Goal: Transaction & Acquisition: Obtain resource

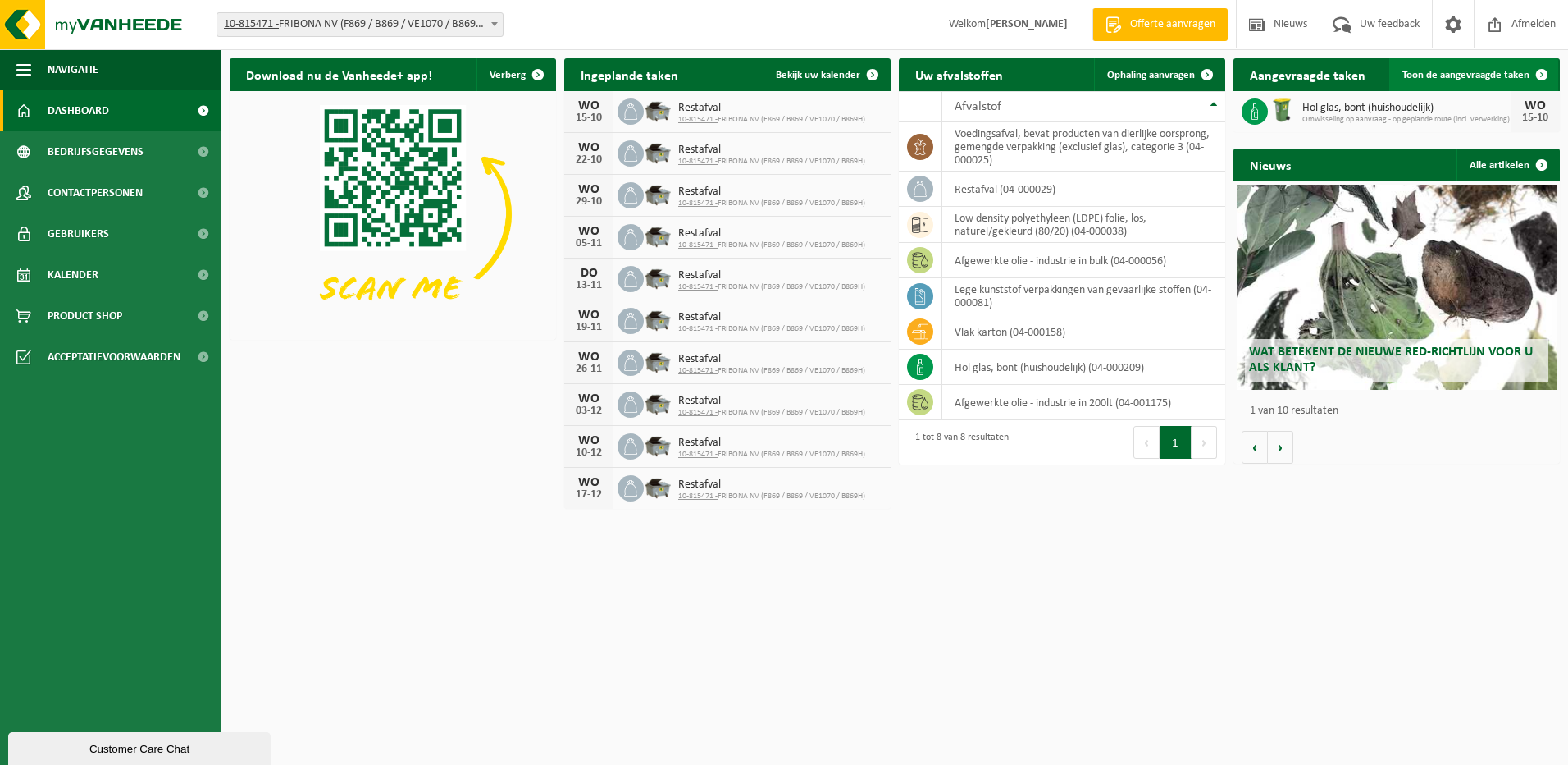
click at [1455, 73] on span "Toon de aangevraagde taken" at bounding box center [1465, 75] width 127 height 11
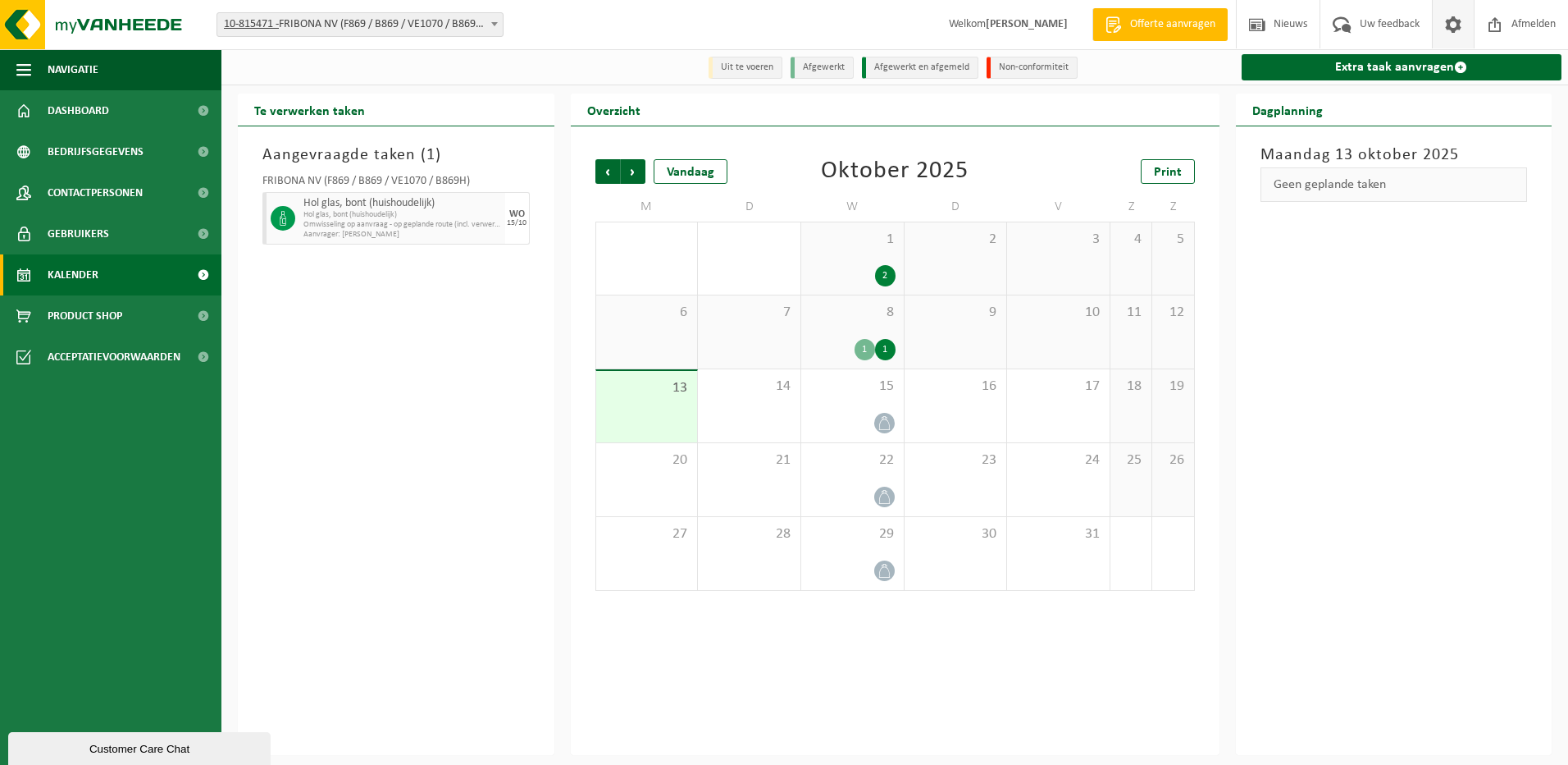
click at [1450, 23] on span at bounding box center [1453, 24] width 24 height 49
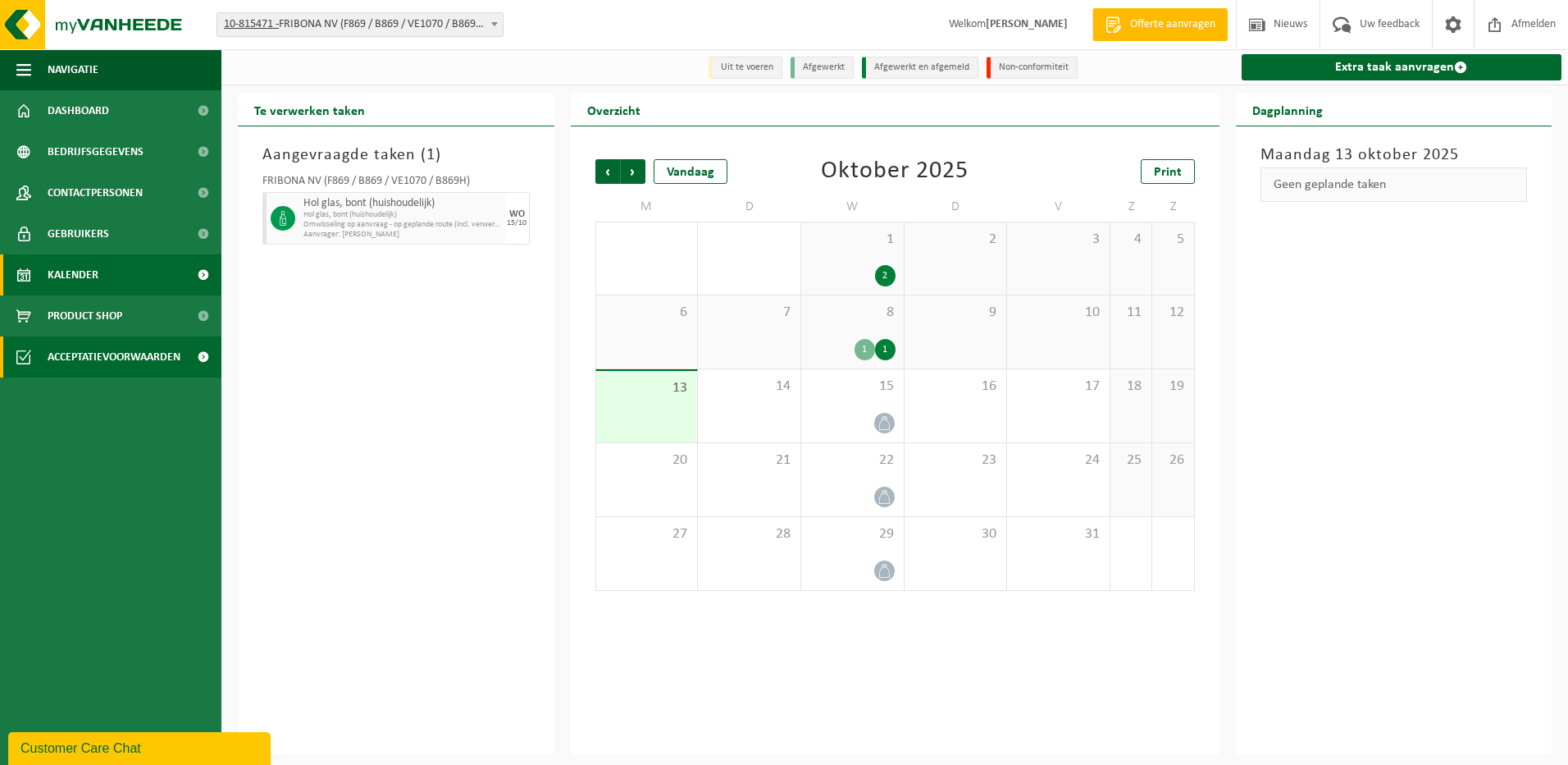
click at [95, 349] on span "Acceptatievoorwaarden" at bounding box center [114, 357] width 133 height 41
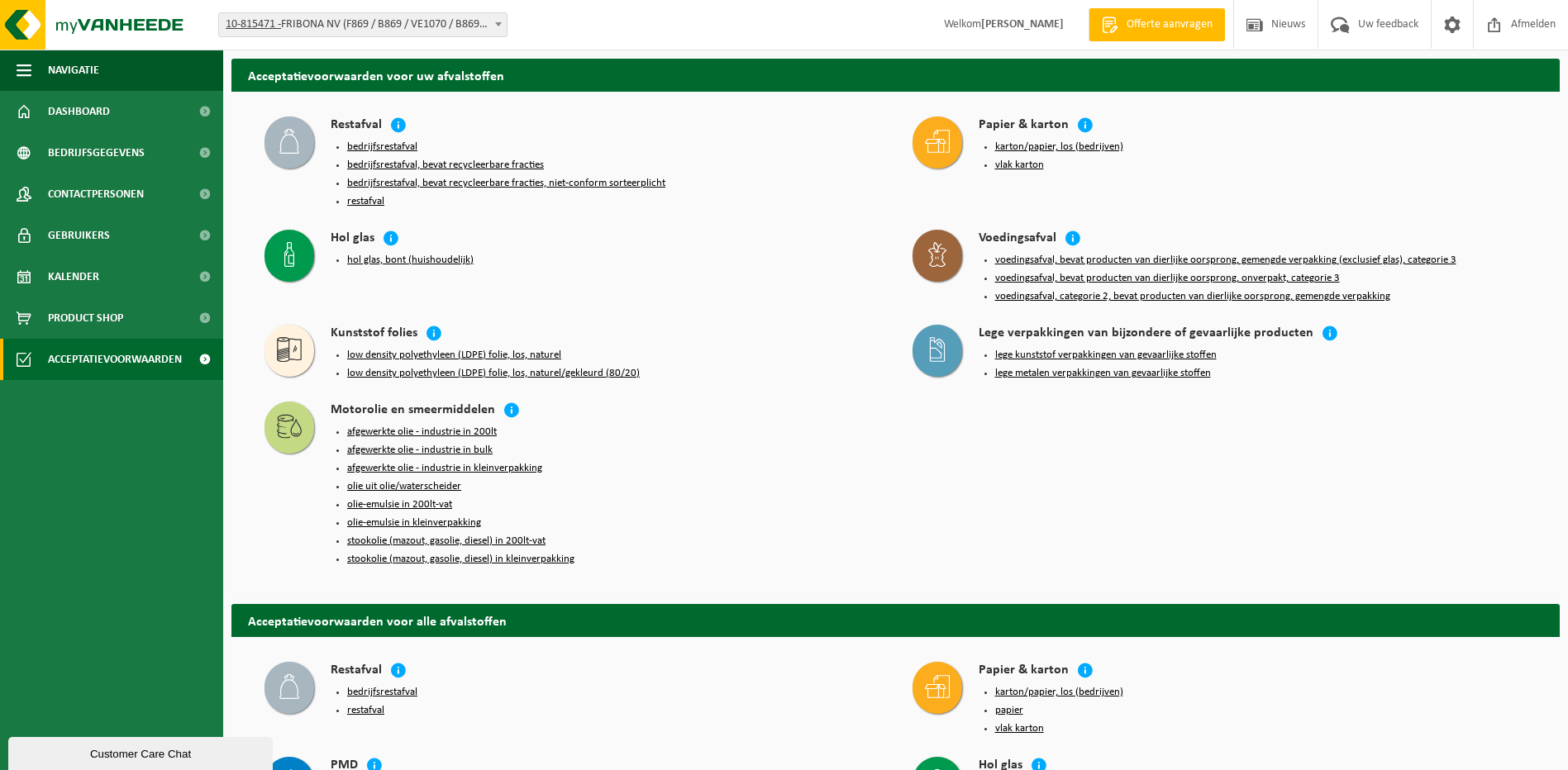
click at [405, 255] on button "hol glas, bont (huishoudelijk)" at bounding box center [410, 260] width 126 height 14
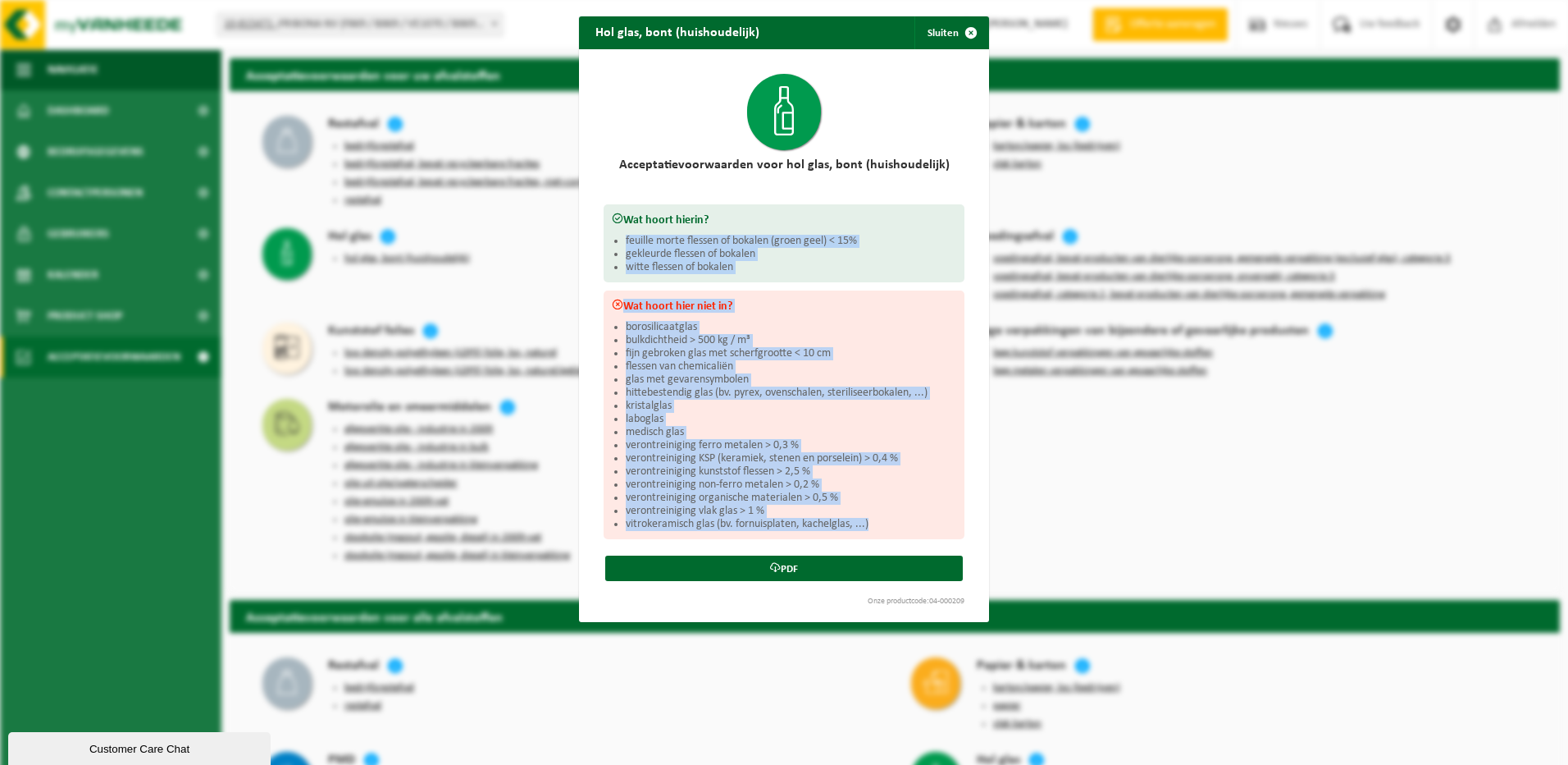
drag, startPoint x: 621, startPoint y: 237, endPoint x: 886, endPoint y: 517, distance: 385.5
click at [886, 517] on div "Wat hoort hierin? feuille morte flessen of bokalen (groen geel) < 15% gekleurde…" at bounding box center [784, 372] width 377 height 335
drag, startPoint x: 886, startPoint y: 517, endPoint x: 734, endPoint y: 355, distance: 222.1
click at [734, 355] on li "fijn gebroken glas met scherfgrootte < 10 cm" at bounding box center [791, 353] width 331 height 14
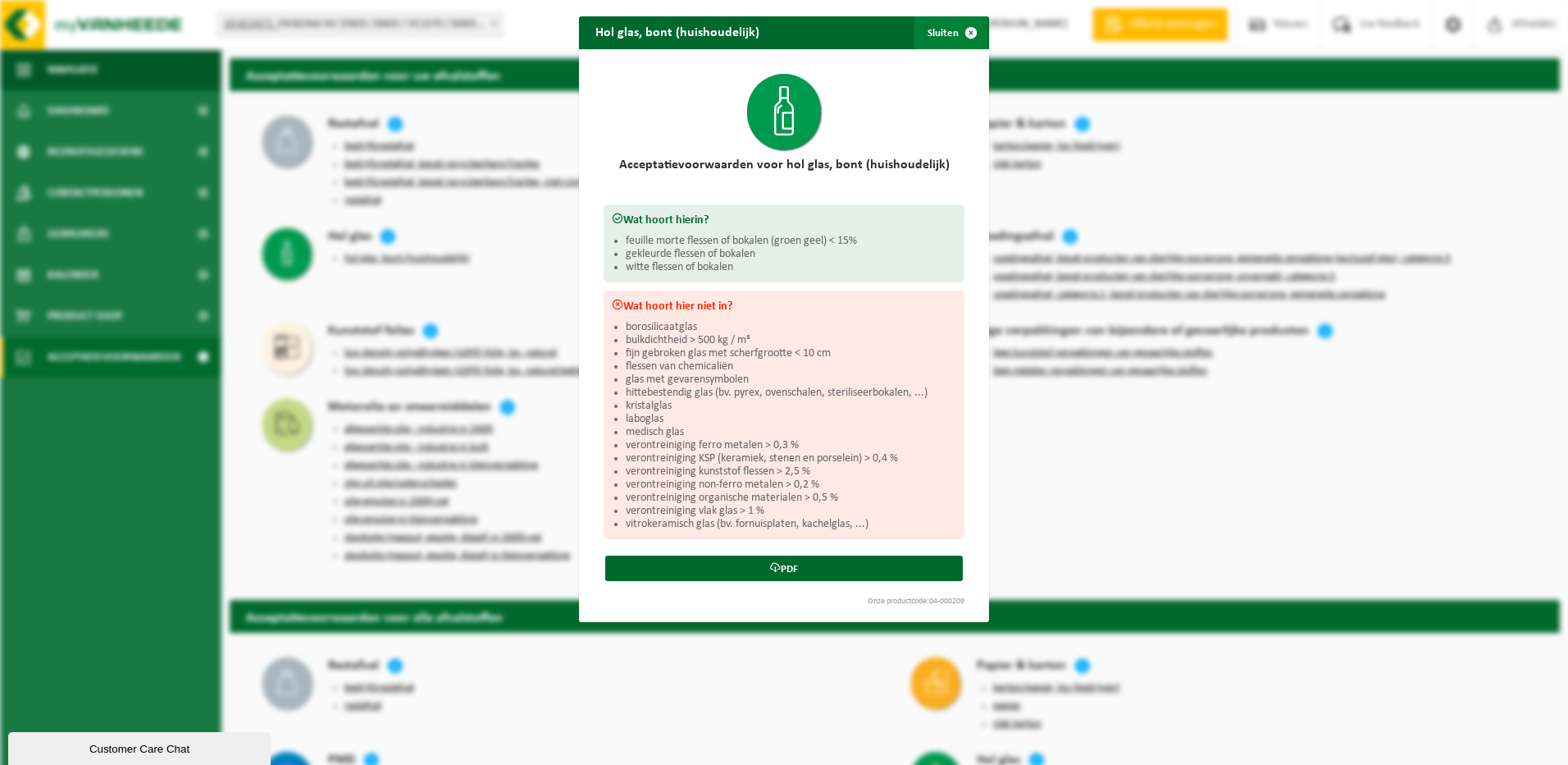
click at [970, 33] on span "button" at bounding box center [971, 32] width 32 height 32
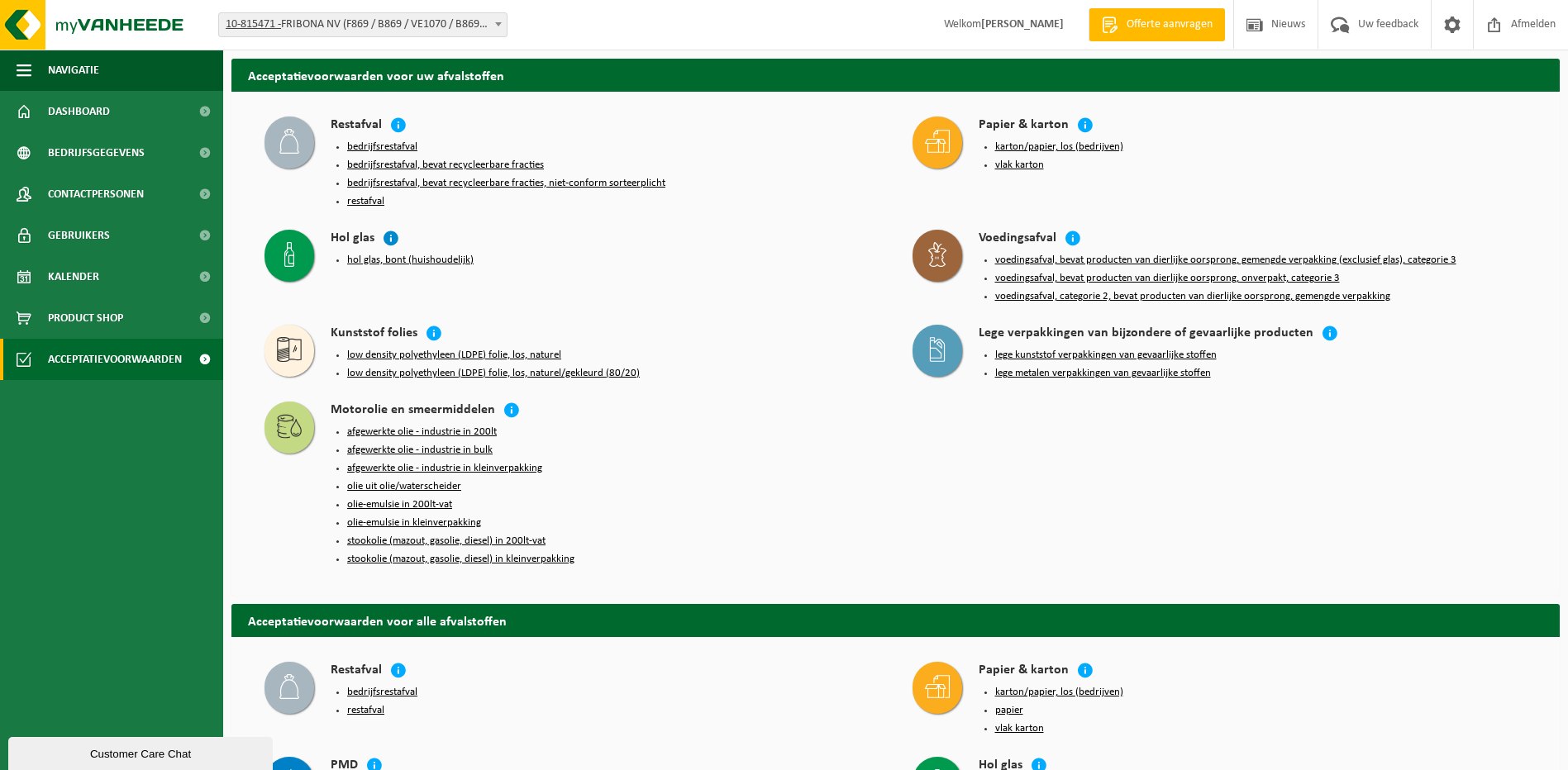
click at [387, 232] on icon at bounding box center [391, 238] width 16 height 16
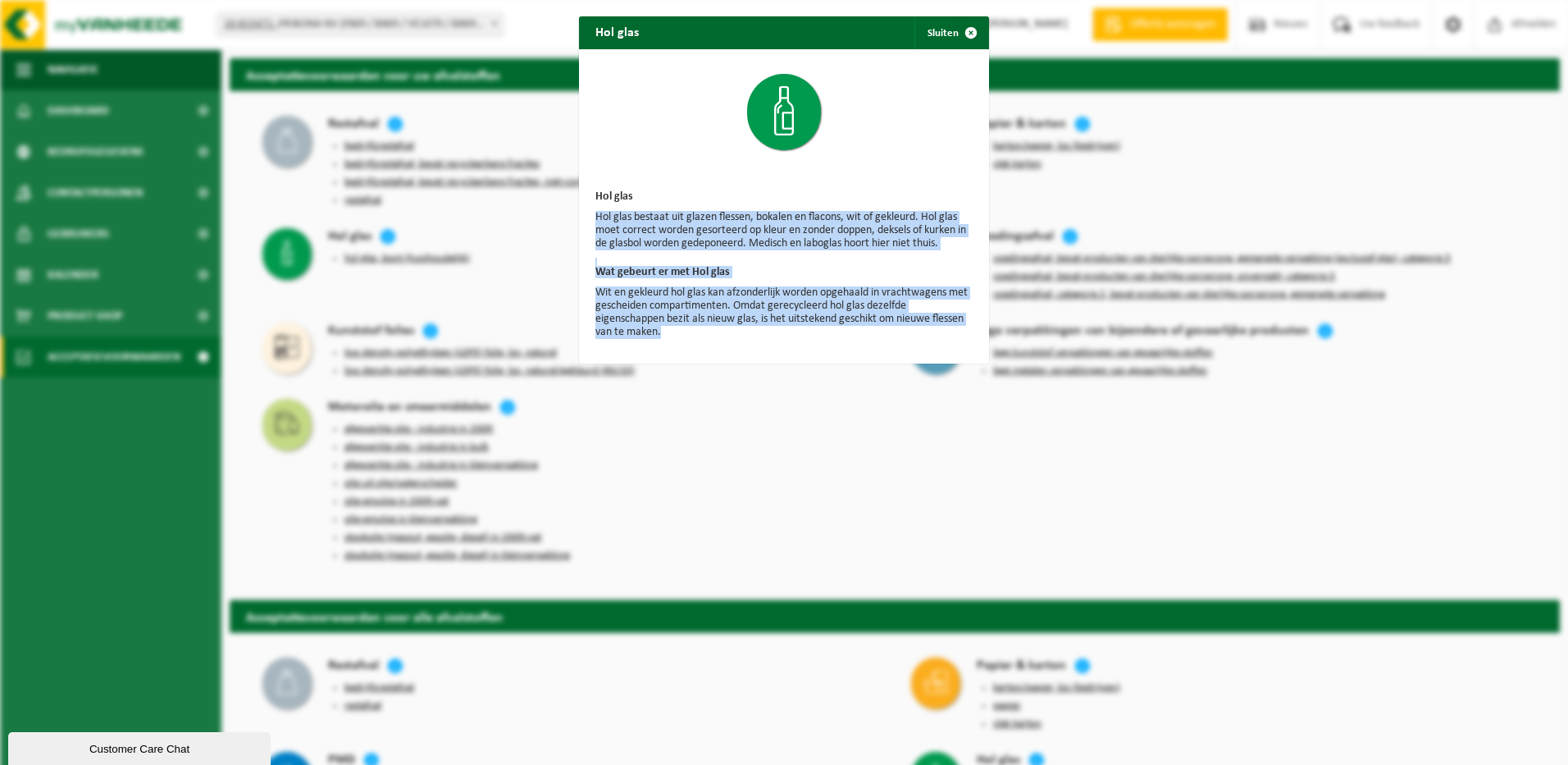
drag, startPoint x: 592, startPoint y: 217, endPoint x: 805, endPoint y: 335, distance: 243.5
click at [805, 335] on div "Hol glas Hol glas bestaat uit glazen flessen, bokalen en flacons, wit of gekleu…" at bounding box center [784, 206] width 410 height 314
drag, startPoint x: 805, startPoint y: 335, endPoint x: 820, endPoint y: 418, distance: 84.3
click at [820, 418] on div "Hol glas Sluiten Hol glas Hol glas bestaat uit glazen flessen, bokalen en flaco…" at bounding box center [784, 382] width 1568 height 765
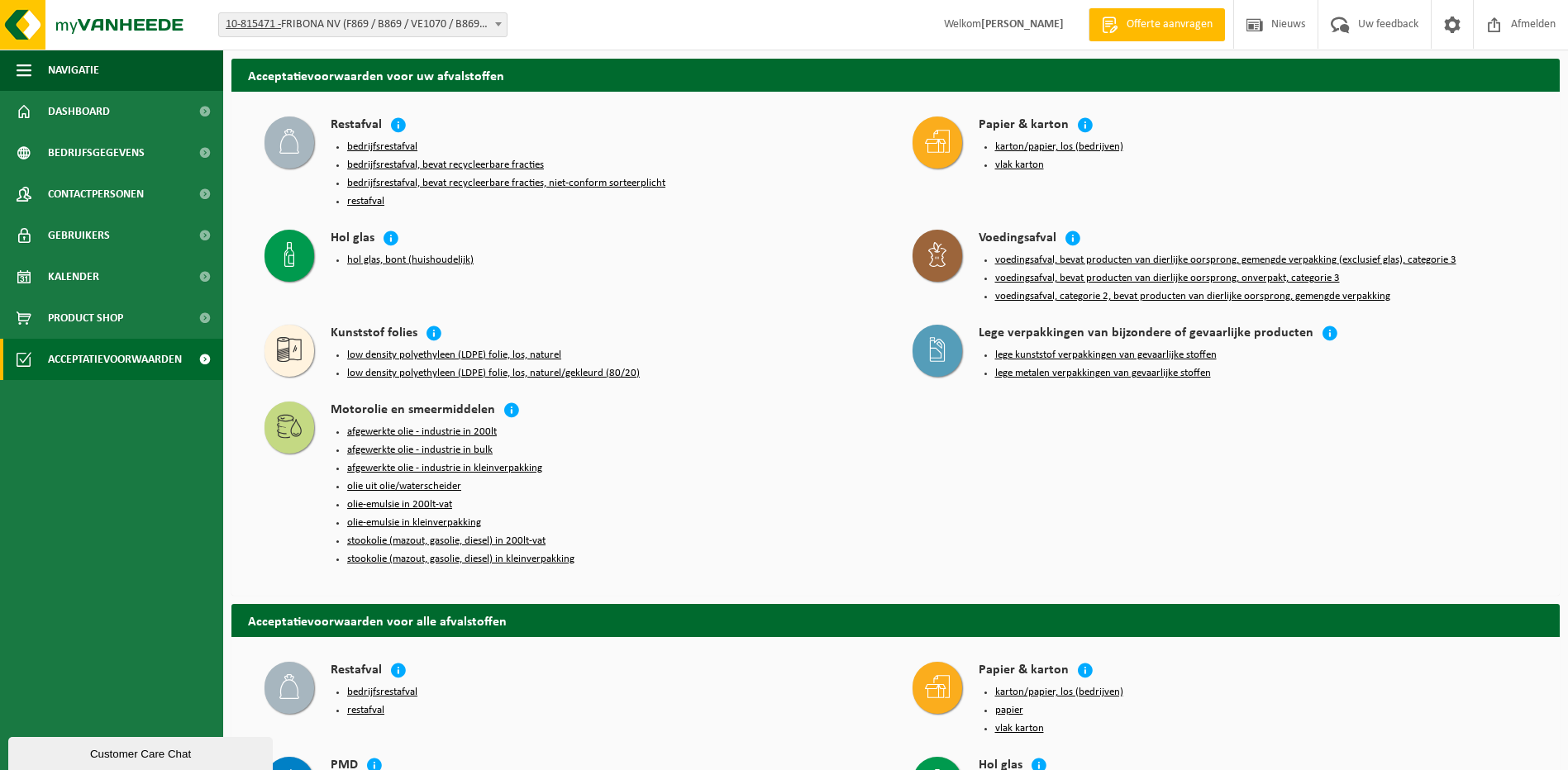
click at [400, 254] on button "hol glas, bont (huishoudelijk)" at bounding box center [410, 260] width 126 height 14
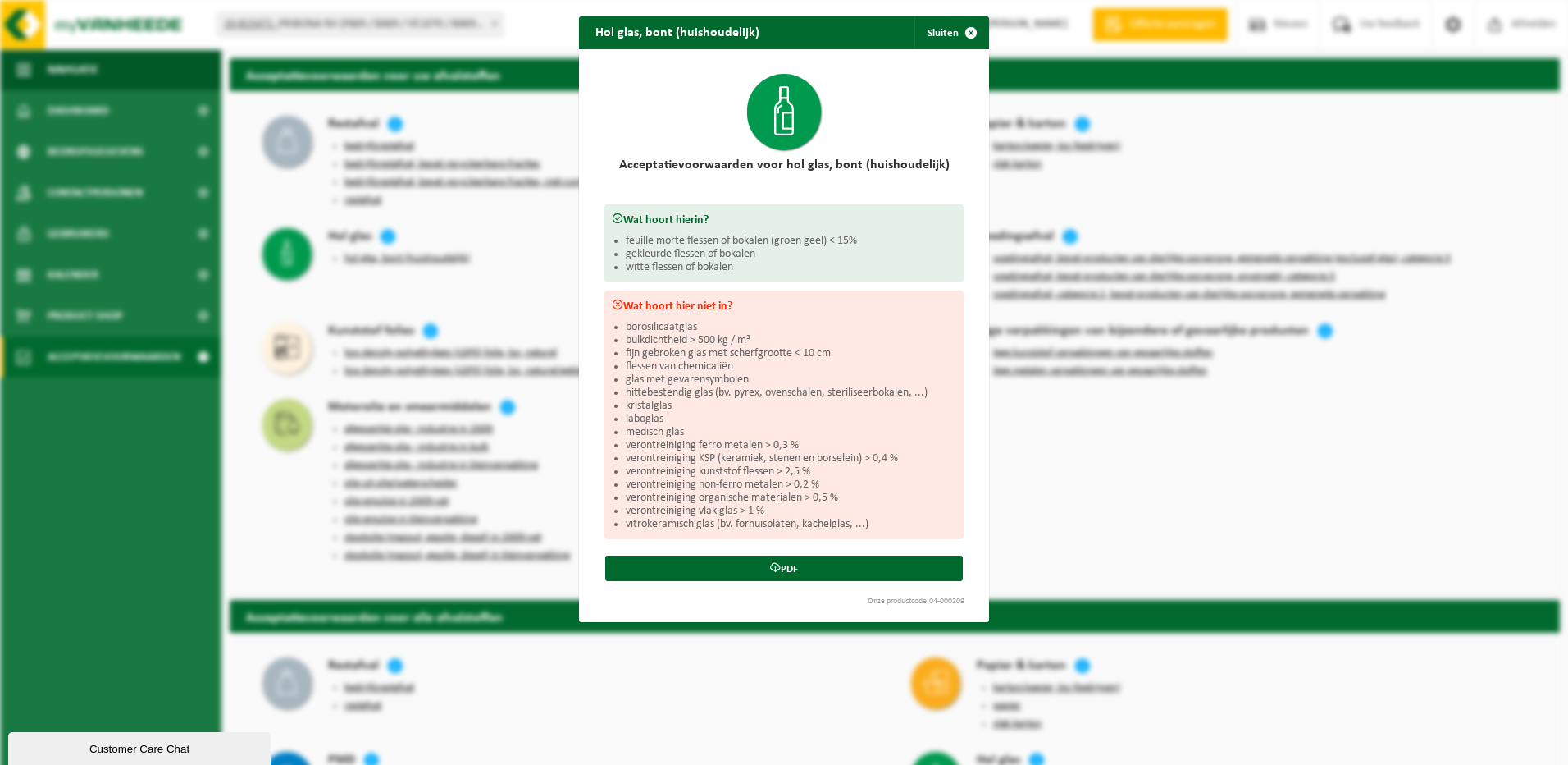
click at [538, 276] on div "Hol glas, bont (huishoudelijk) Sluiten Acceptatievoorwaarden voor hol glas, bon…" at bounding box center [784, 382] width 1568 height 765
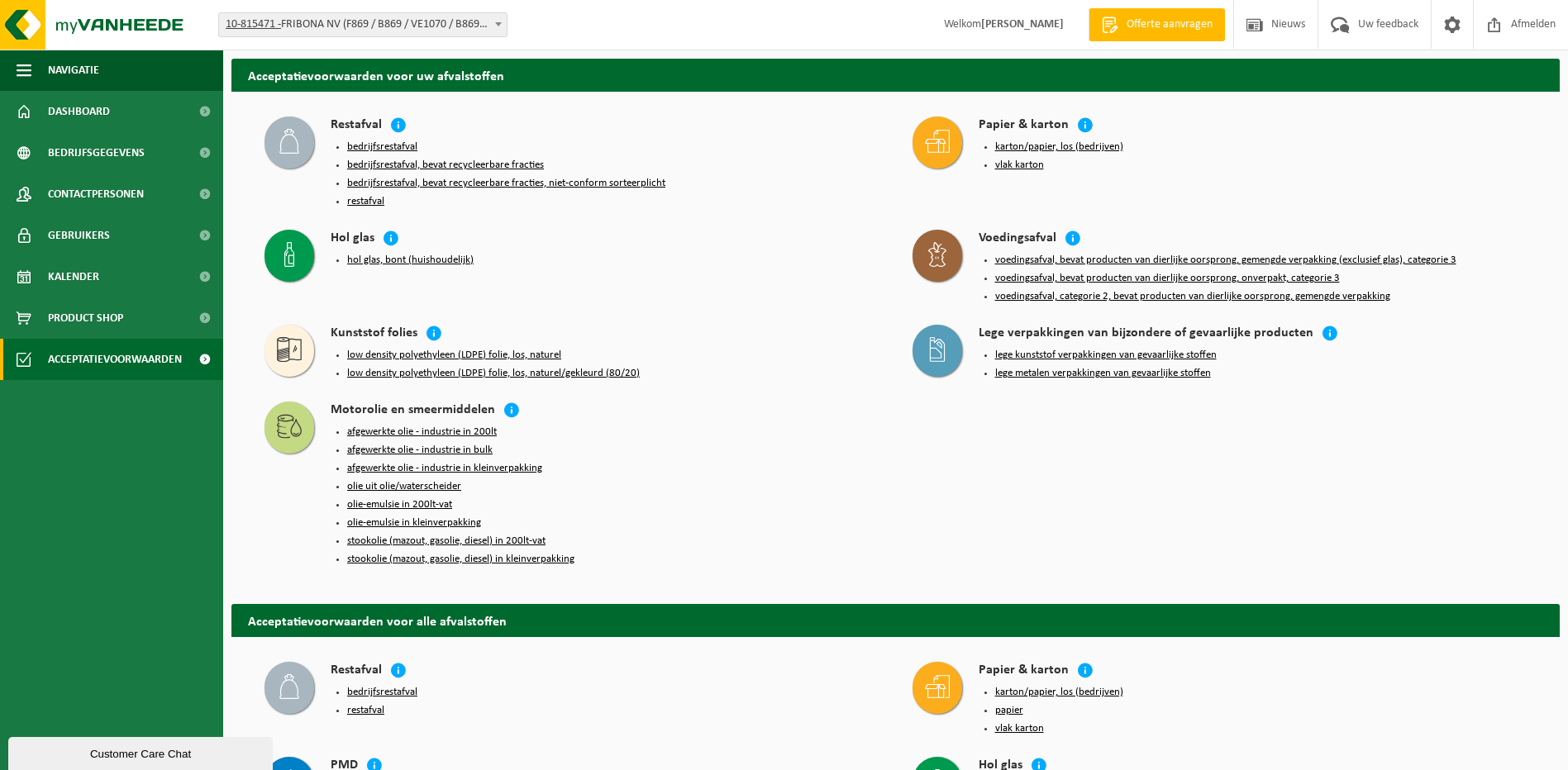
click at [1158, 10] on link "Offerte aanvragen" at bounding box center [1157, 24] width 136 height 33
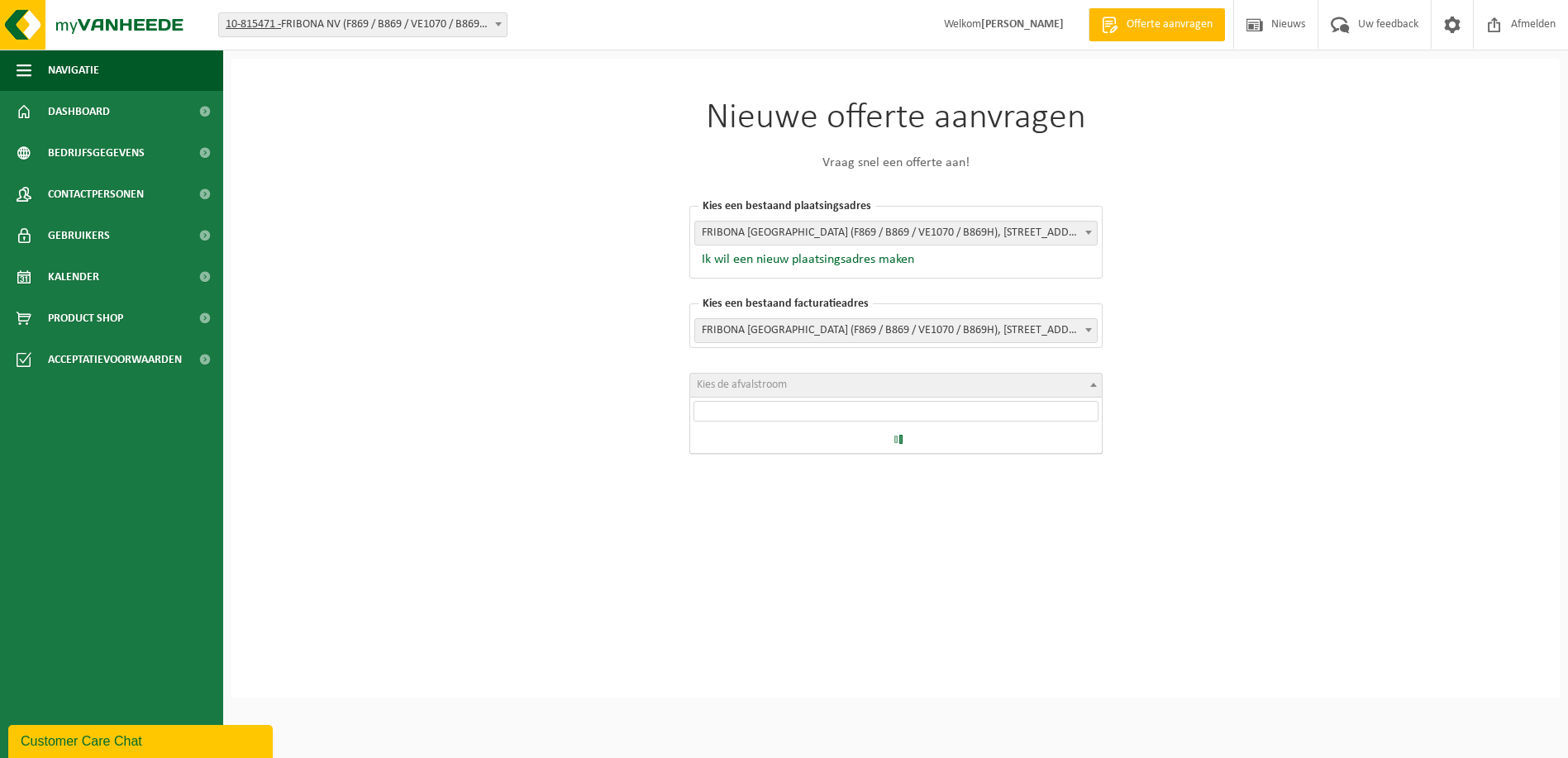
click at [912, 387] on span "Kies de afvalstroom" at bounding box center [897, 386] width 412 height 24
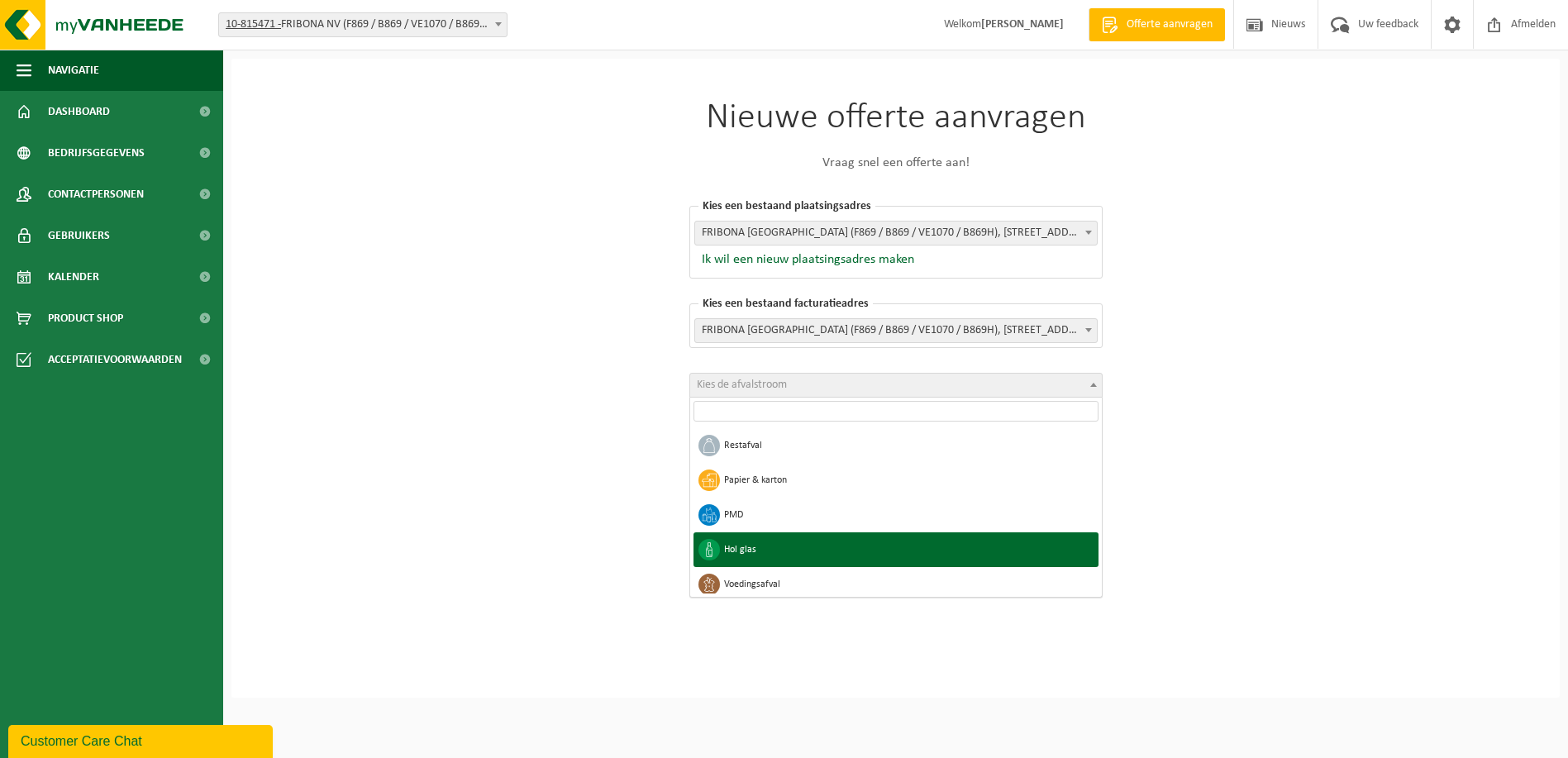
select select "7"
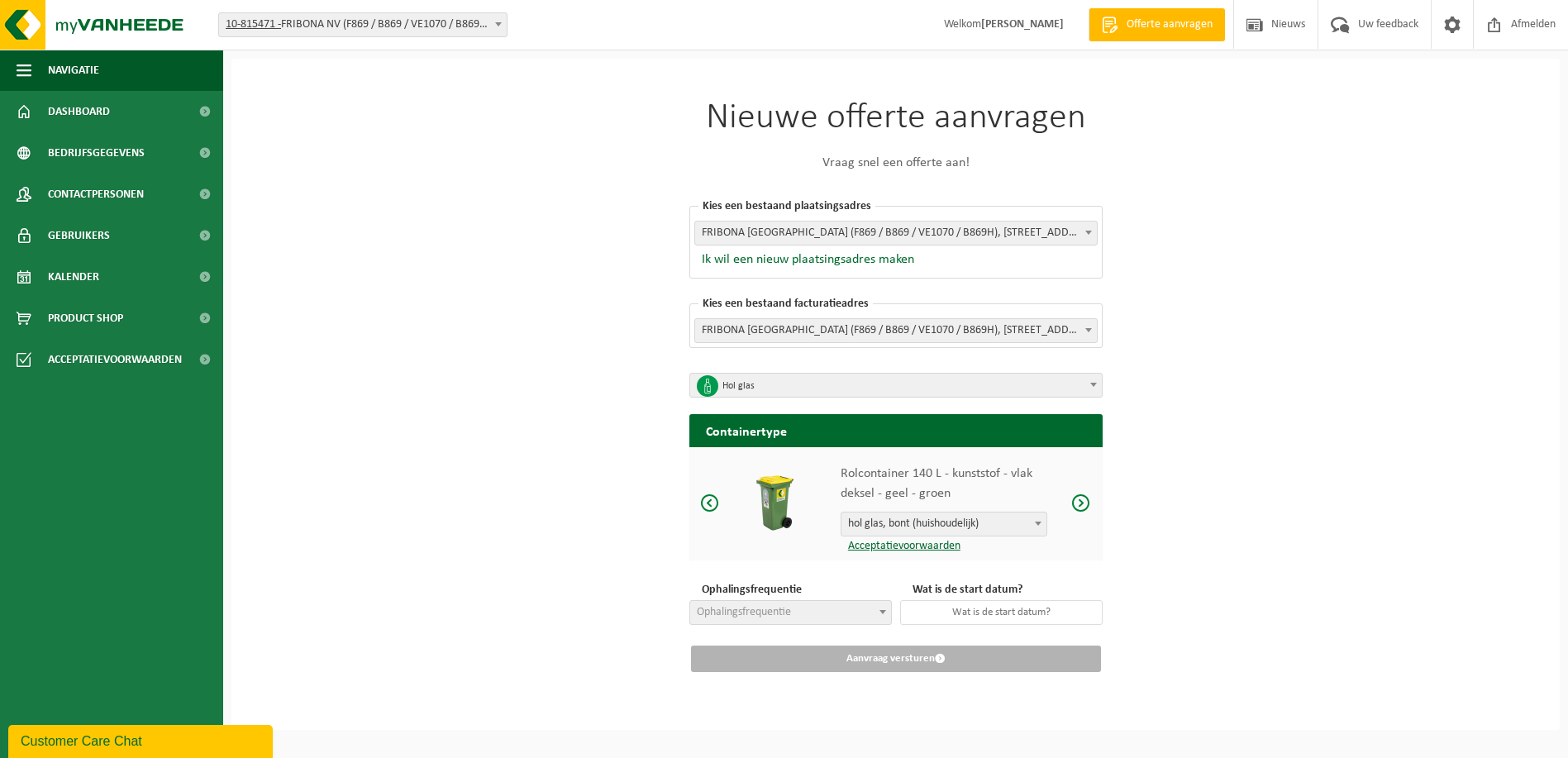
scroll to position [5, 0]
click at [1081, 496] on span at bounding box center [1081, 503] width 20 height 21
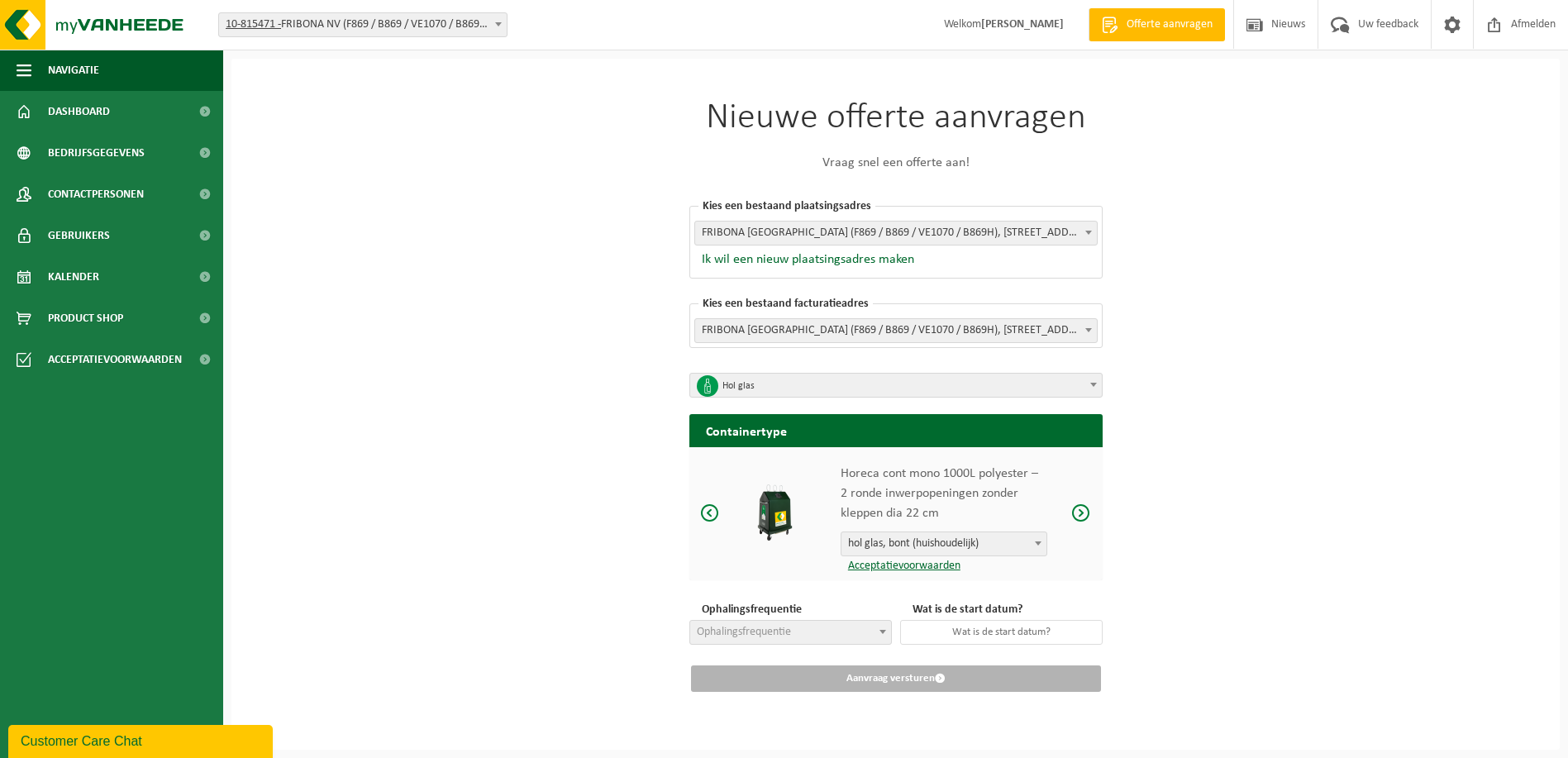
click at [1083, 508] on span at bounding box center [1081, 513] width 20 height 21
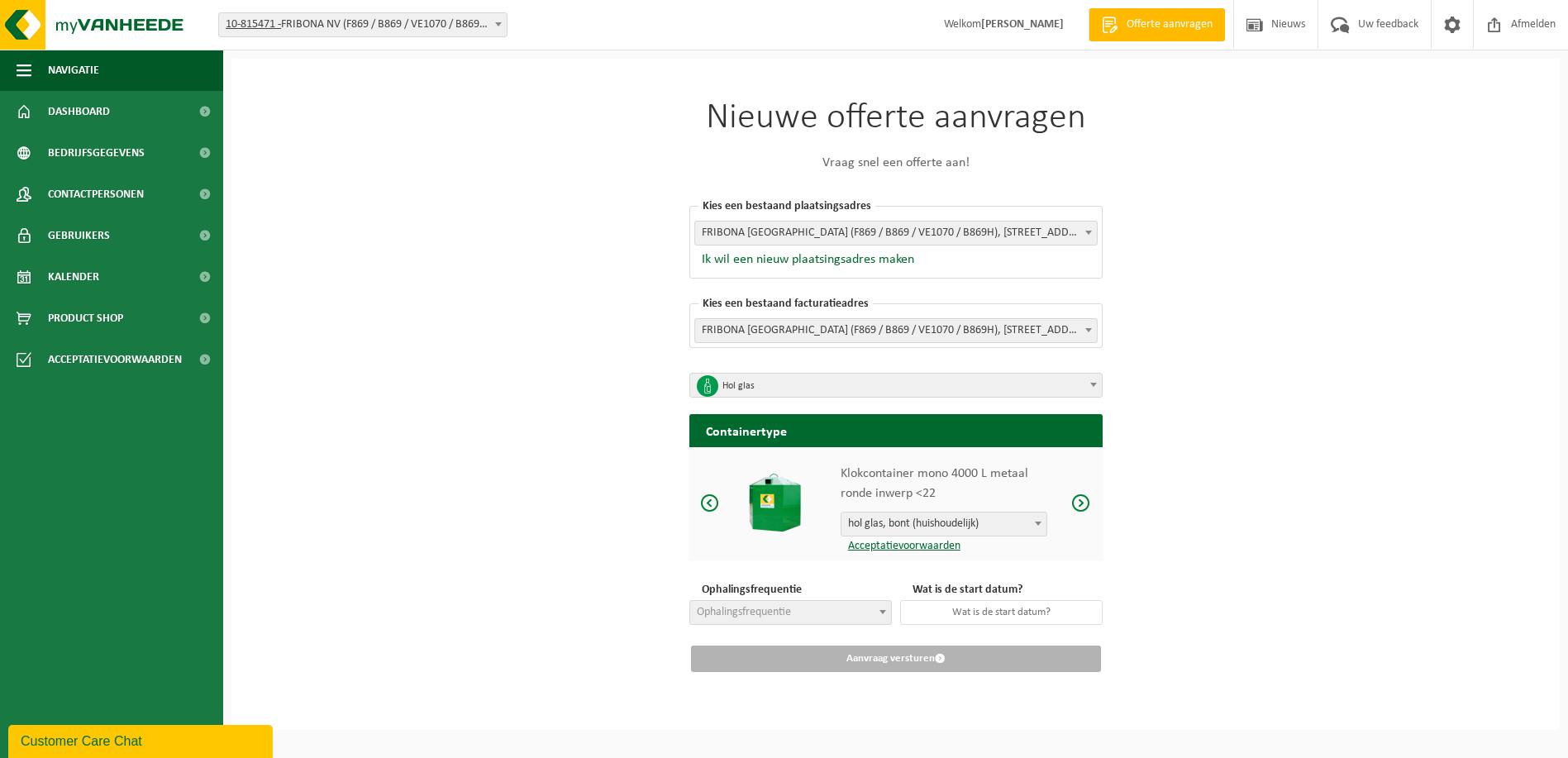
click at [709, 496] on span at bounding box center [710, 503] width 20 height 21
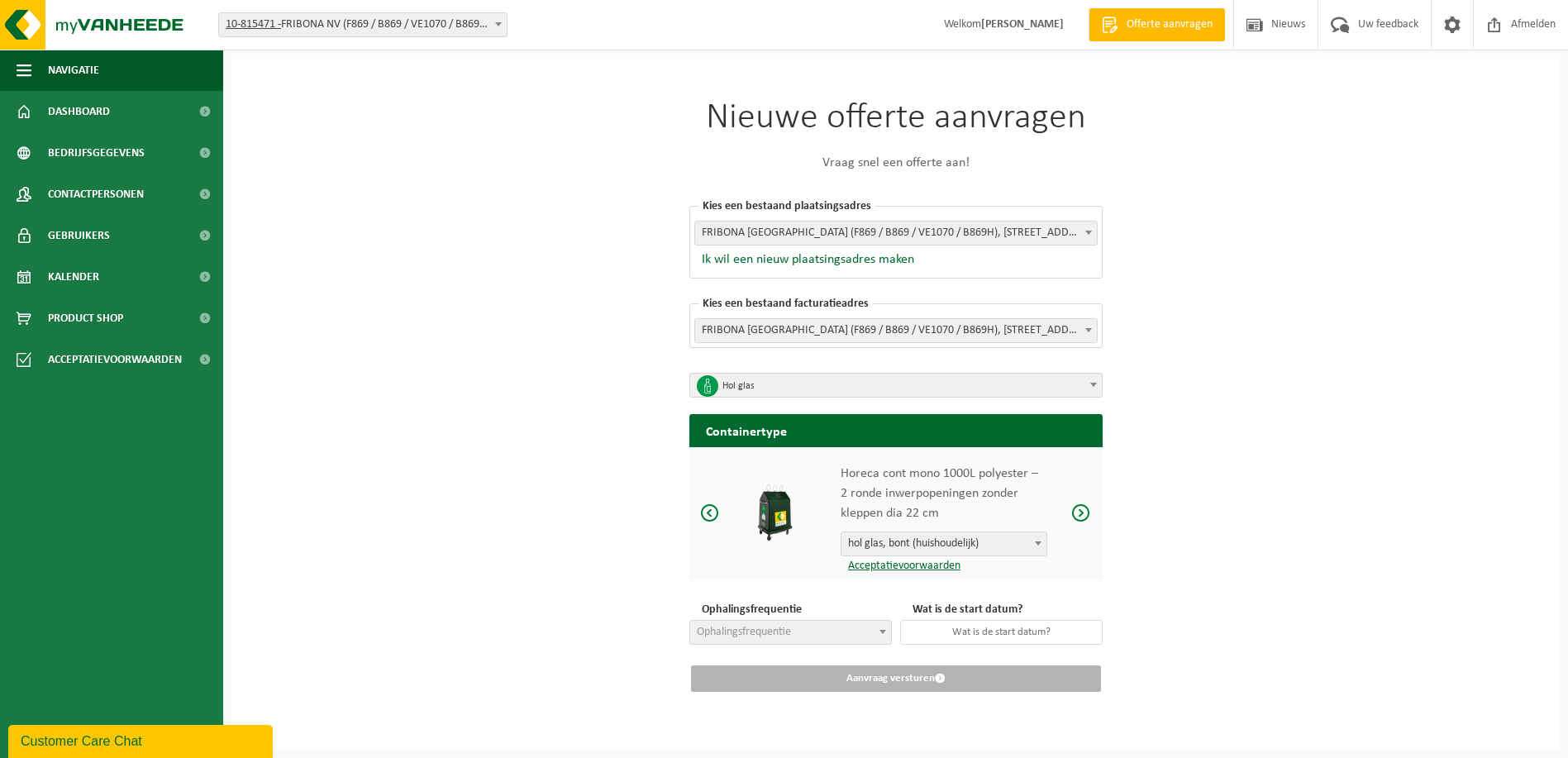
click at [1022, 538] on span "hol glas, bont (huishoudelijk)" at bounding box center [944, 545] width 205 height 24
click at [710, 506] on span at bounding box center [710, 513] width 20 height 21
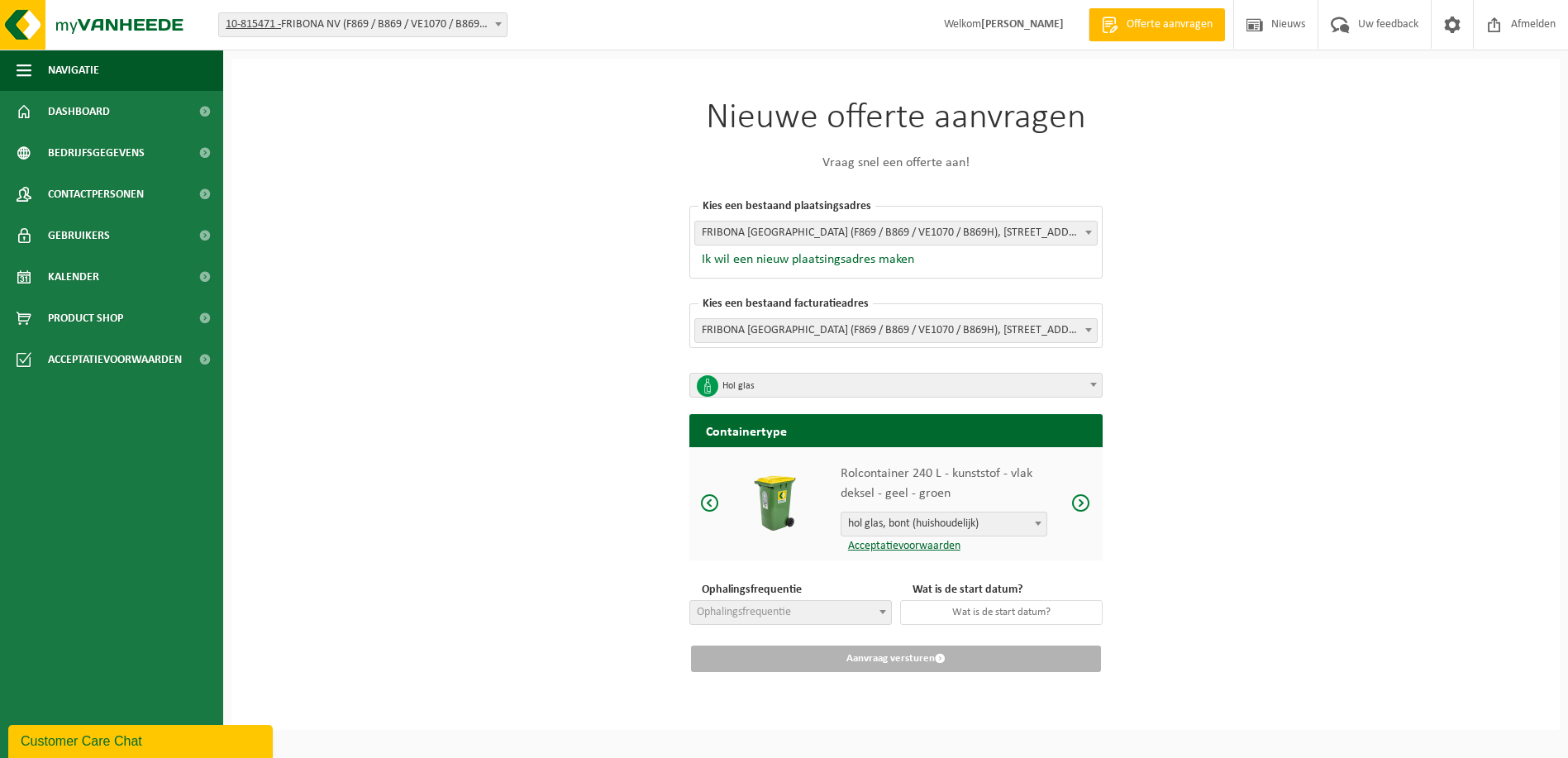
click at [1022, 517] on span "hol glas, bont (huishoudelijk)" at bounding box center [944, 525] width 205 height 24
click at [1085, 494] on span at bounding box center [1081, 503] width 20 height 21
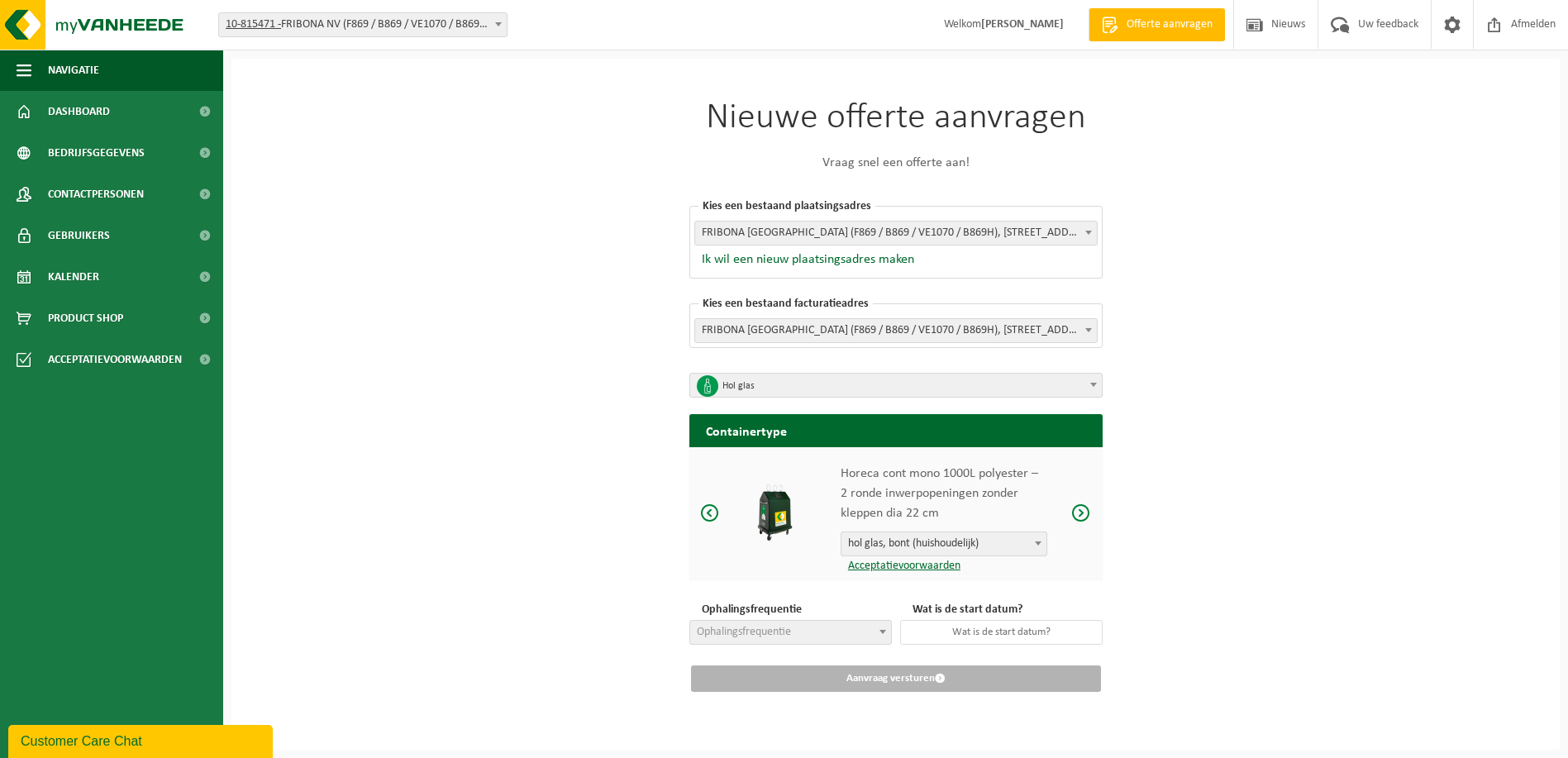
click at [713, 507] on span at bounding box center [710, 513] width 20 height 21
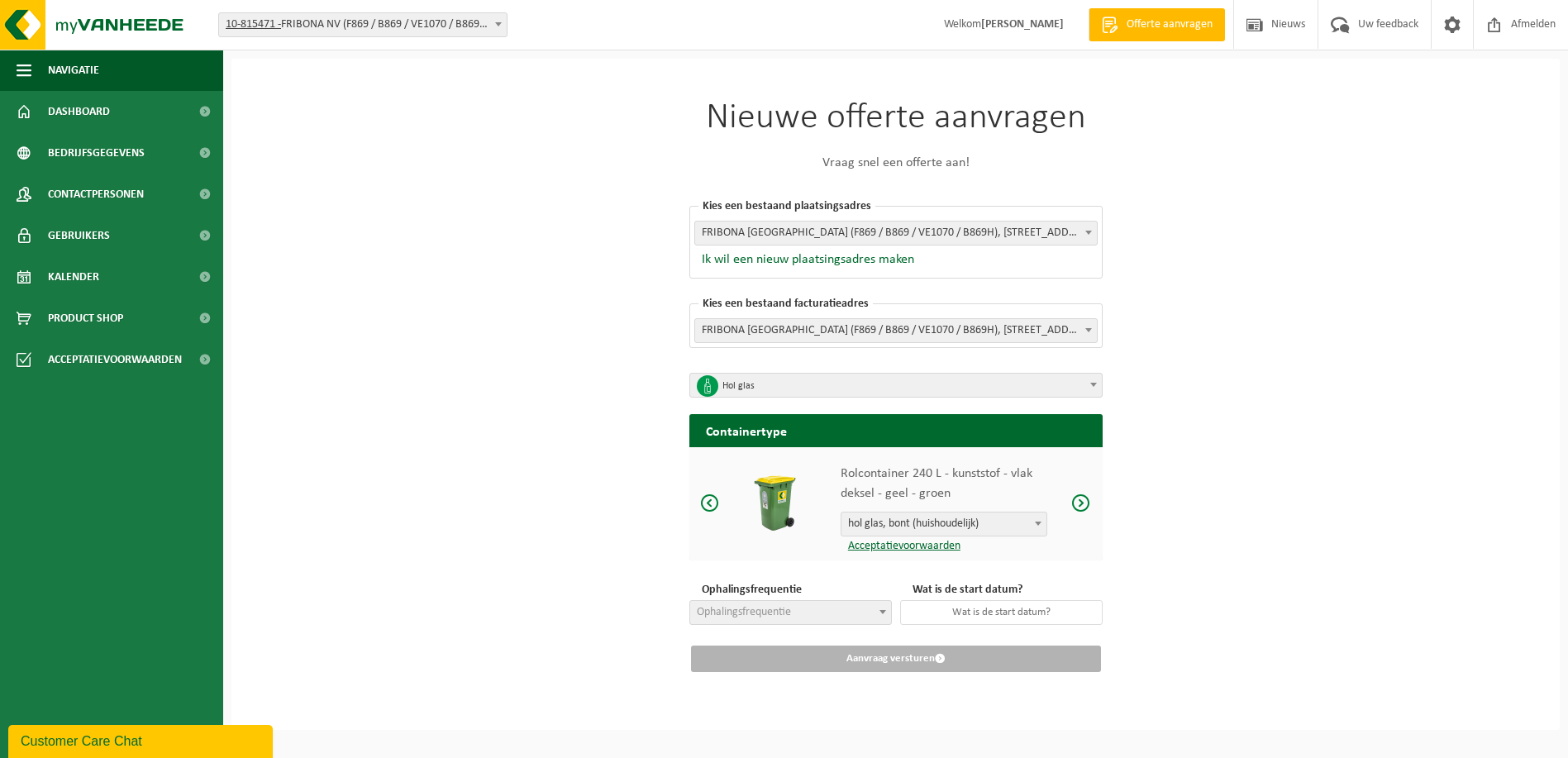
click at [713, 494] on span at bounding box center [710, 503] width 20 height 21
click at [1080, 497] on span at bounding box center [1081, 503] width 20 height 21
click at [1083, 494] on span at bounding box center [1081, 503] width 20 height 21
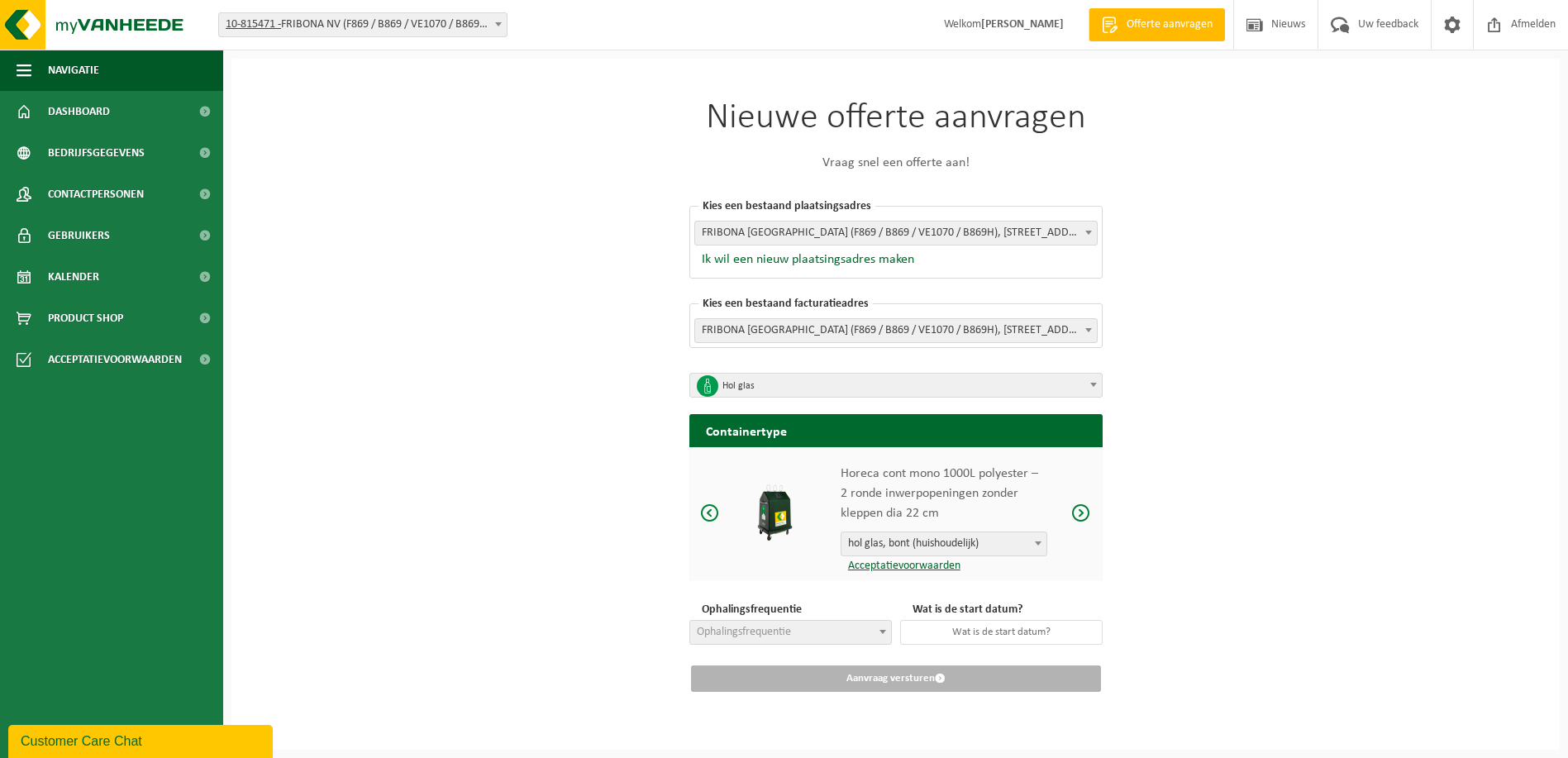
click at [709, 506] on span at bounding box center [710, 513] width 20 height 21
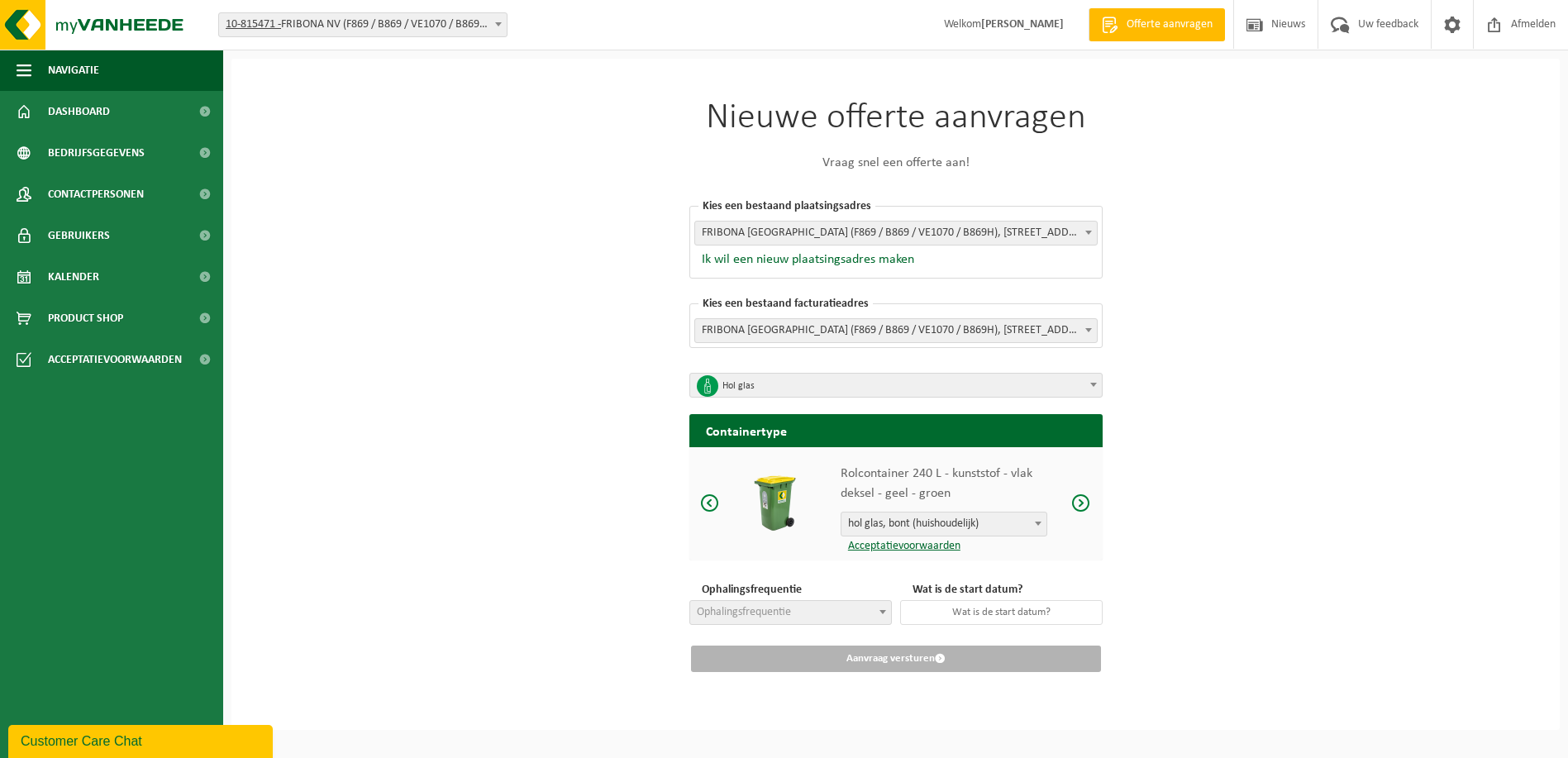
click at [1083, 496] on span at bounding box center [1081, 503] width 20 height 21
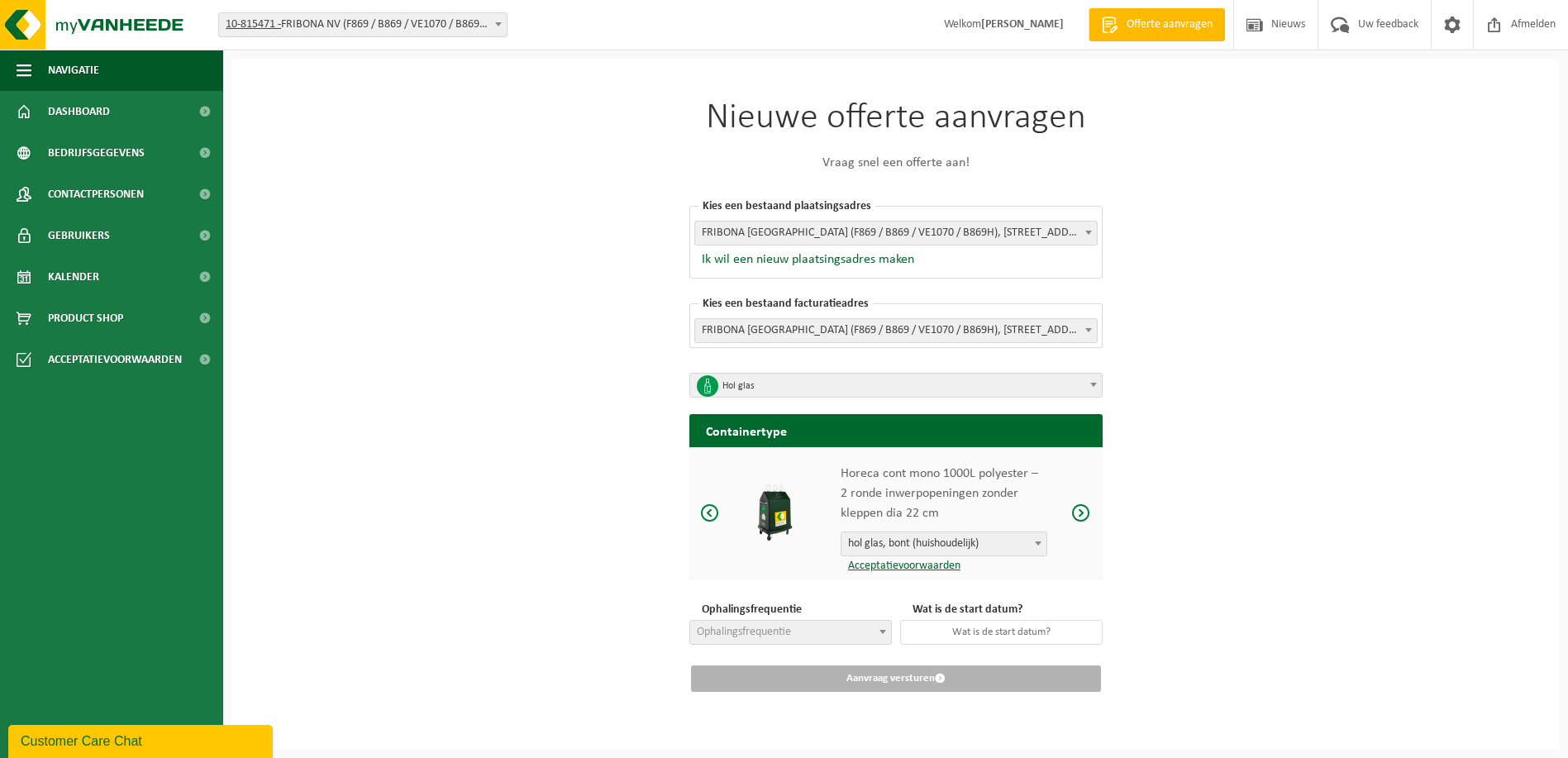
click at [1083, 496] on div "Horeca cont mono 1000L polyester – 2 ronde inwerpopeningen zonder kleppen dia 2…" at bounding box center [896, 514] width 413 height 133
click at [705, 507] on span at bounding box center [710, 513] width 20 height 21
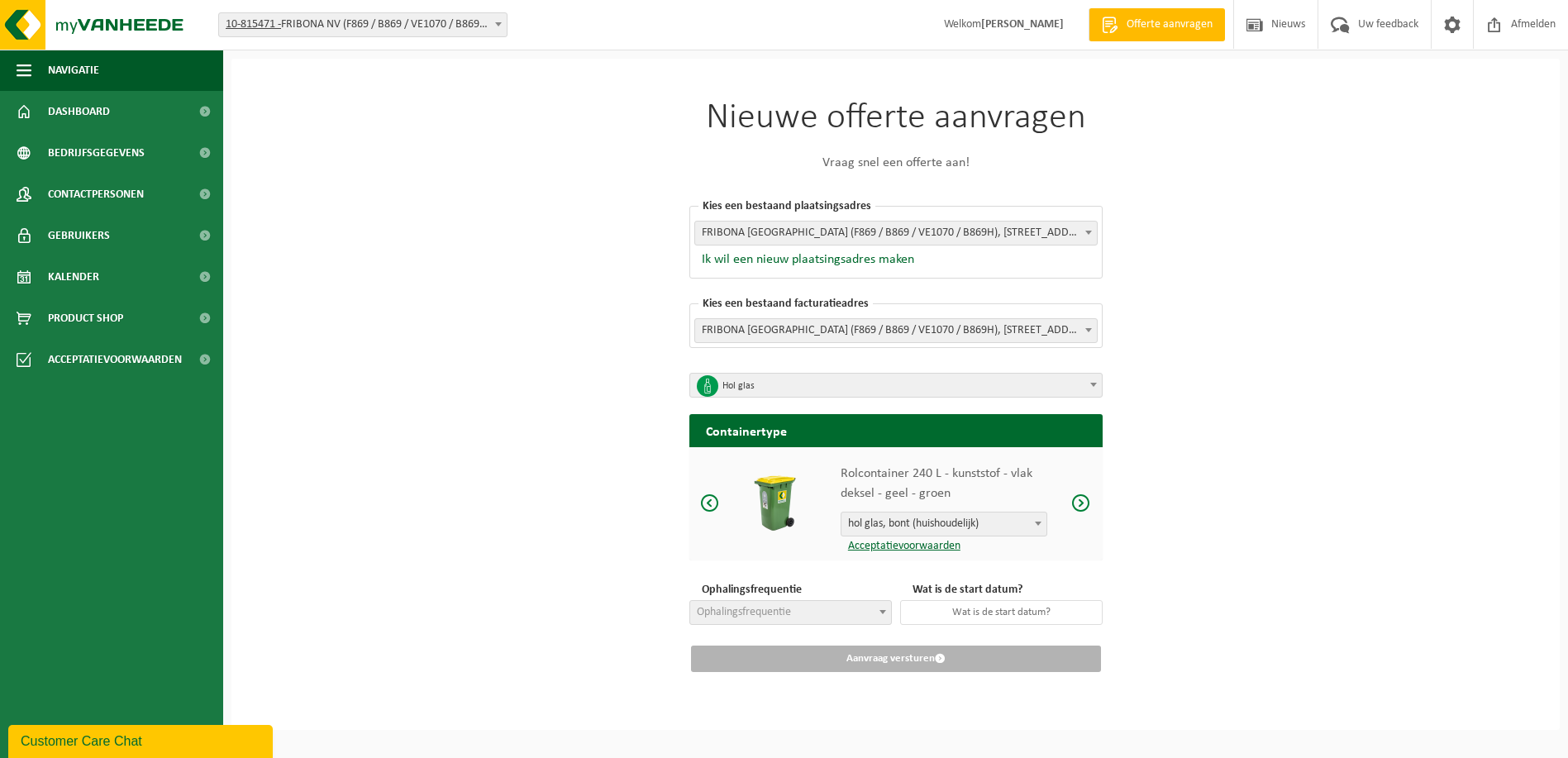
click at [1082, 496] on span at bounding box center [1081, 503] width 20 height 21
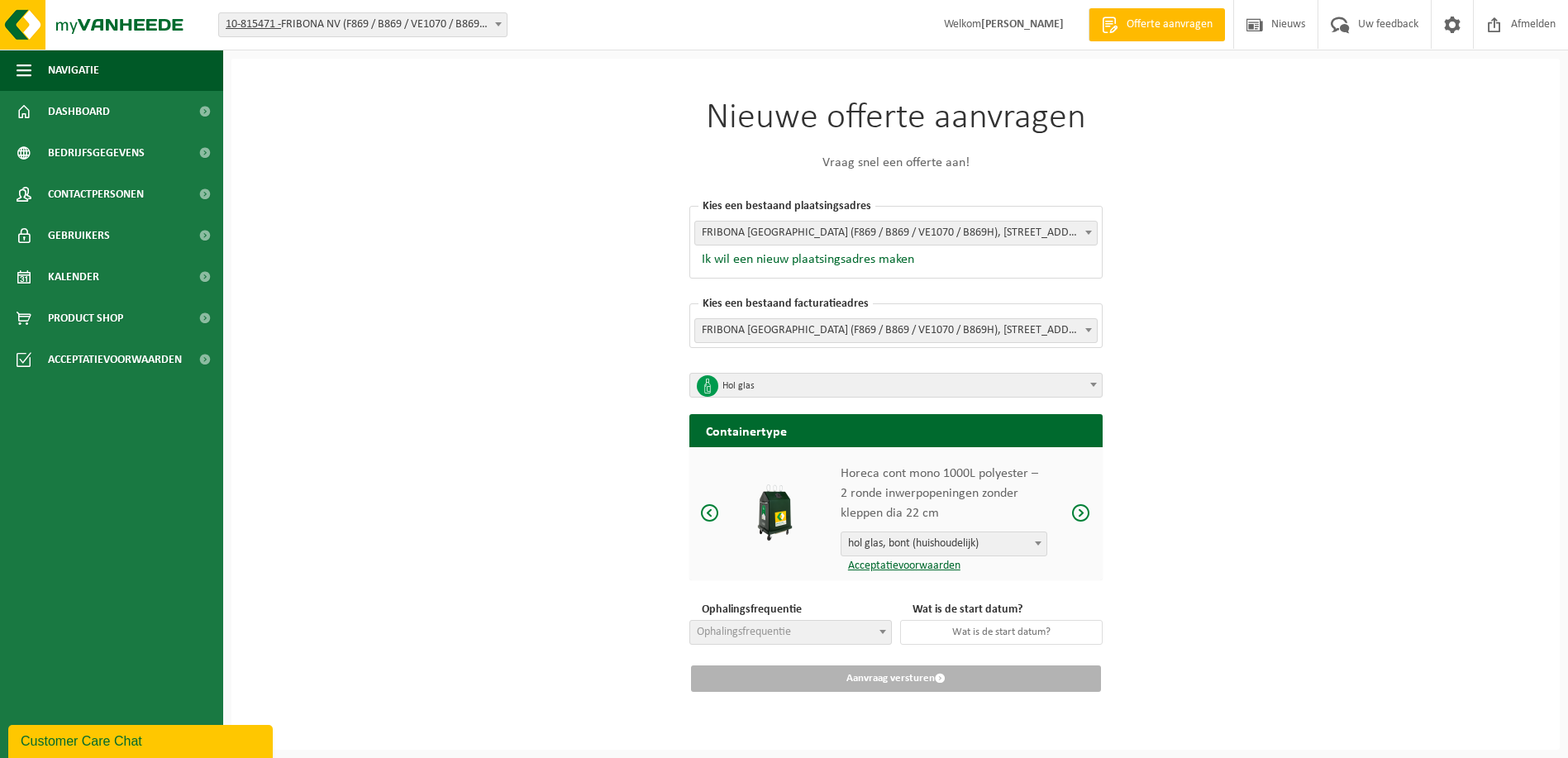
click at [1082, 496] on div "Horeca cont mono 1000L polyester – 2 ronde inwerpopeningen zonder kleppen dia 2…" at bounding box center [896, 514] width 413 height 133
click at [1081, 507] on span at bounding box center [1081, 513] width 20 height 21
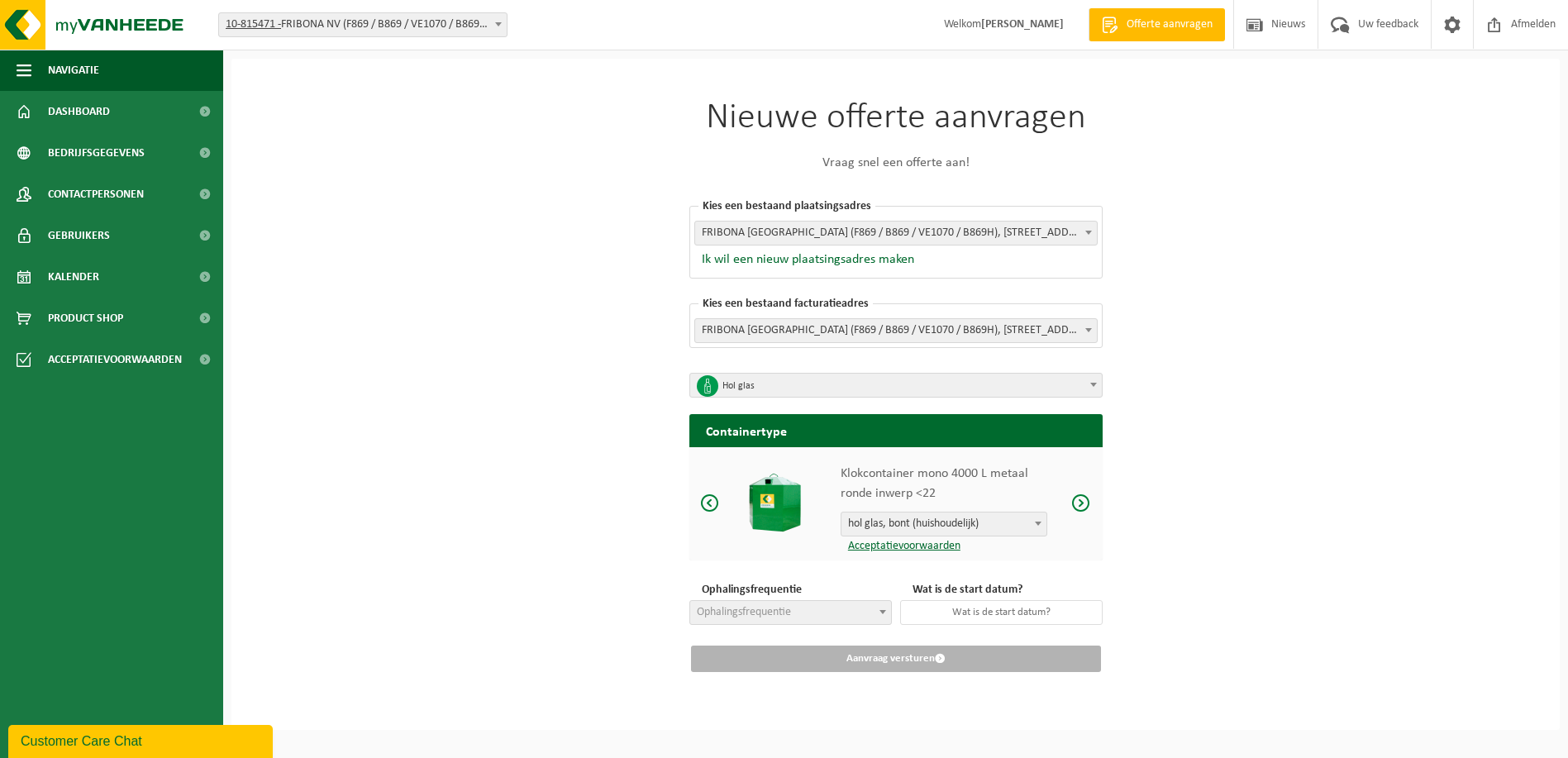
click at [893, 543] on link "Acceptatievoorwaarden" at bounding box center [900, 546] width 120 height 13
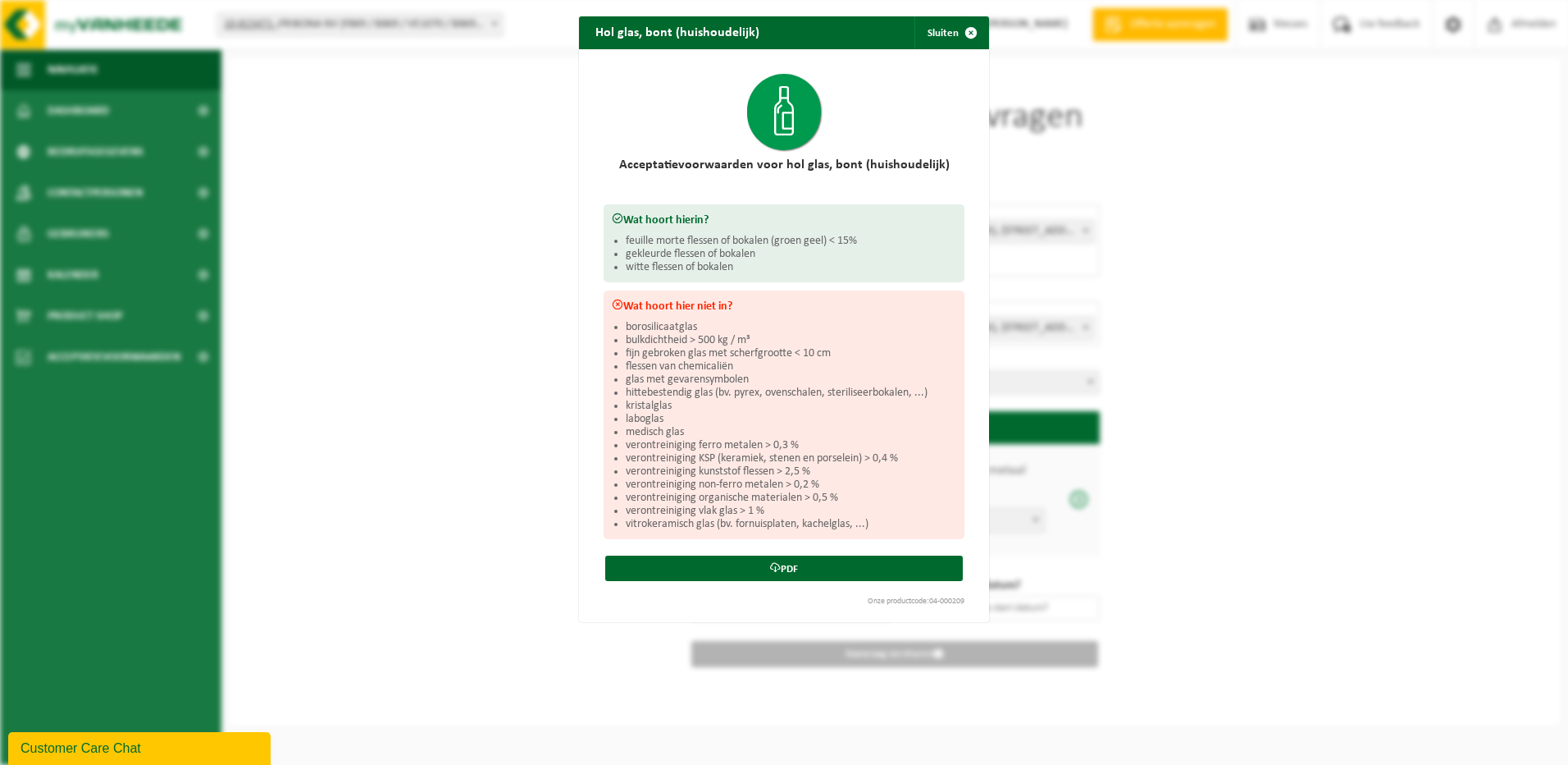
click at [1268, 400] on div "Hol glas, bont (huishoudelijk) Sluiten Acceptatievoorwaarden voor hol glas, bon…" at bounding box center [784, 382] width 1568 height 765
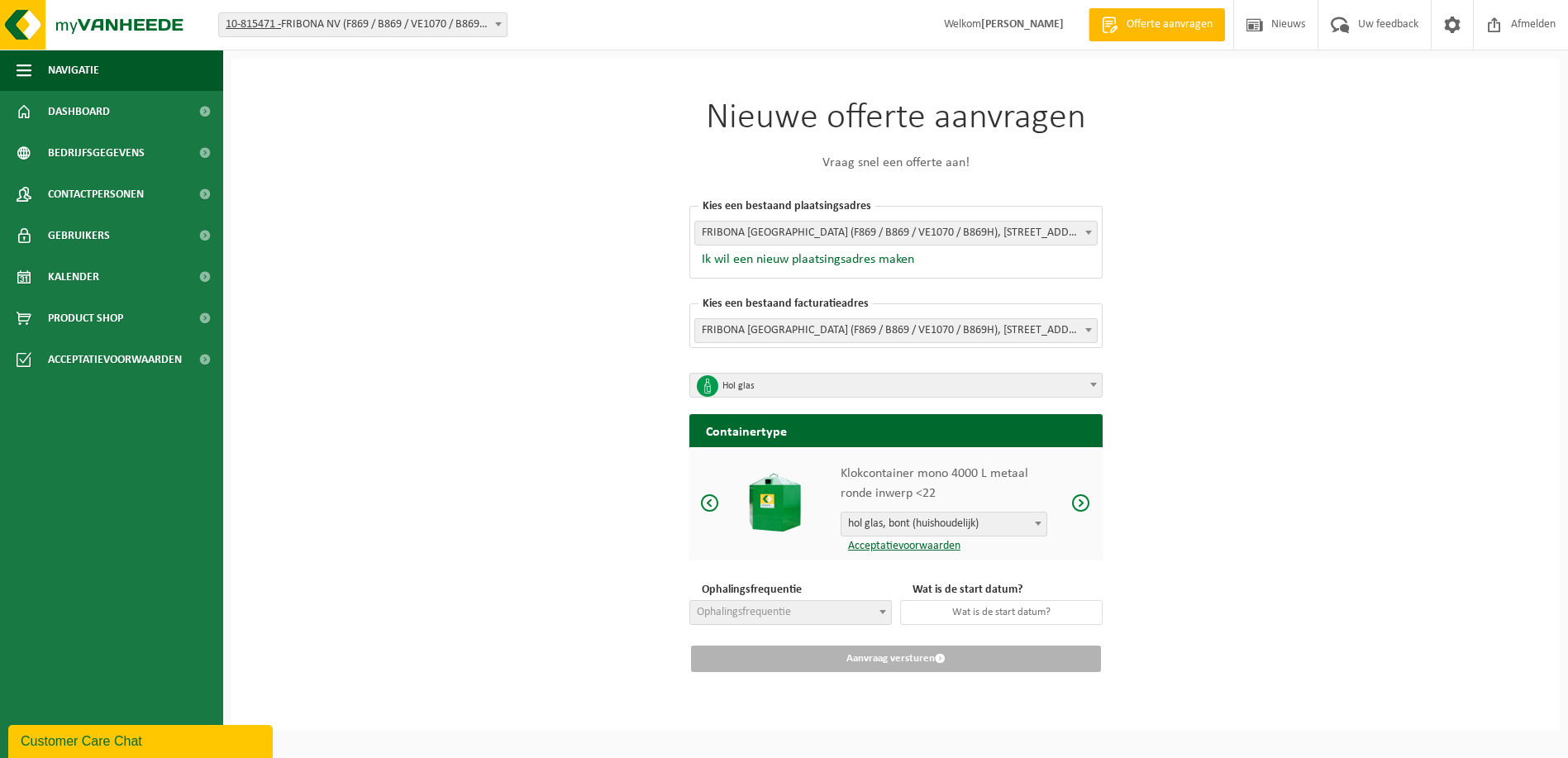
click at [710, 501] on span at bounding box center [710, 503] width 20 height 21
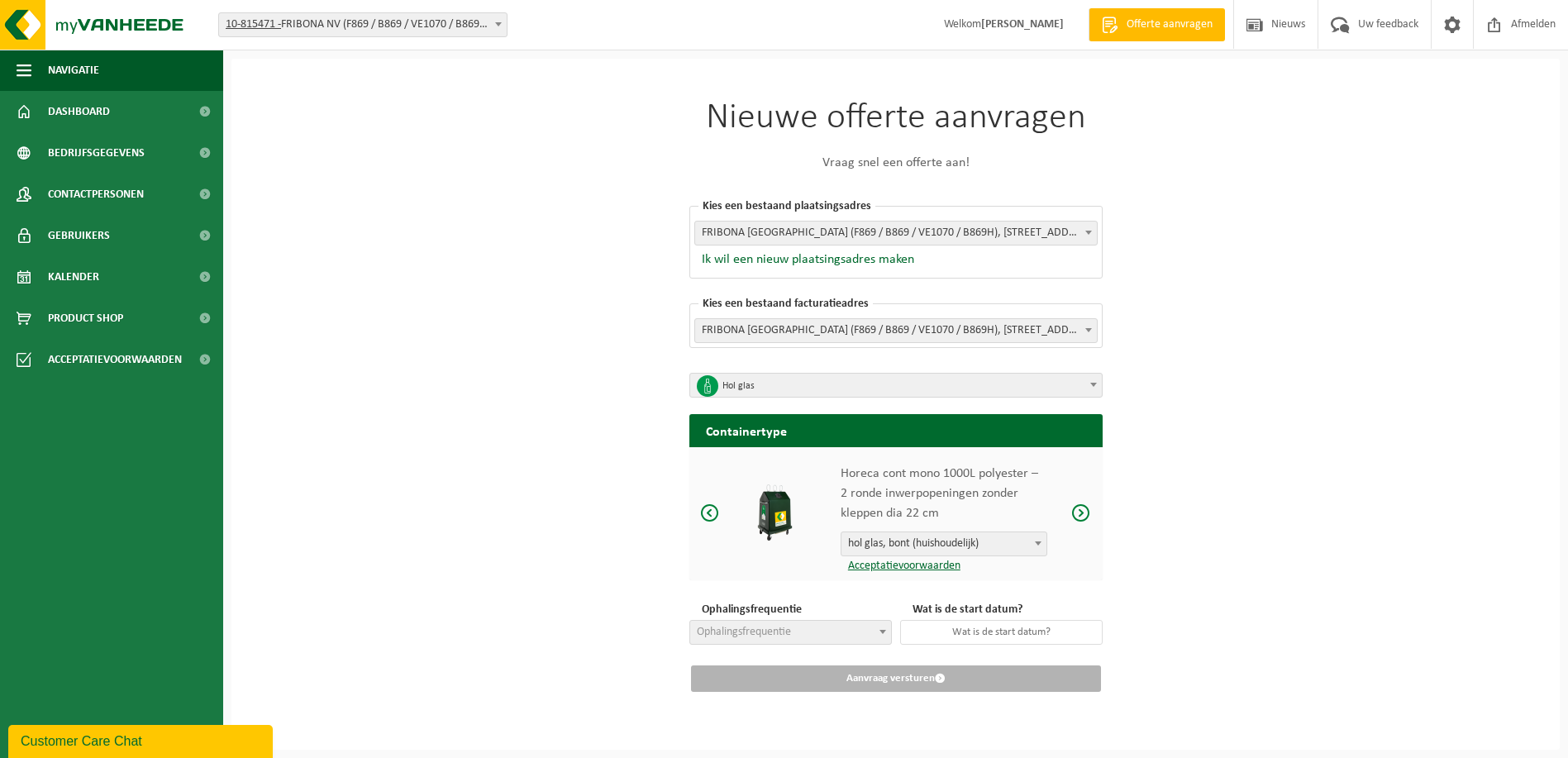
click at [932, 568] on link "Acceptatievoorwaarden" at bounding box center [900, 566] width 120 height 13
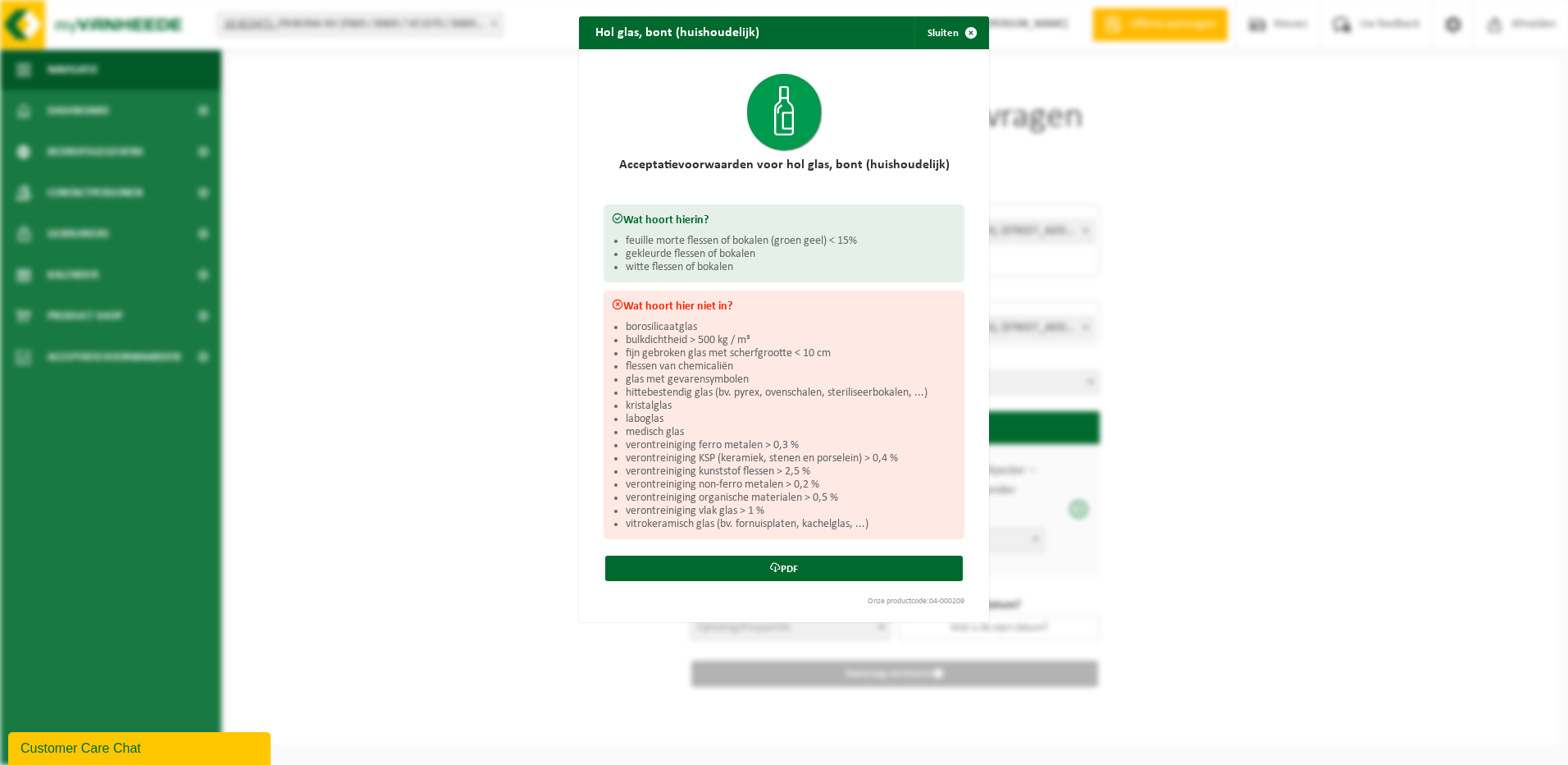
click at [1157, 446] on div "Hol glas, bont (huishoudelijk) Sluiten Acceptatievoorwaarden voor hol glas, bon…" at bounding box center [784, 382] width 1568 height 765
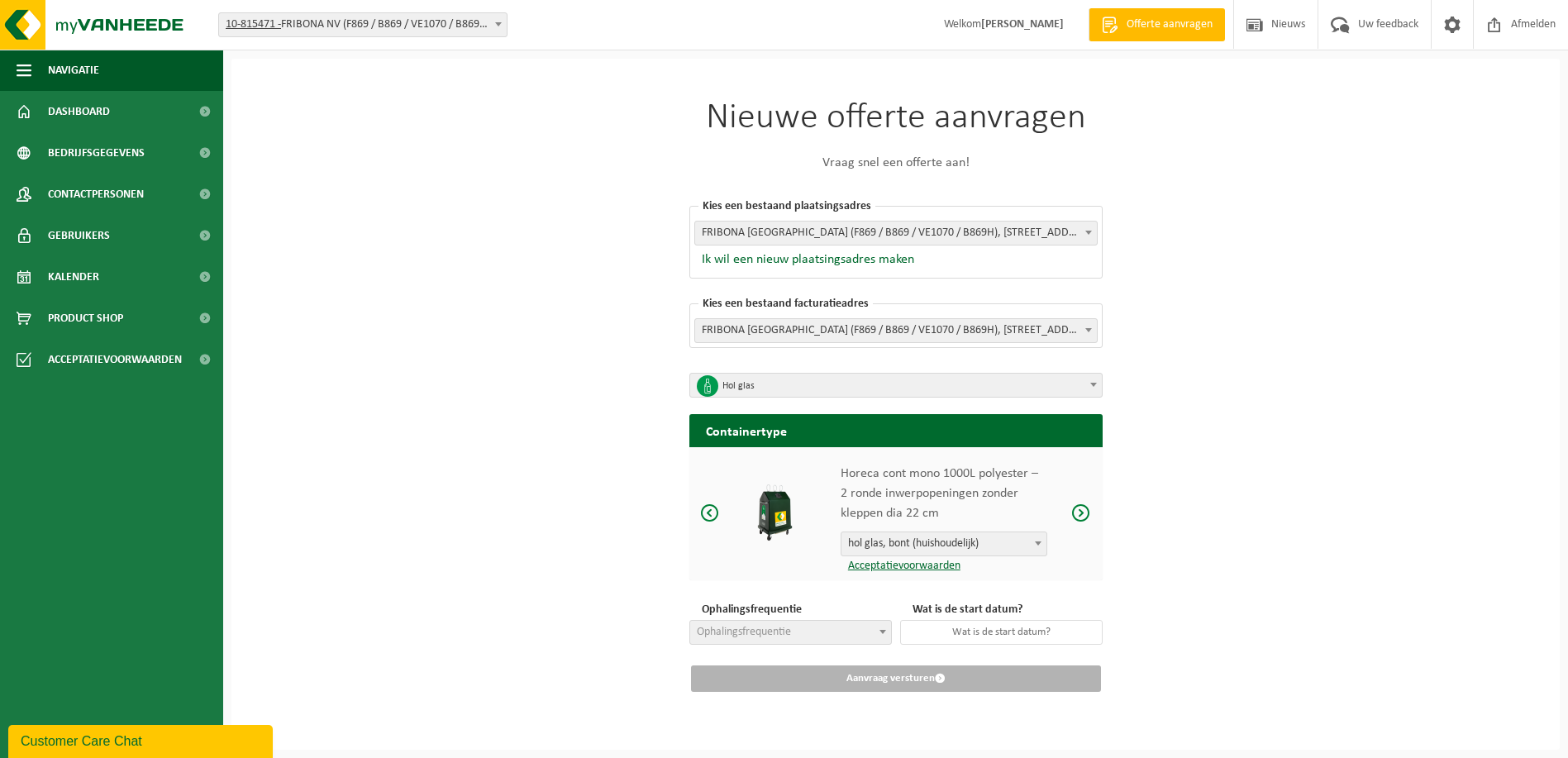
click at [1080, 517] on span at bounding box center [1081, 513] width 20 height 21
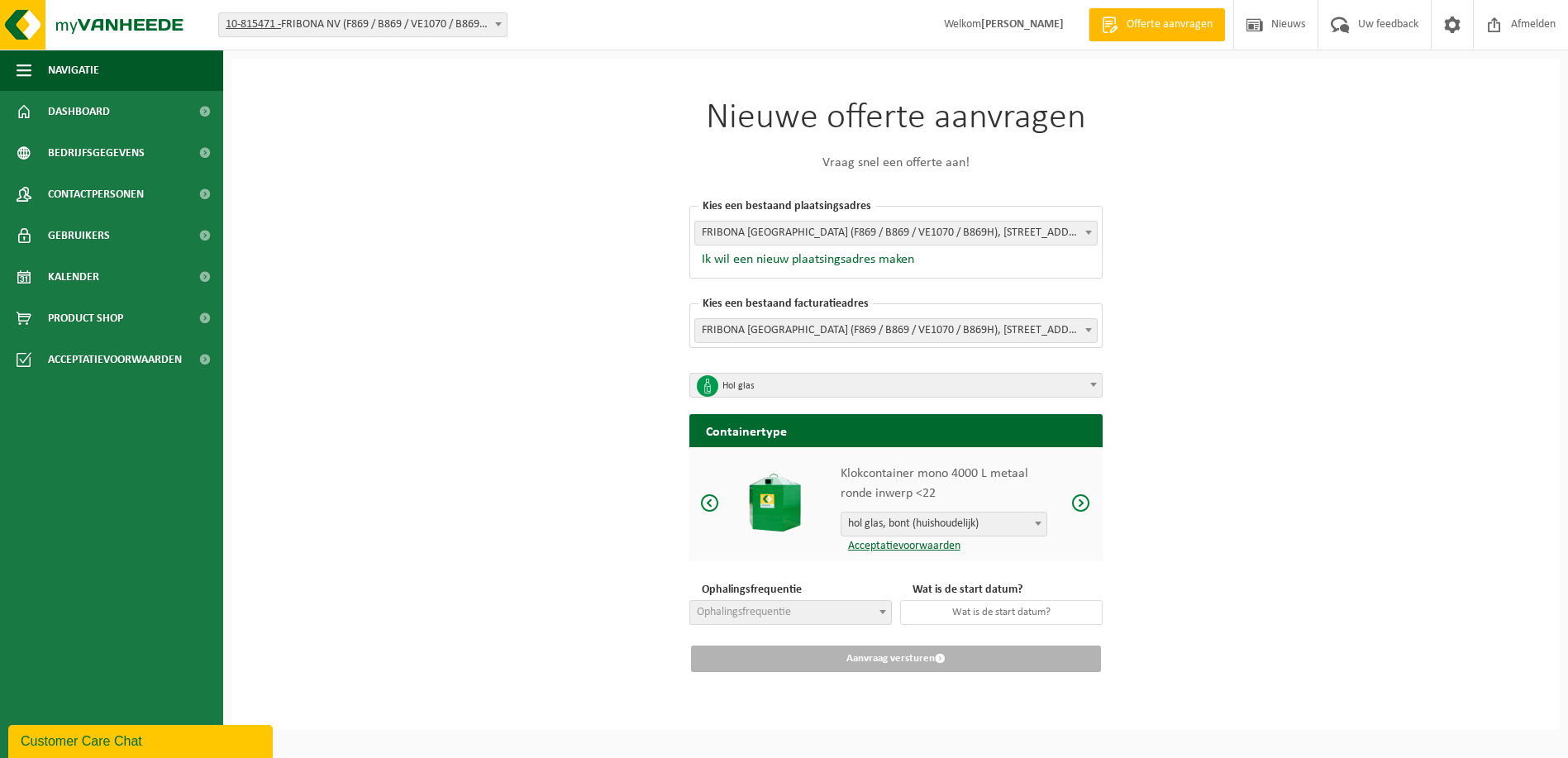
click at [712, 503] on span at bounding box center [710, 503] width 20 height 21
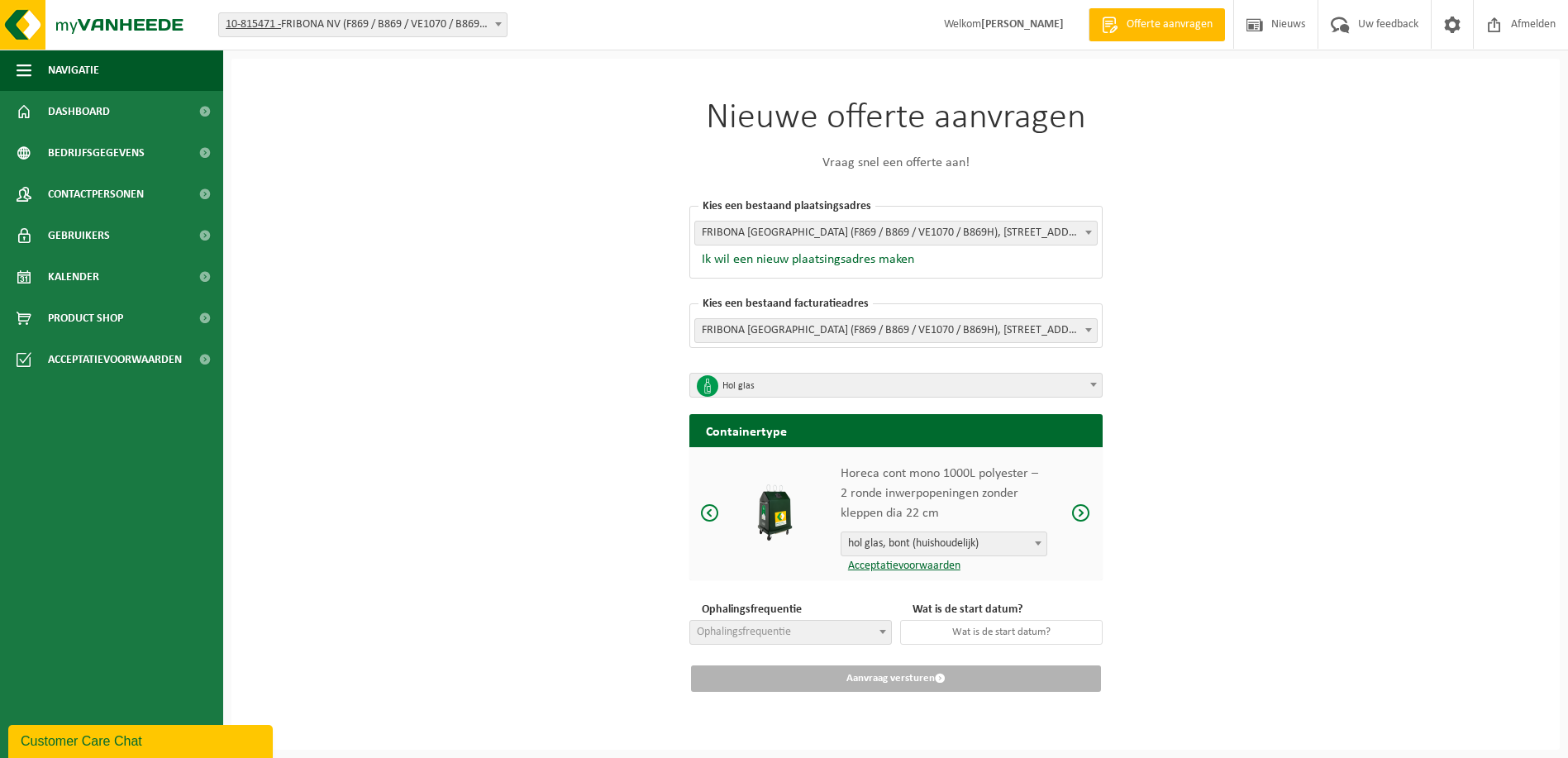
click at [365, 352] on div "Nieuwe offerte aanvragen Vraag snel een offerte aan! Kies een bestaand plaatsin…" at bounding box center [896, 404] width 1328 height 691
click at [130, 110] on link "Dashboard" at bounding box center [112, 112] width 223 height 42
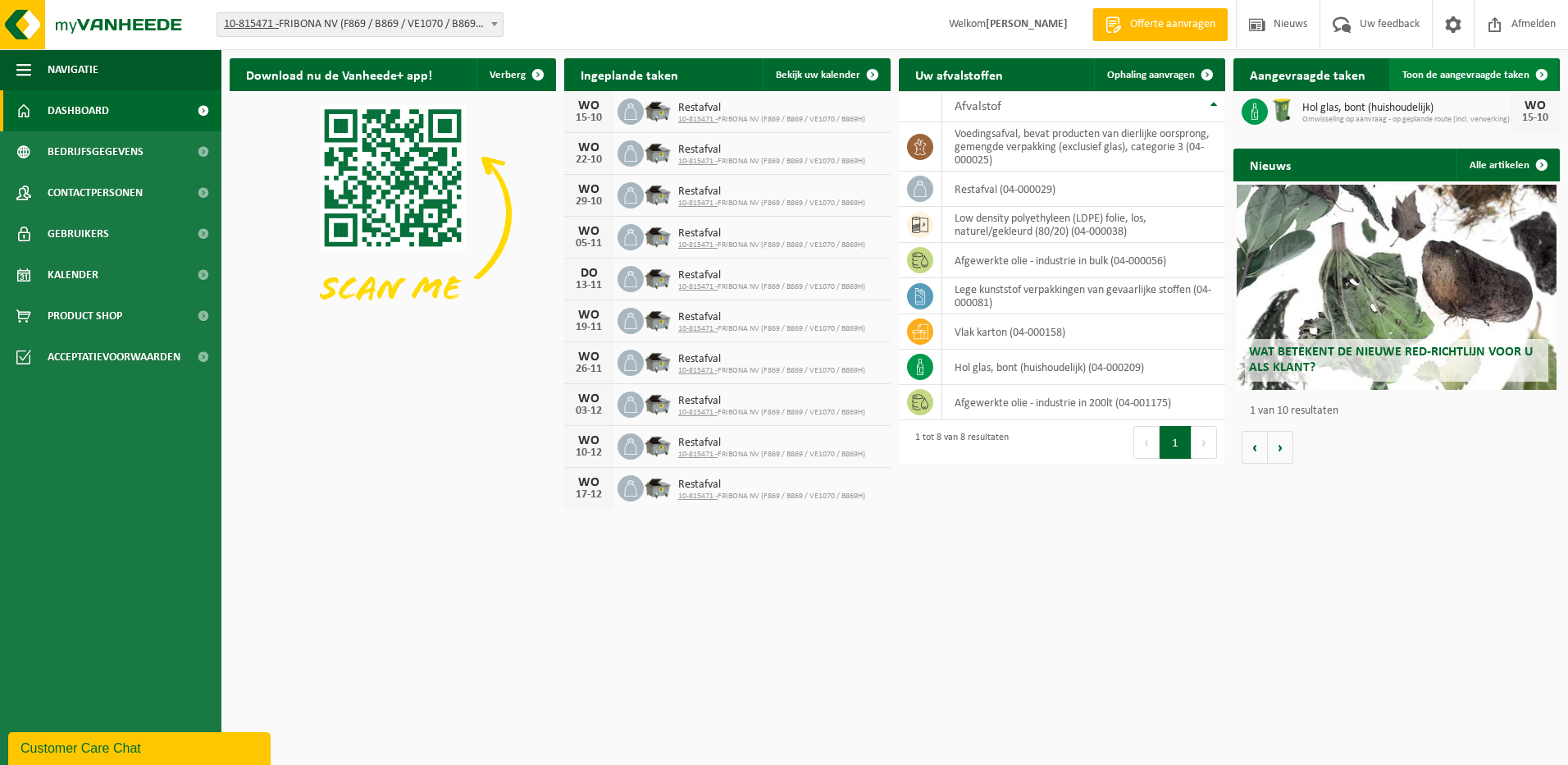
click at [1508, 74] on span "Toon de aangevraagde taken" at bounding box center [1465, 75] width 127 height 11
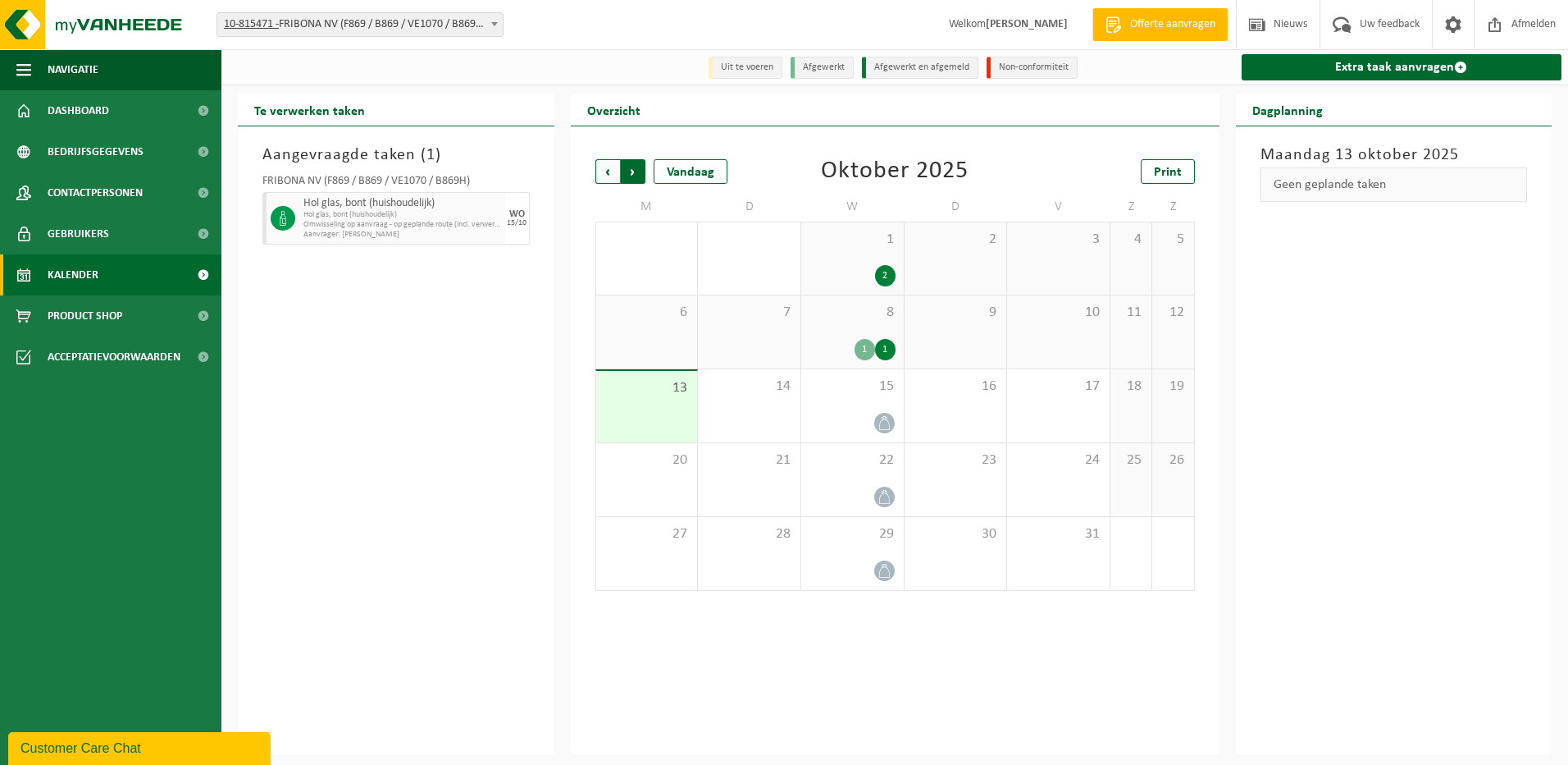
click at [606, 170] on span "Vorige" at bounding box center [607, 171] width 24 height 24
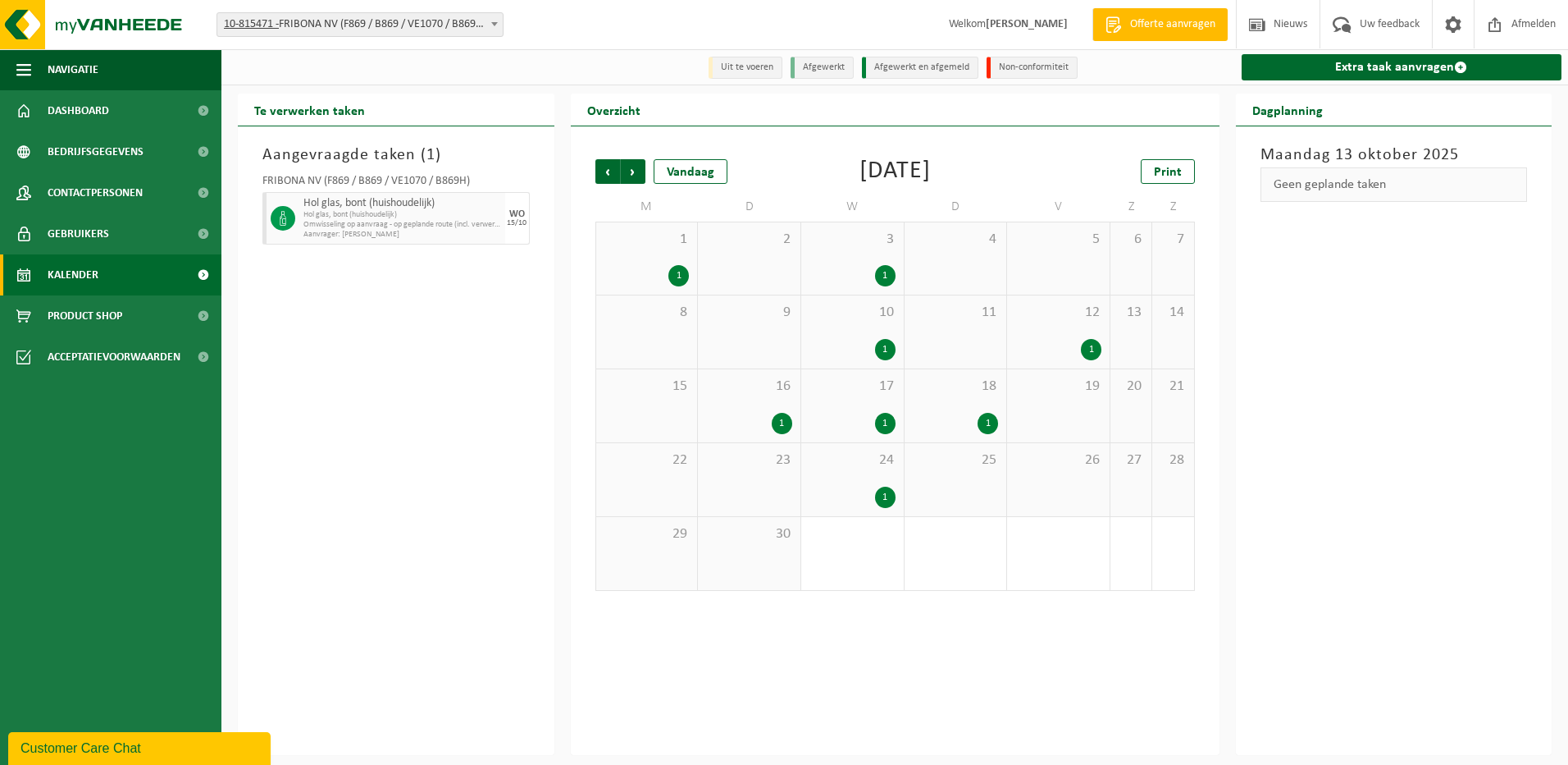
click at [376, 205] on span "Hol glas, bont (huishoudelijk)" at bounding box center [403, 204] width 198 height 14
click at [337, 225] on span "Omwisseling op aanvraag - op geplande route (incl. verwerking)" at bounding box center [403, 224] width 198 height 10
click at [603, 178] on span "Vorige" at bounding box center [607, 171] width 24 height 24
click at [611, 168] on span "Vorige" at bounding box center [607, 171] width 24 height 24
click at [640, 169] on span "Volgende" at bounding box center [632, 171] width 24 height 24
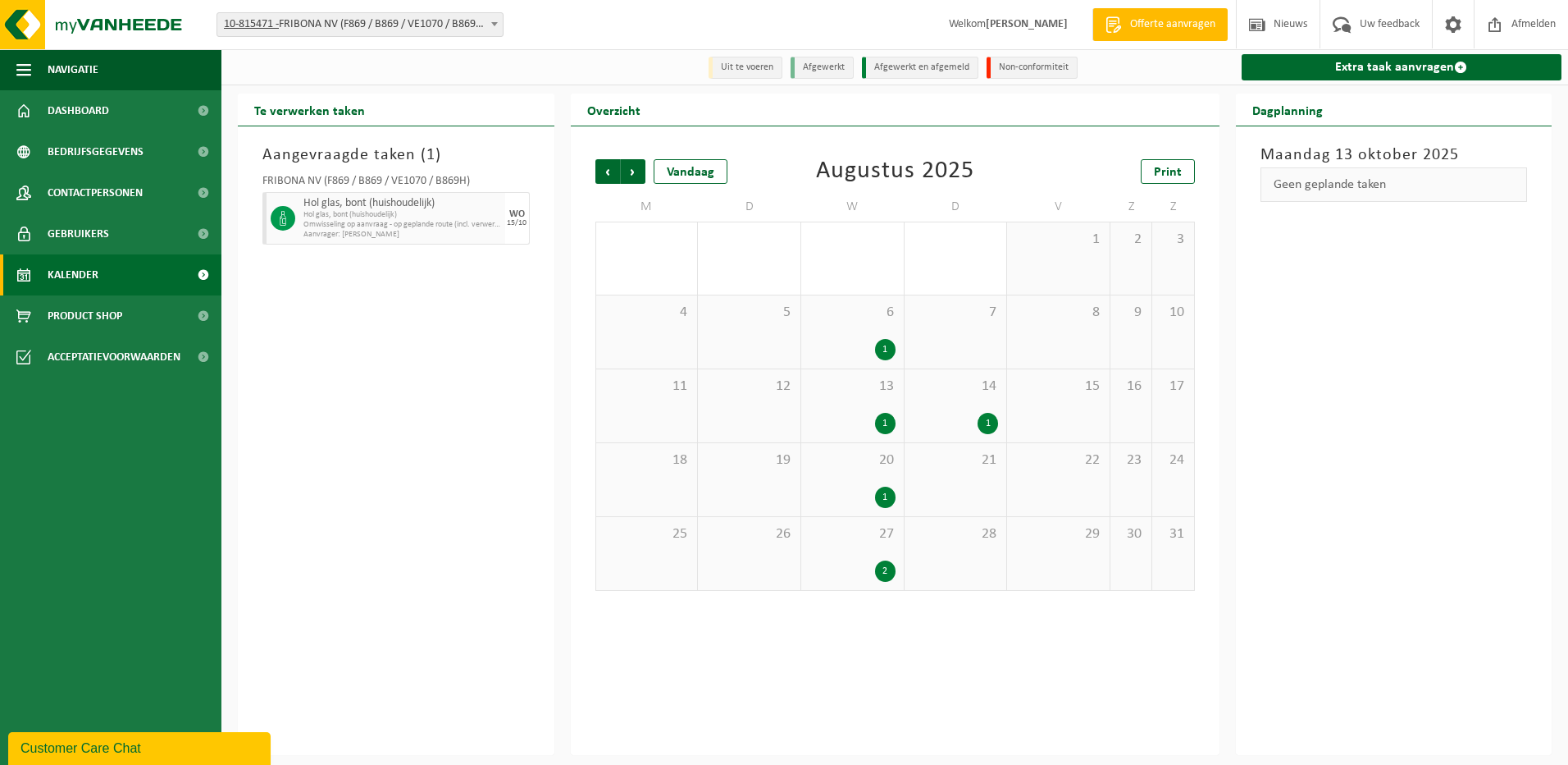
click at [957, 400] on div "14 1" at bounding box center [956, 405] width 103 height 73
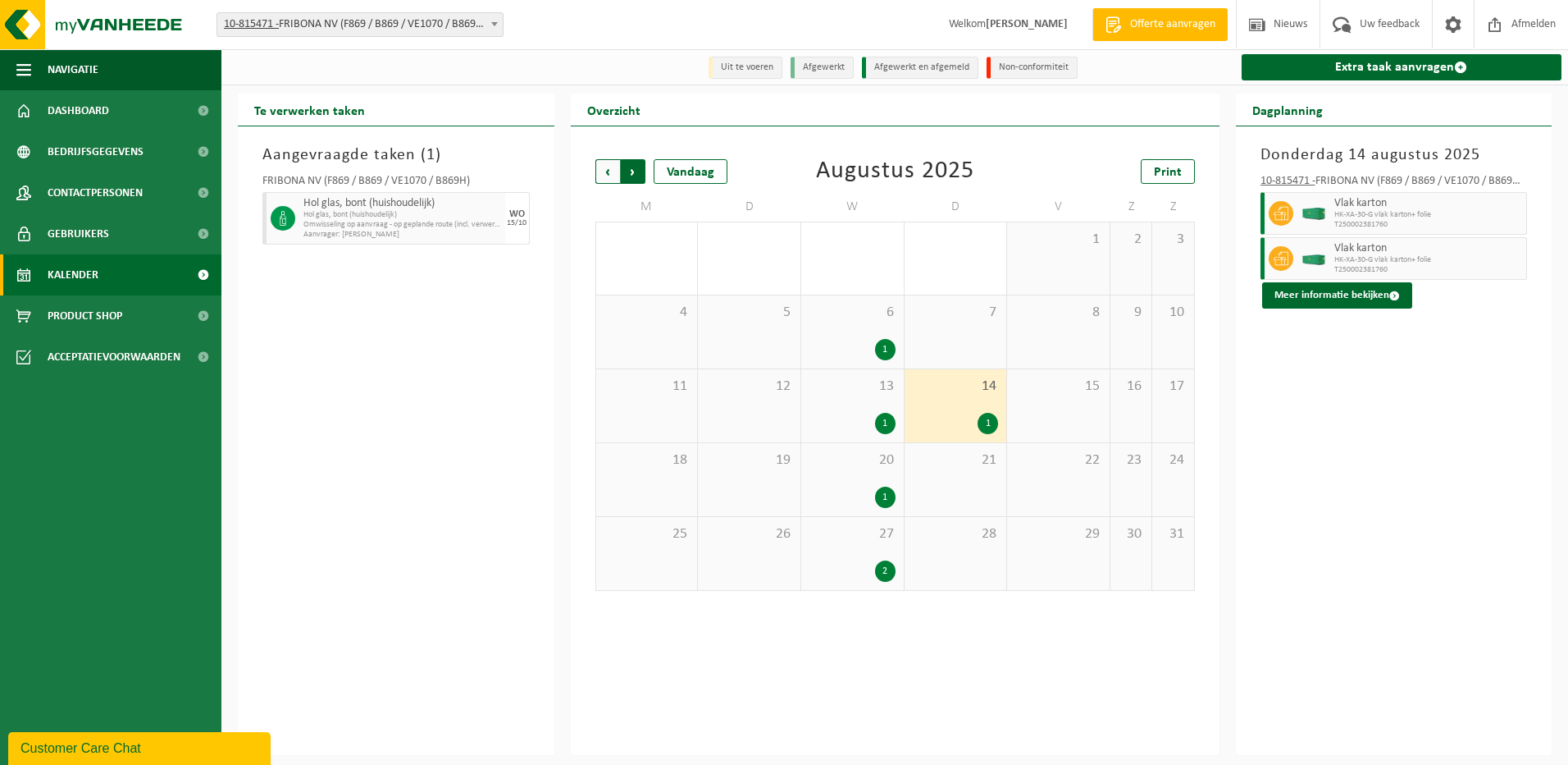
click at [612, 171] on span "Vorige" at bounding box center [607, 171] width 24 height 24
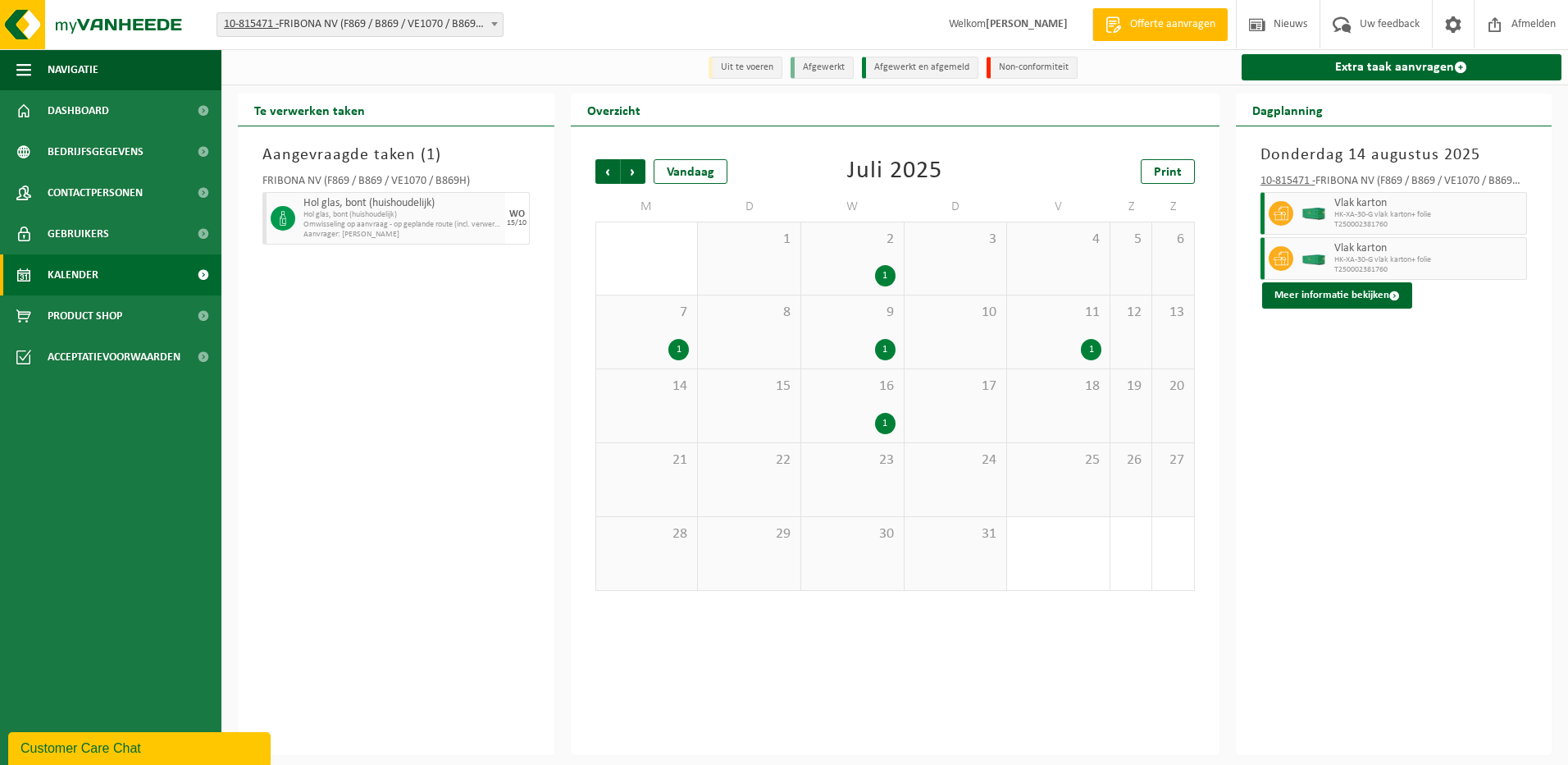
click at [673, 327] on div "7 1" at bounding box center [647, 332] width 102 height 73
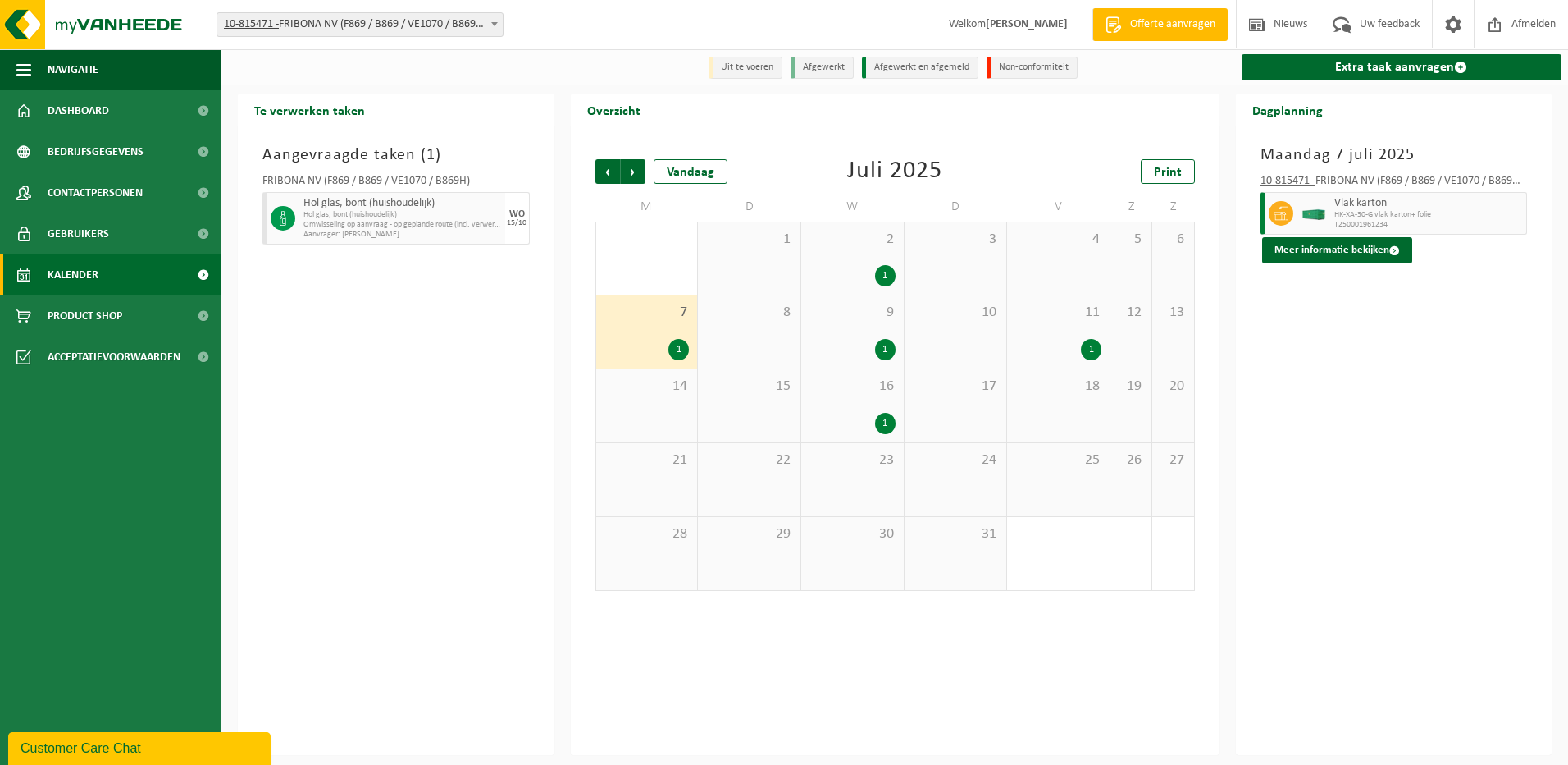
click at [1106, 319] on div "11 1" at bounding box center [1058, 332] width 103 height 73
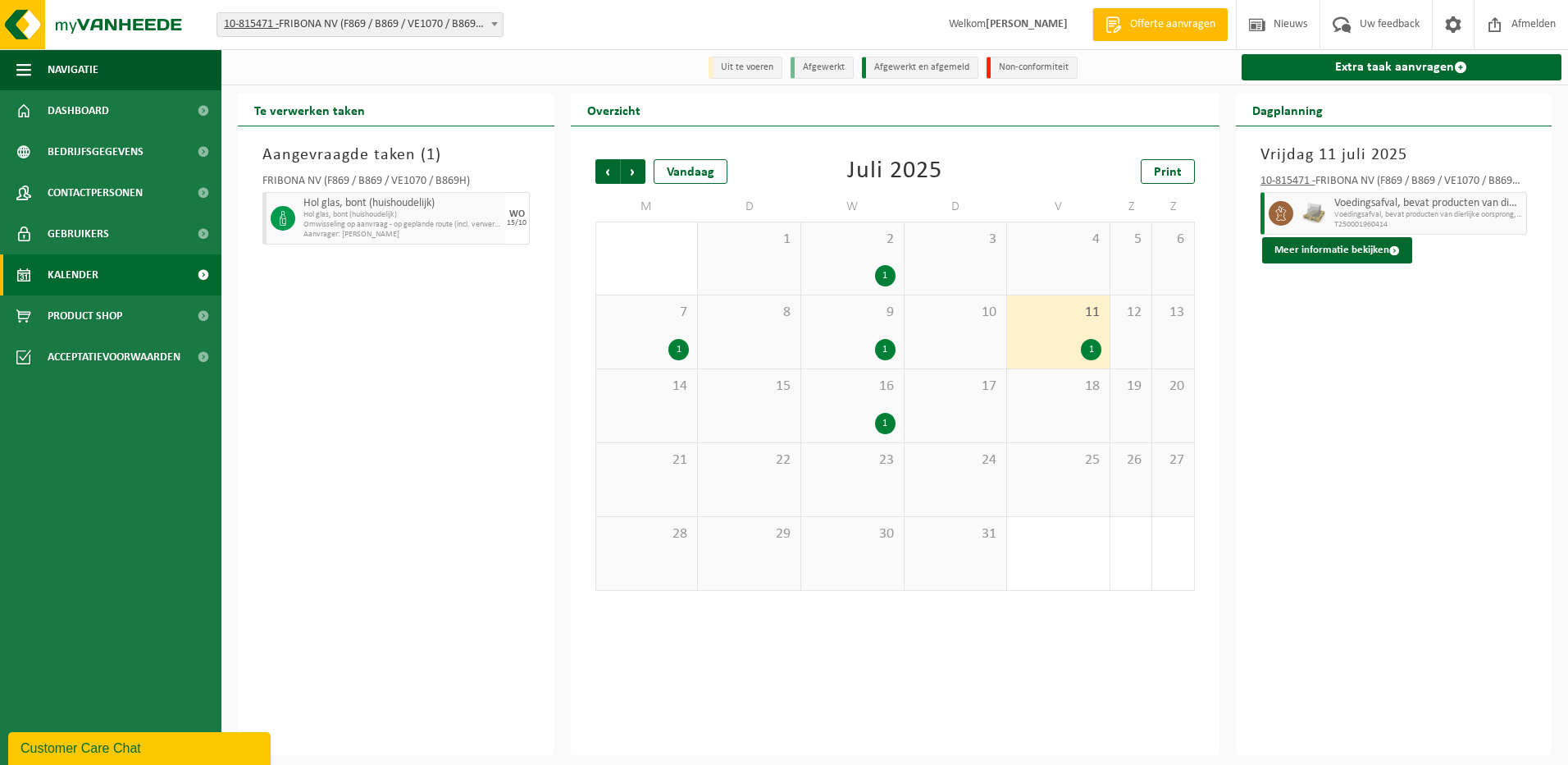
click at [869, 242] on span "2" at bounding box center [853, 240] width 86 height 18
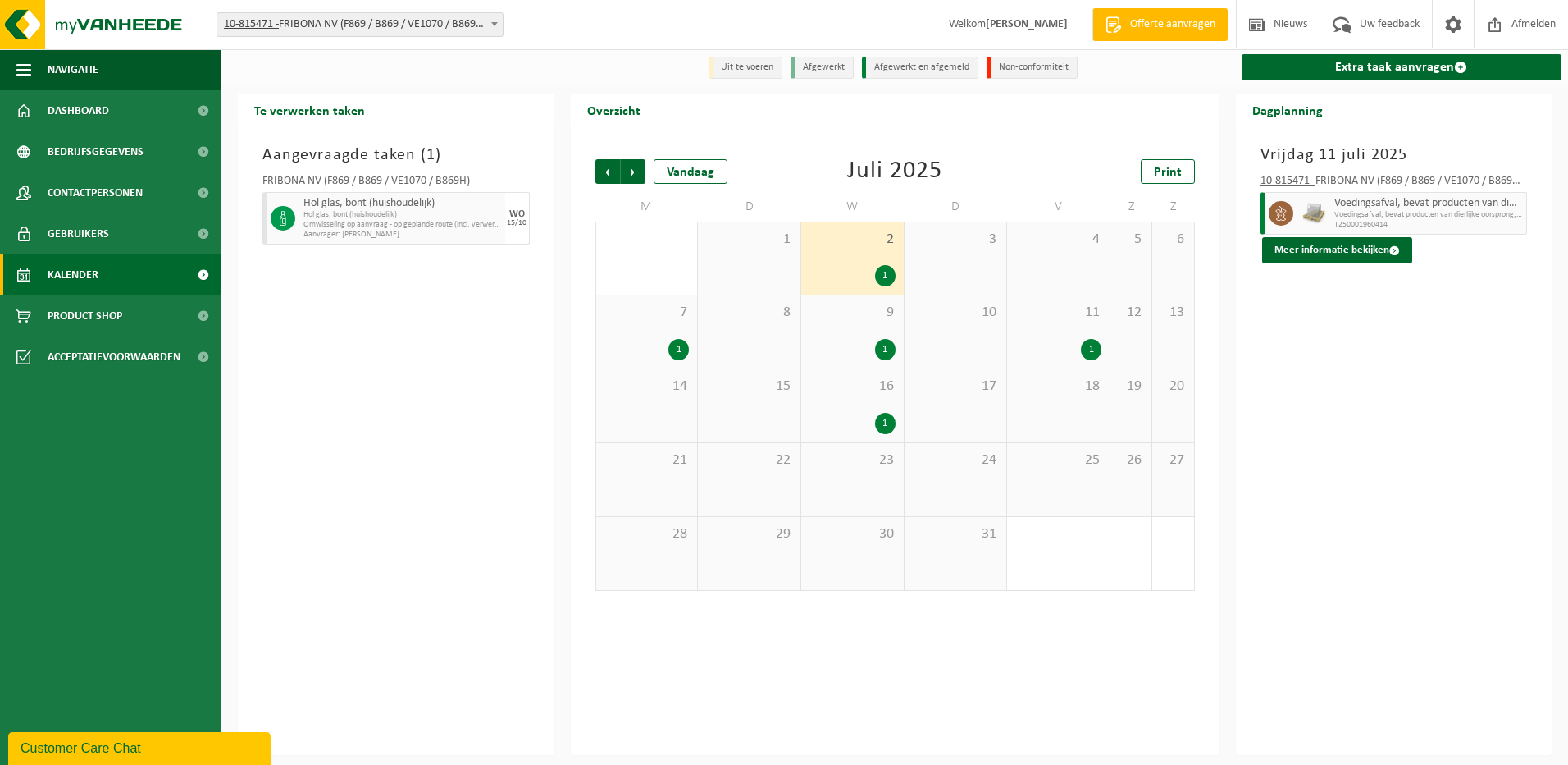
click at [838, 331] on div "9 1" at bounding box center [853, 332] width 103 height 73
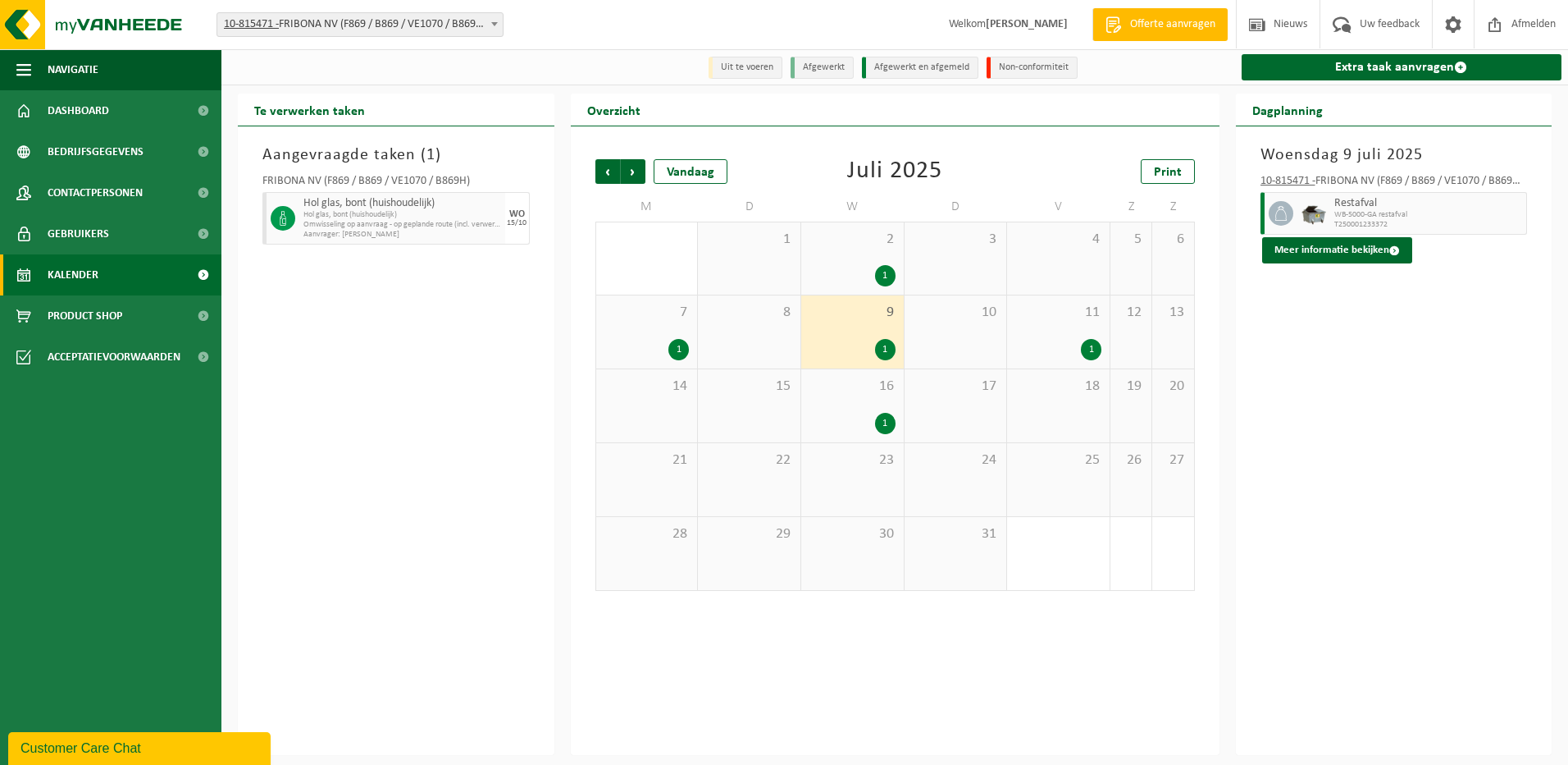
click at [837, 403] on div "16 1" at bounding box center [853, 405] width 103 height 73
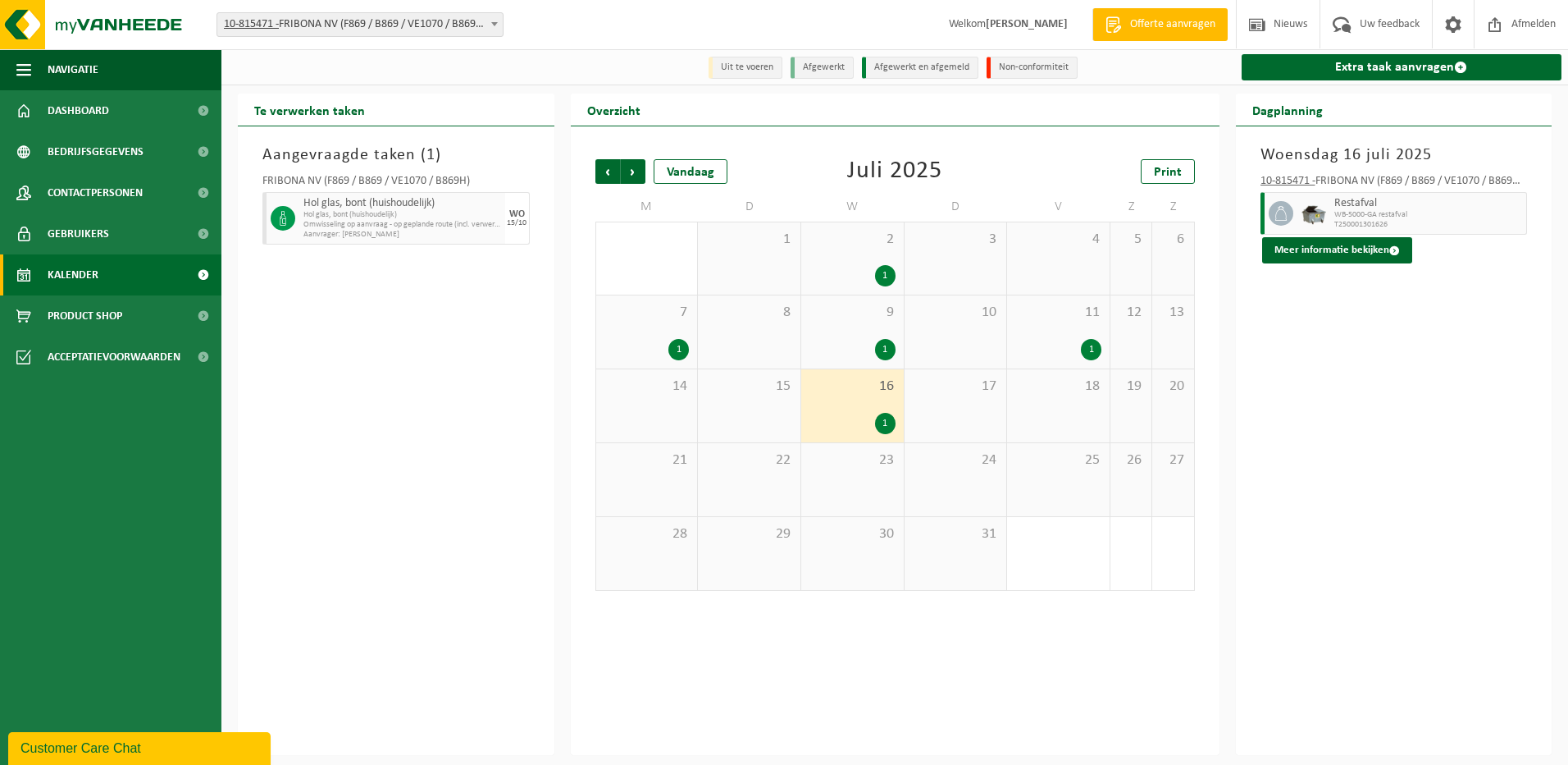
click at [838, 278] on div "1" at bounding box center [853, 276] width 86 height 22
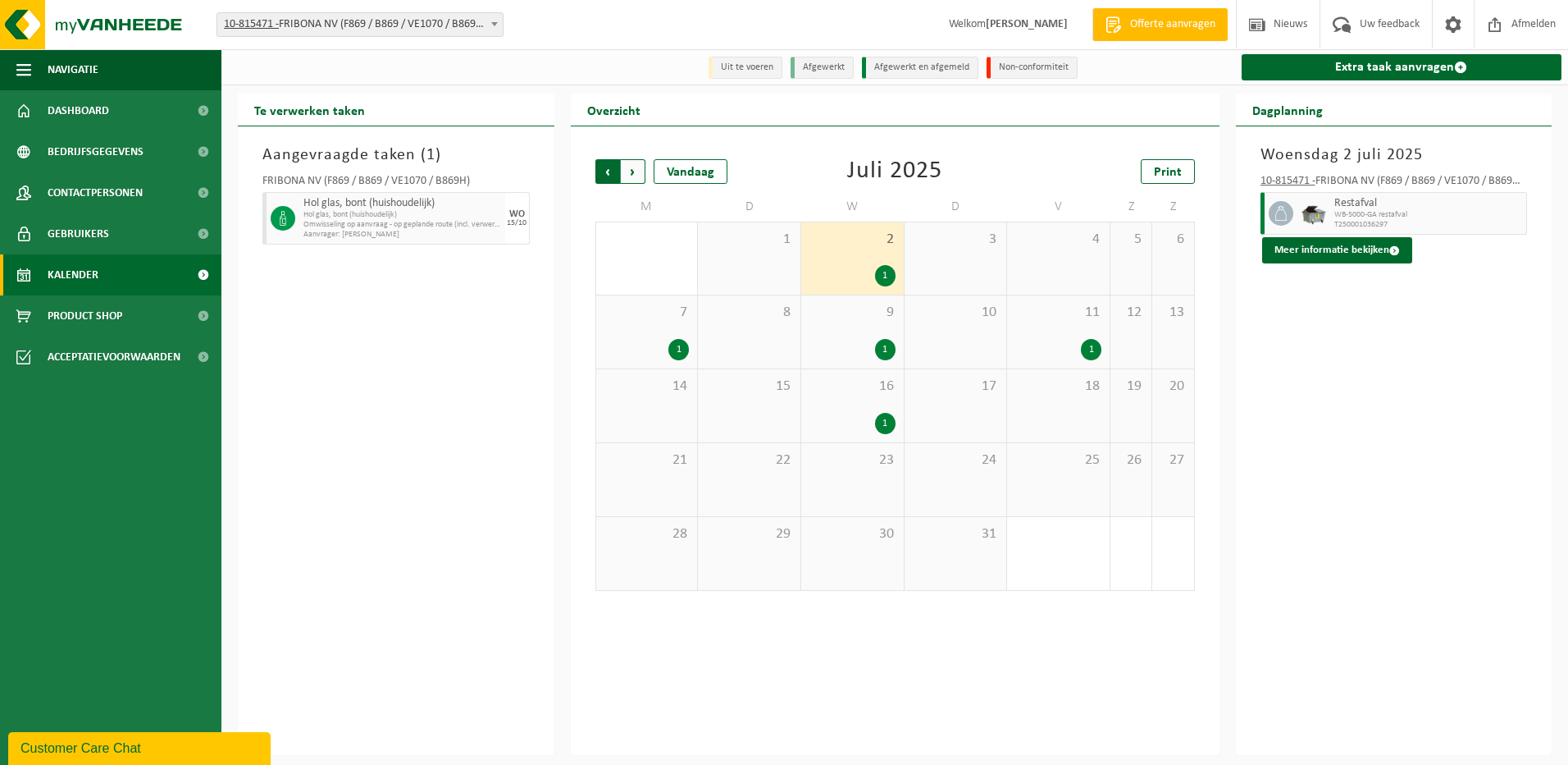
click at [630, 170] on span "Volgende" at bounding box center [632, 171] width 24 height 24
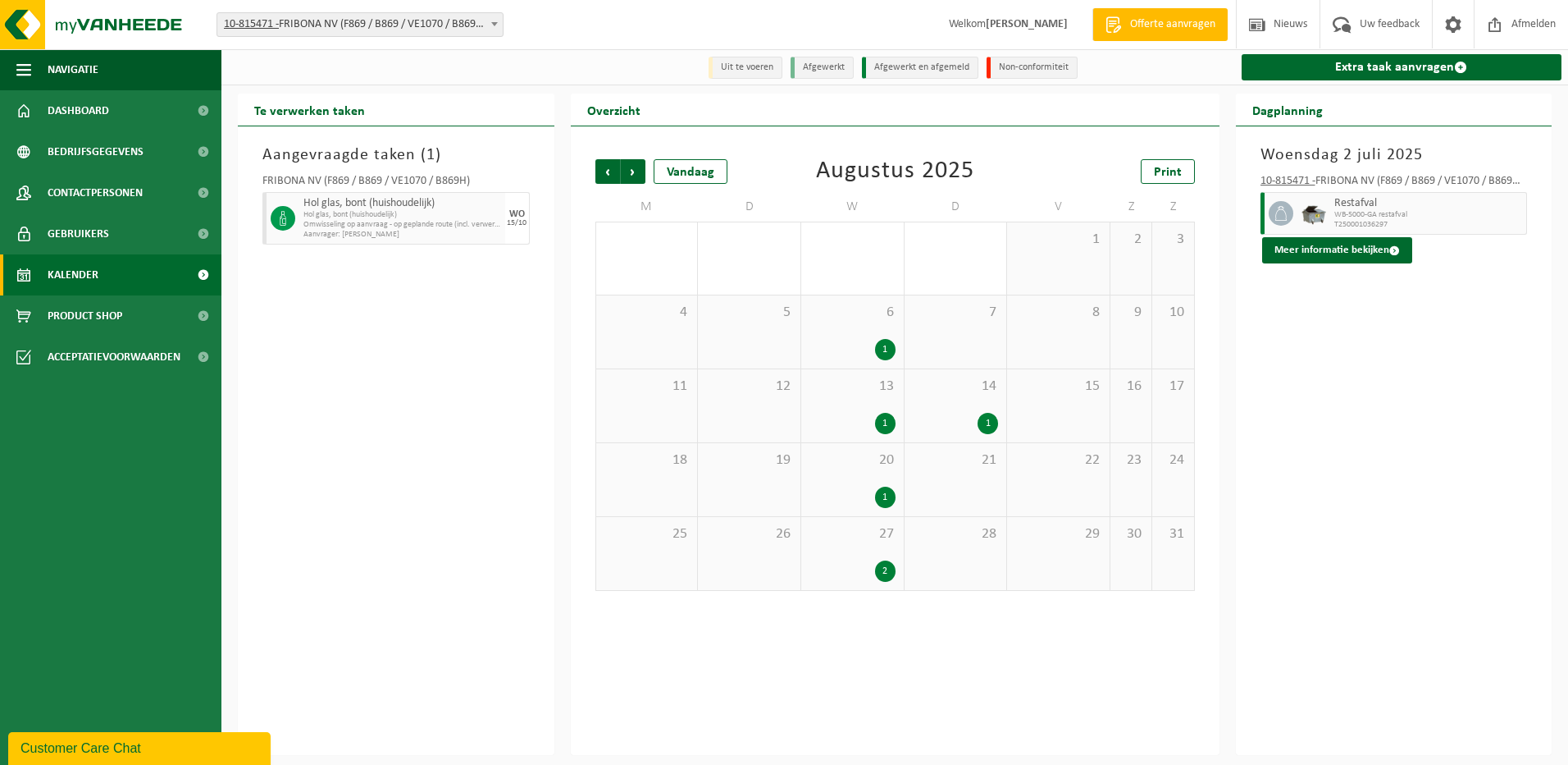
click at [878, 359] on div "1" at bounding box center [885, 350] width 21 height 22
click at [866, 396] on span "13" at bounding box center [853, 387] width 86 height 18
click at [935, 407] on div "14 1" at bounding box center [956, 405] width 103 height 73
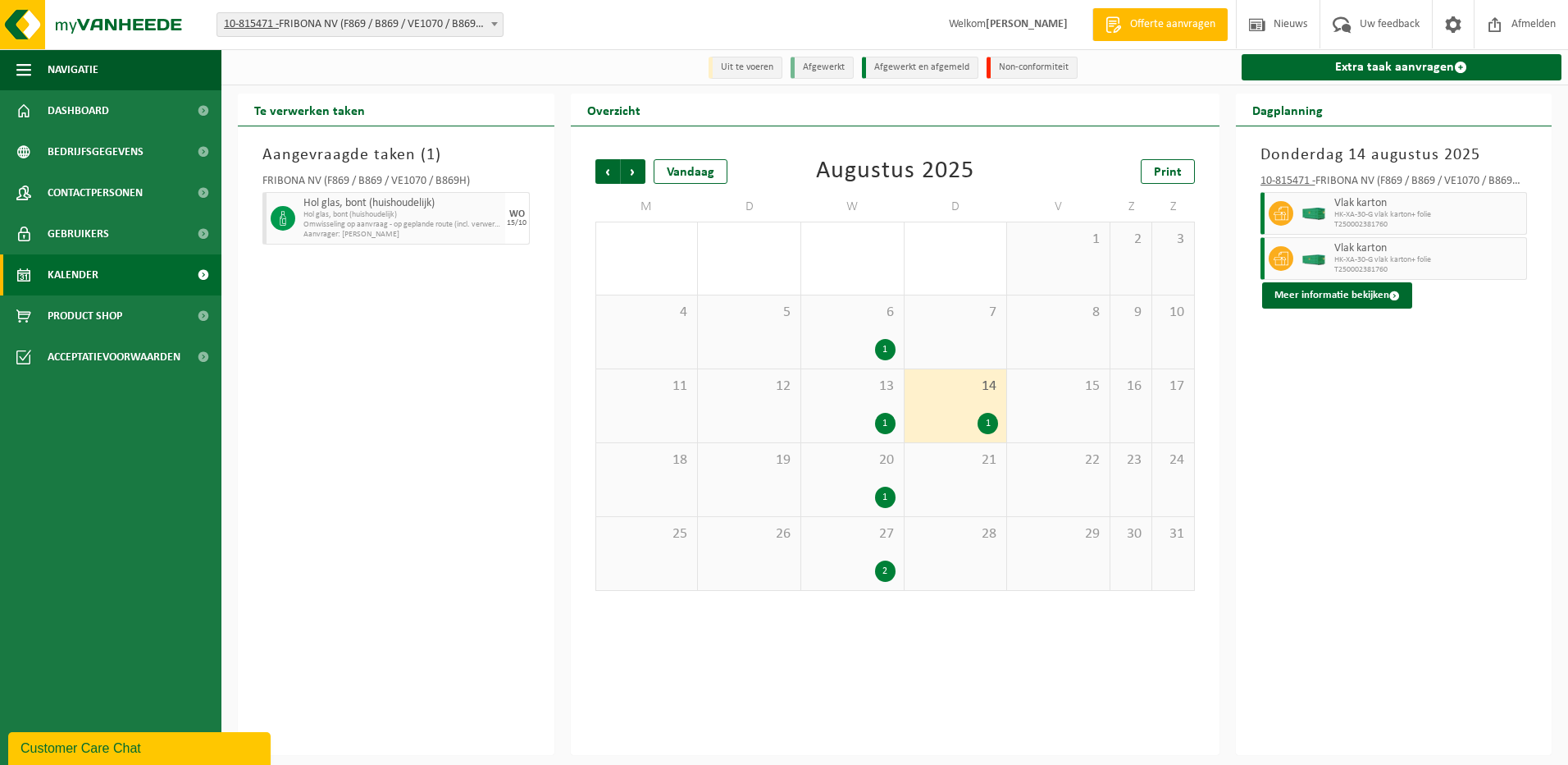
click at [855, 483] on div "20 1" at bounding box center [853, 479] width 103 height 73
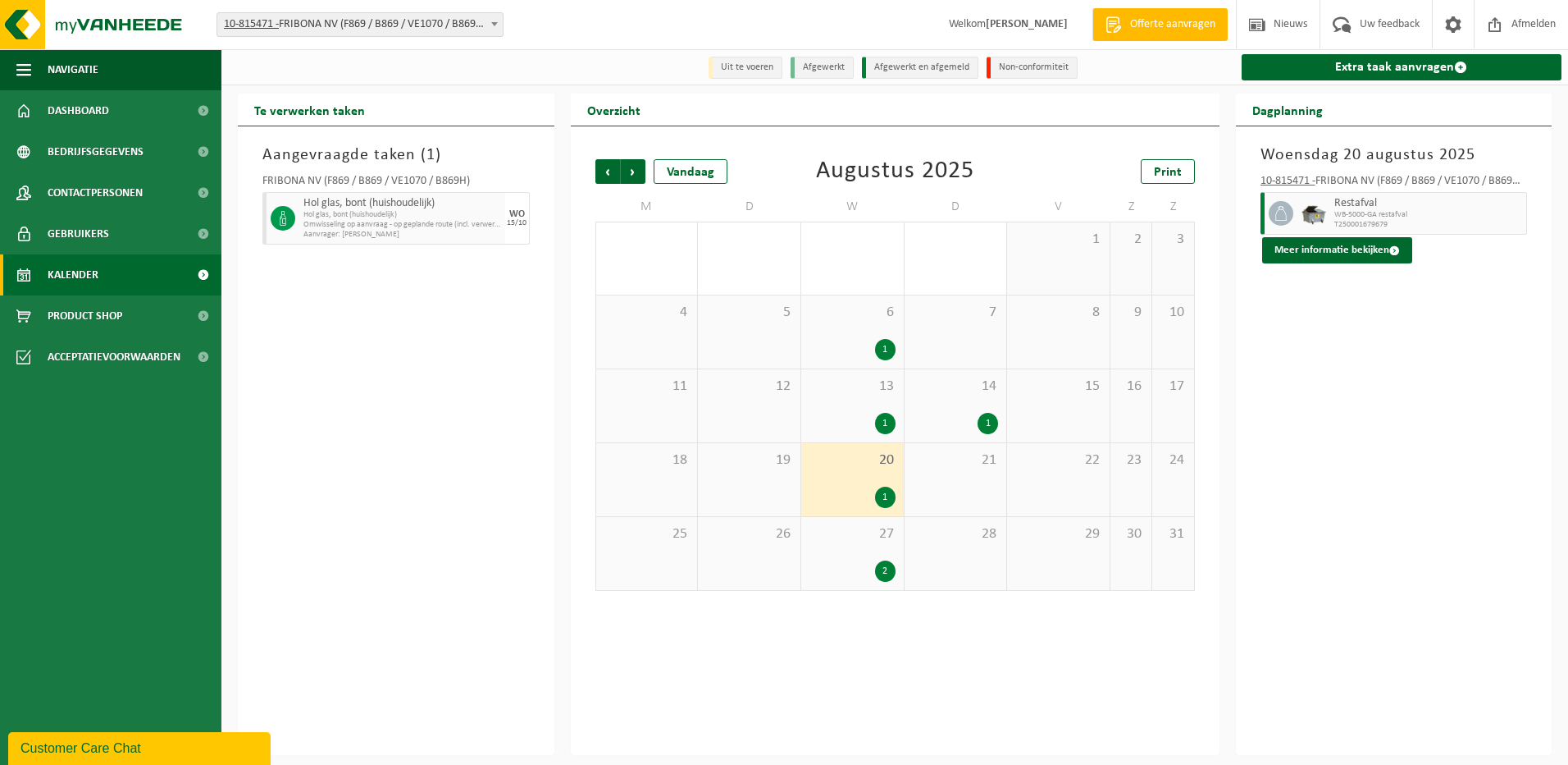
click at [844, 543] on span "27" at bounding box center [853, 534] width 86 height 18
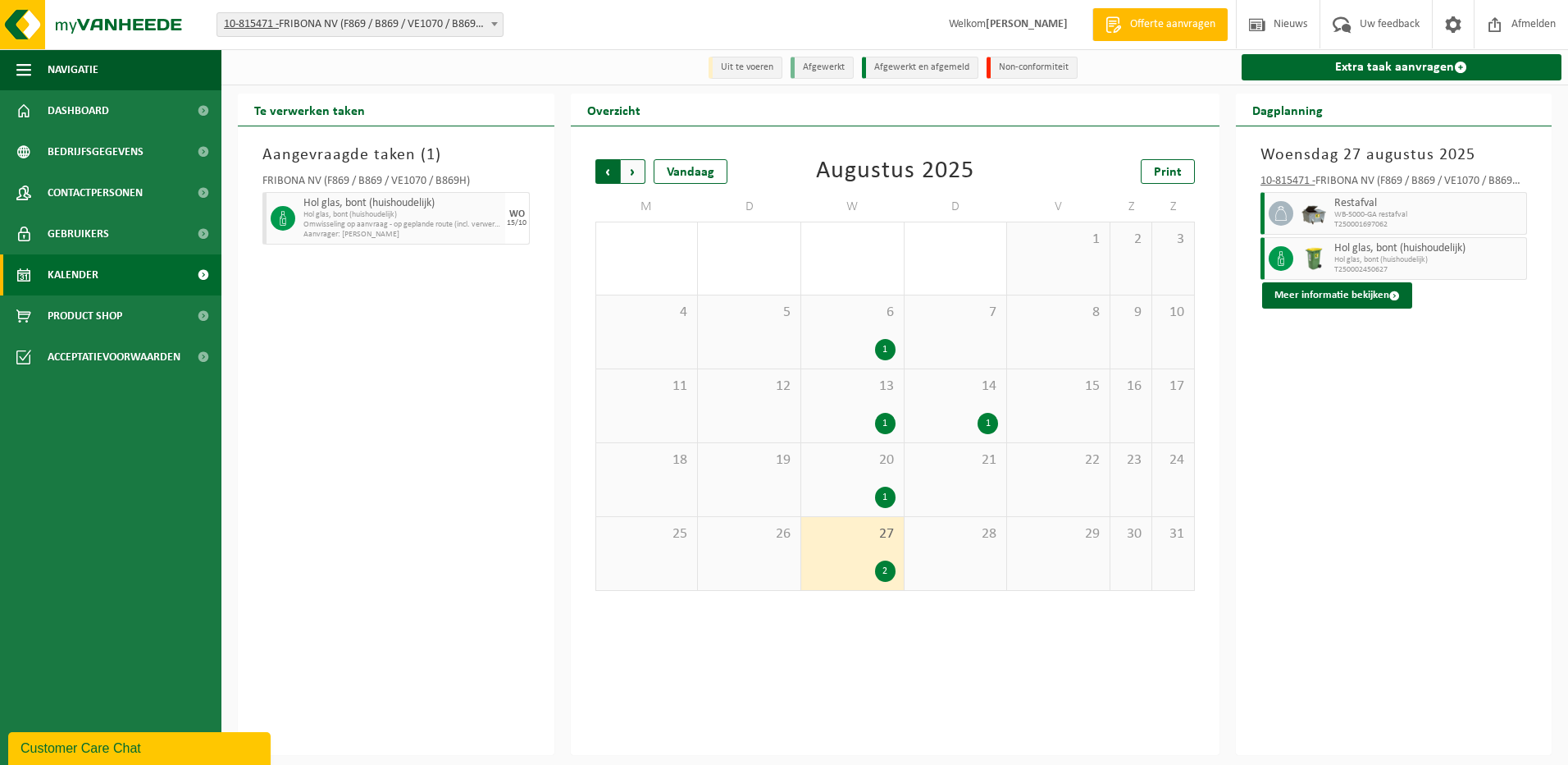
click at [630, 167] on span "Volgende" at bounding box center [632, 171] width 24 height 24
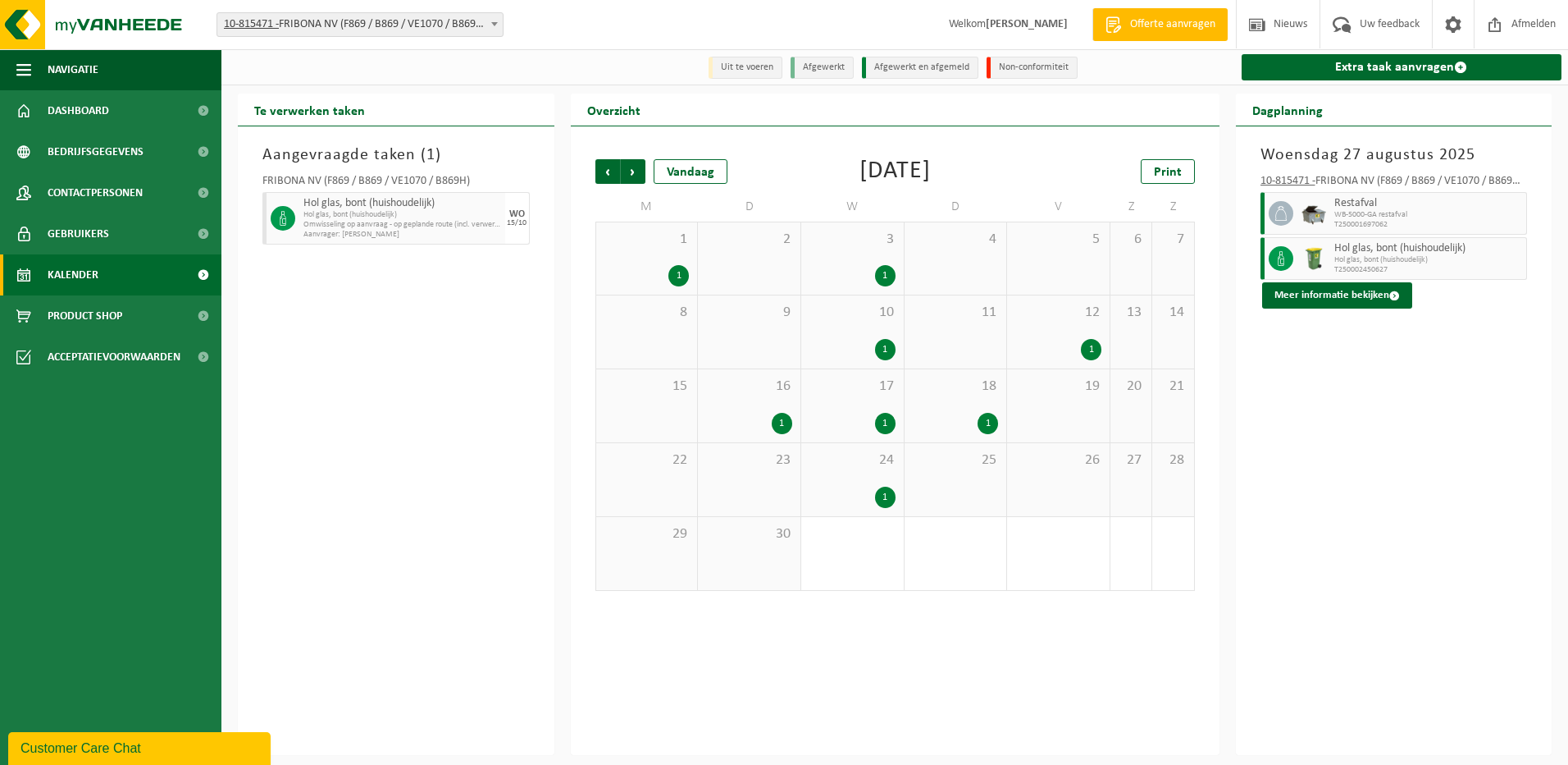
click at [697, 255] on div "1 1" at bounding box center [647, 259] width 102 height 72
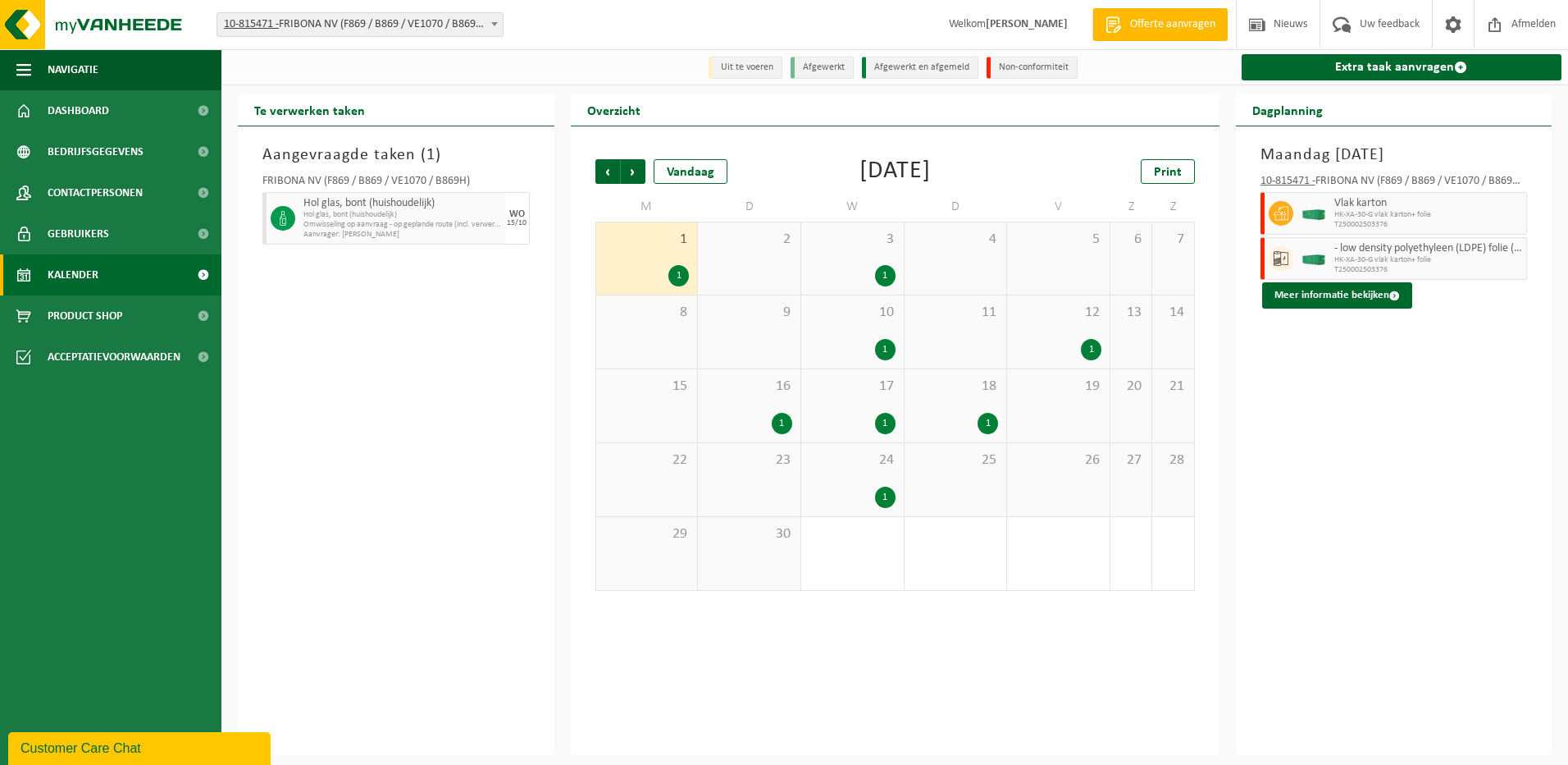
click at [864, 247] on span "3" at bounding box center [853, 240] width 86 height 18
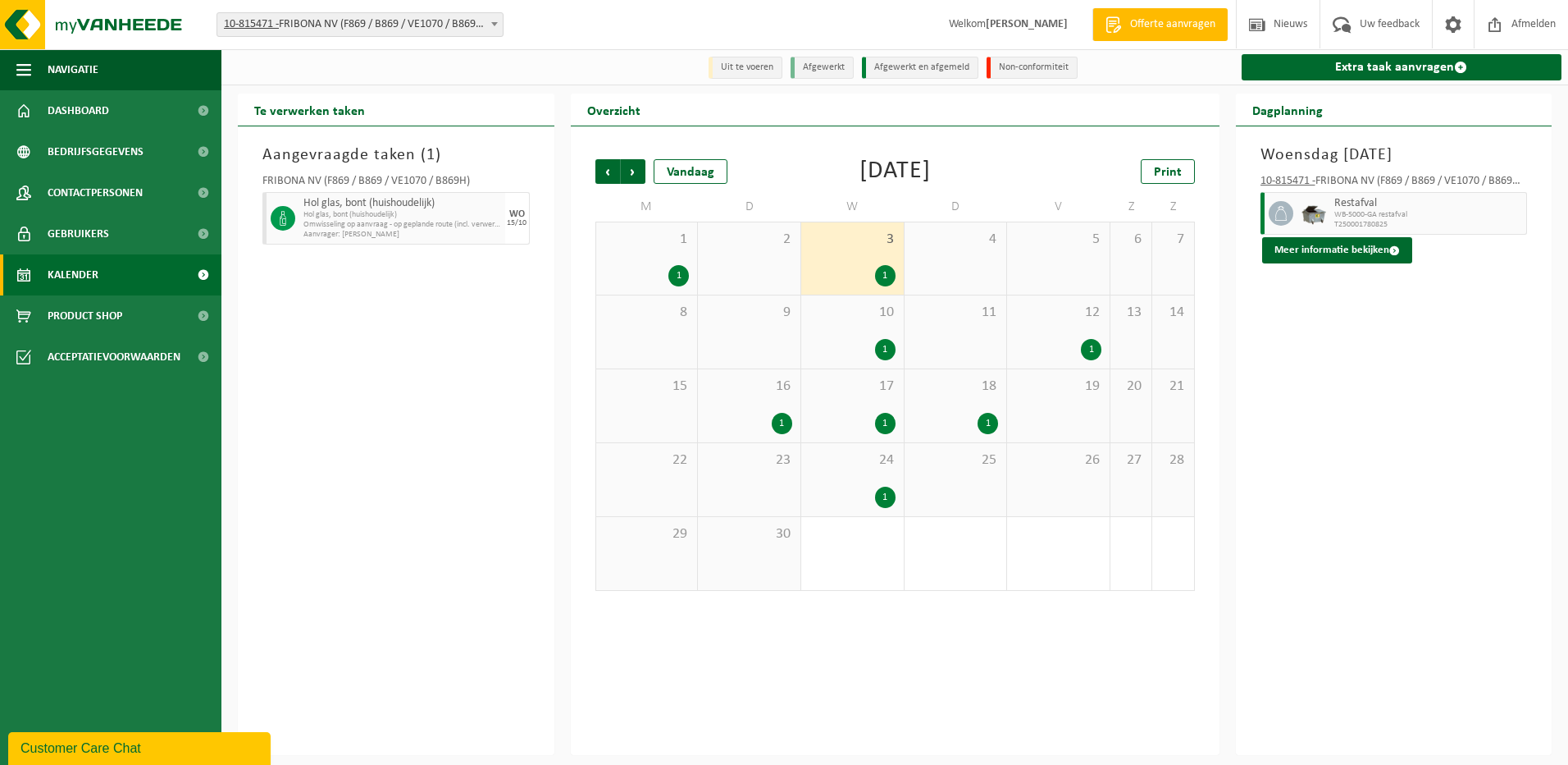
click at [866, 331] on div "10 1" at bounding box center [853, 332] width 103 height 73
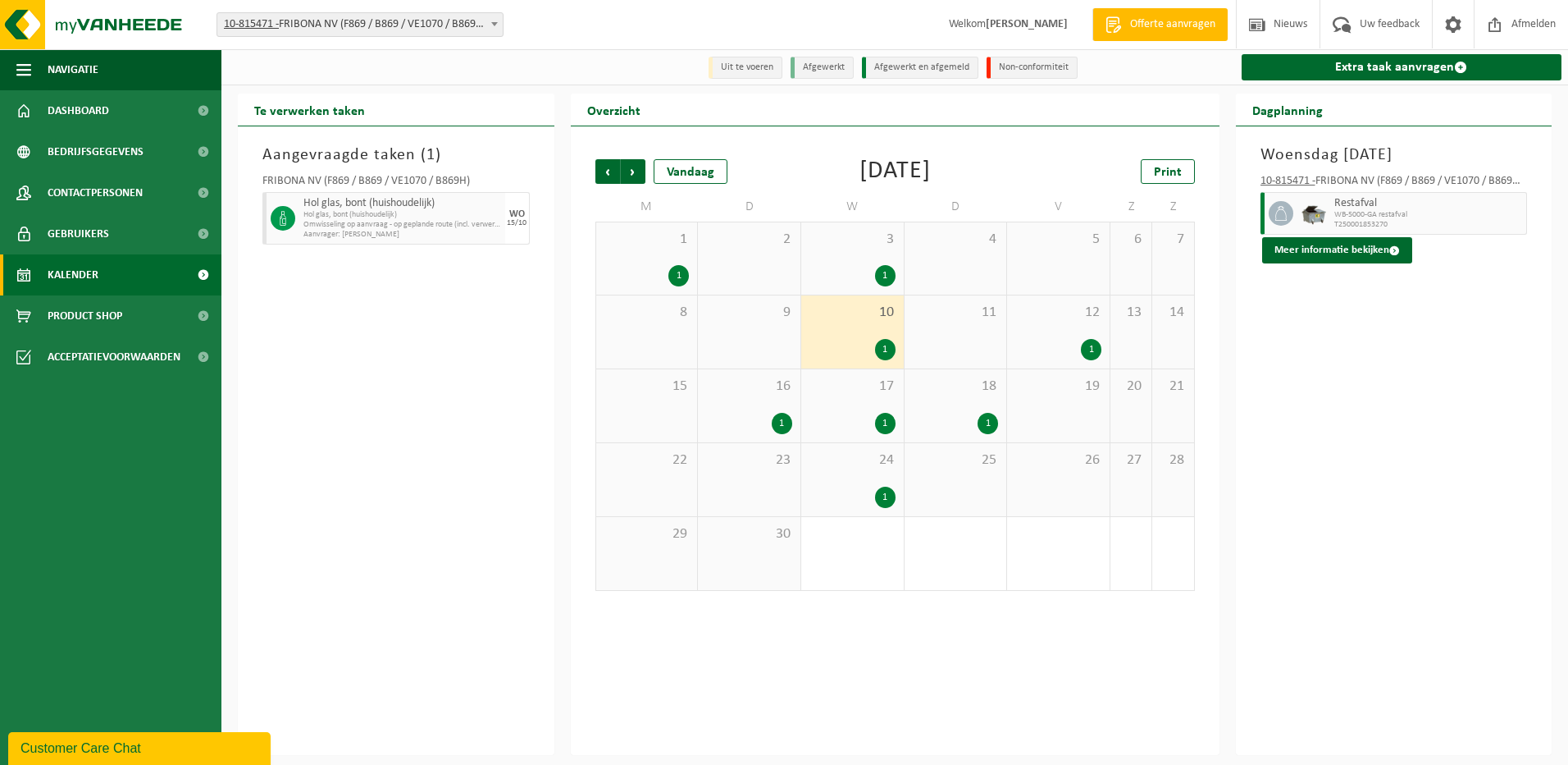
click at [860, 391] on span "17" at bounding box center [853, 387] width 86 height 18
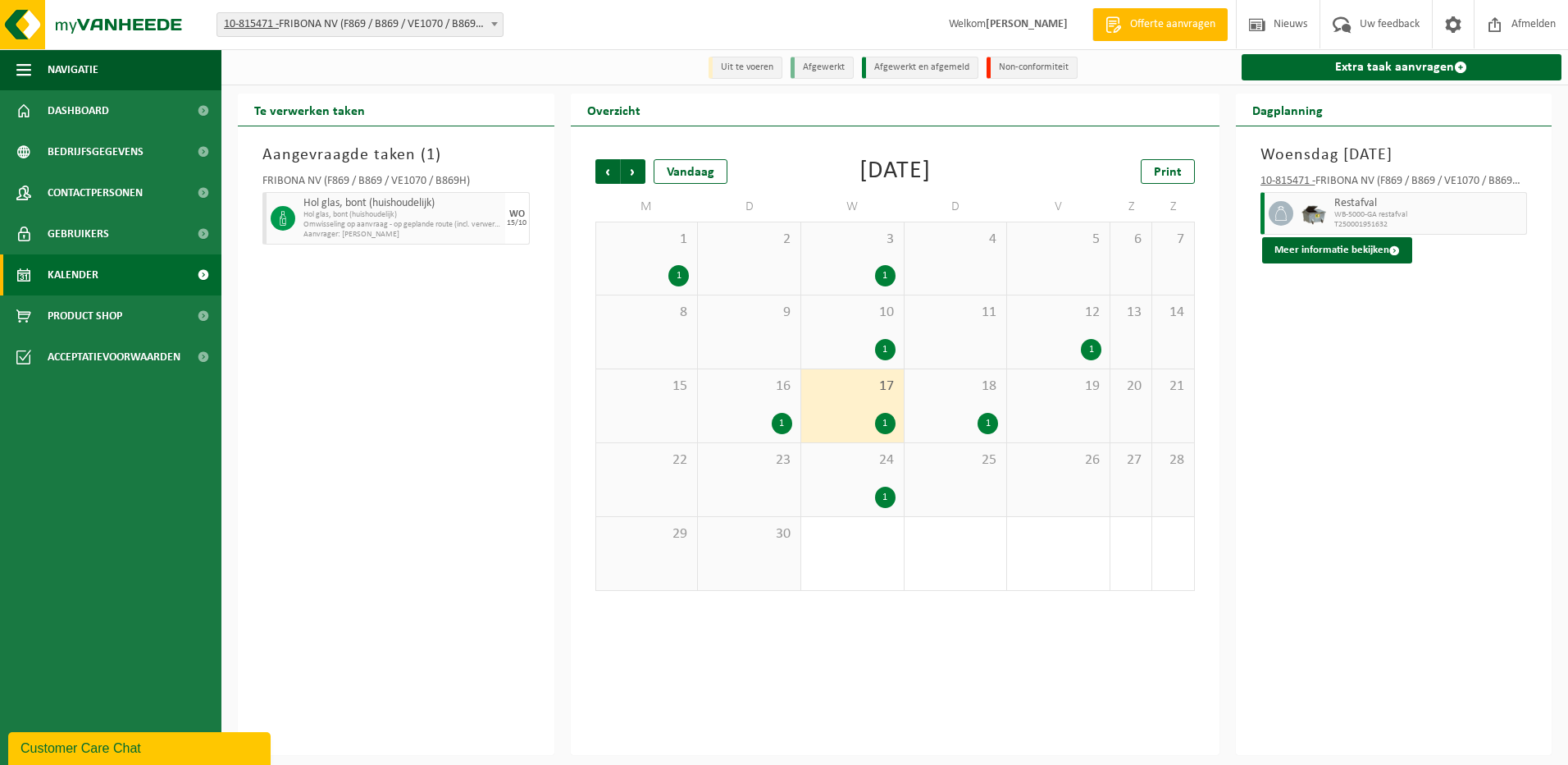
click at [759, 405] on div "16 1" at bounding box center [749, 405] width 103 height 73
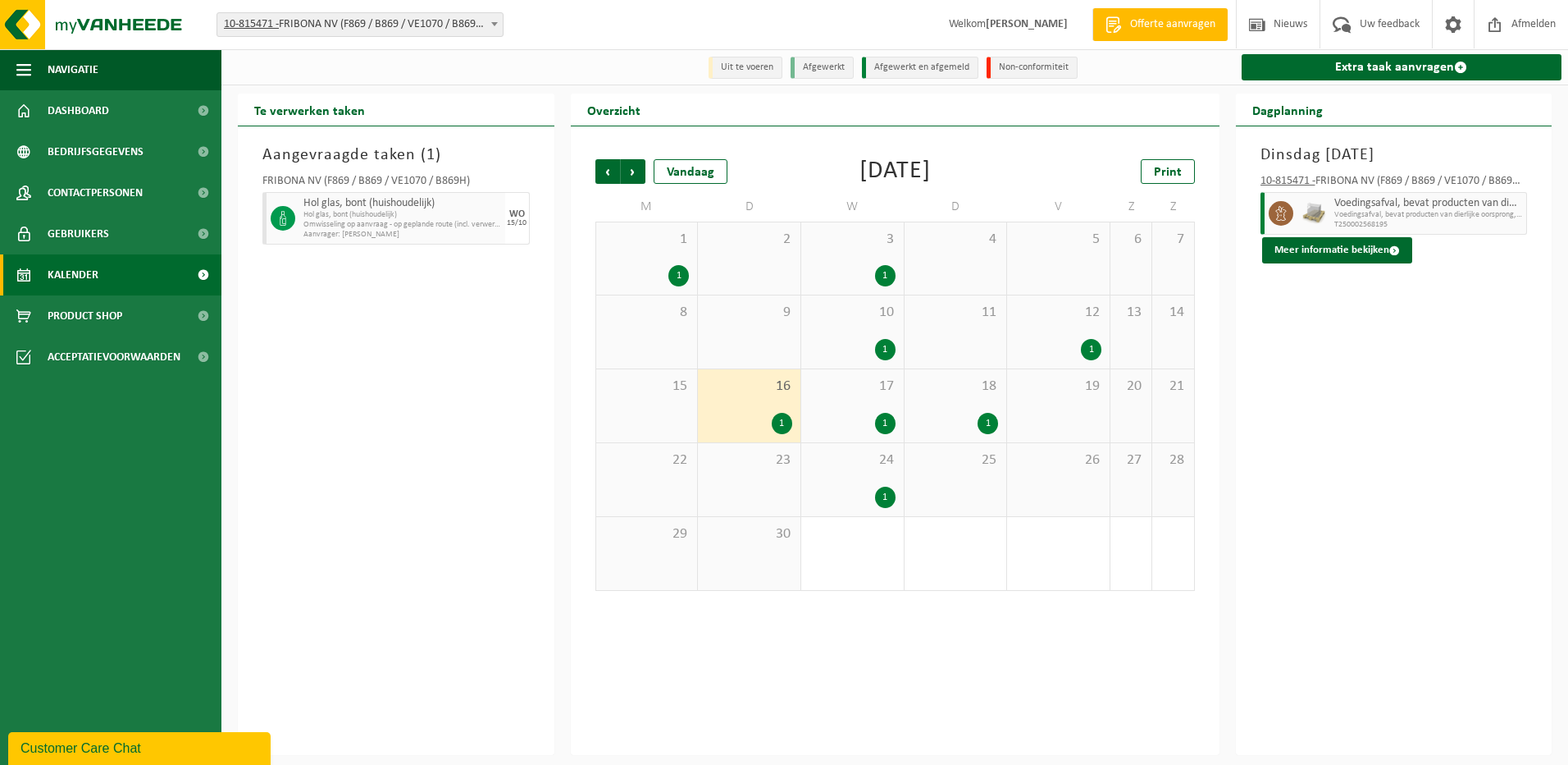
click at [965, 401] on div "18 1" at bounding box center [956, 405] width 103 height 73
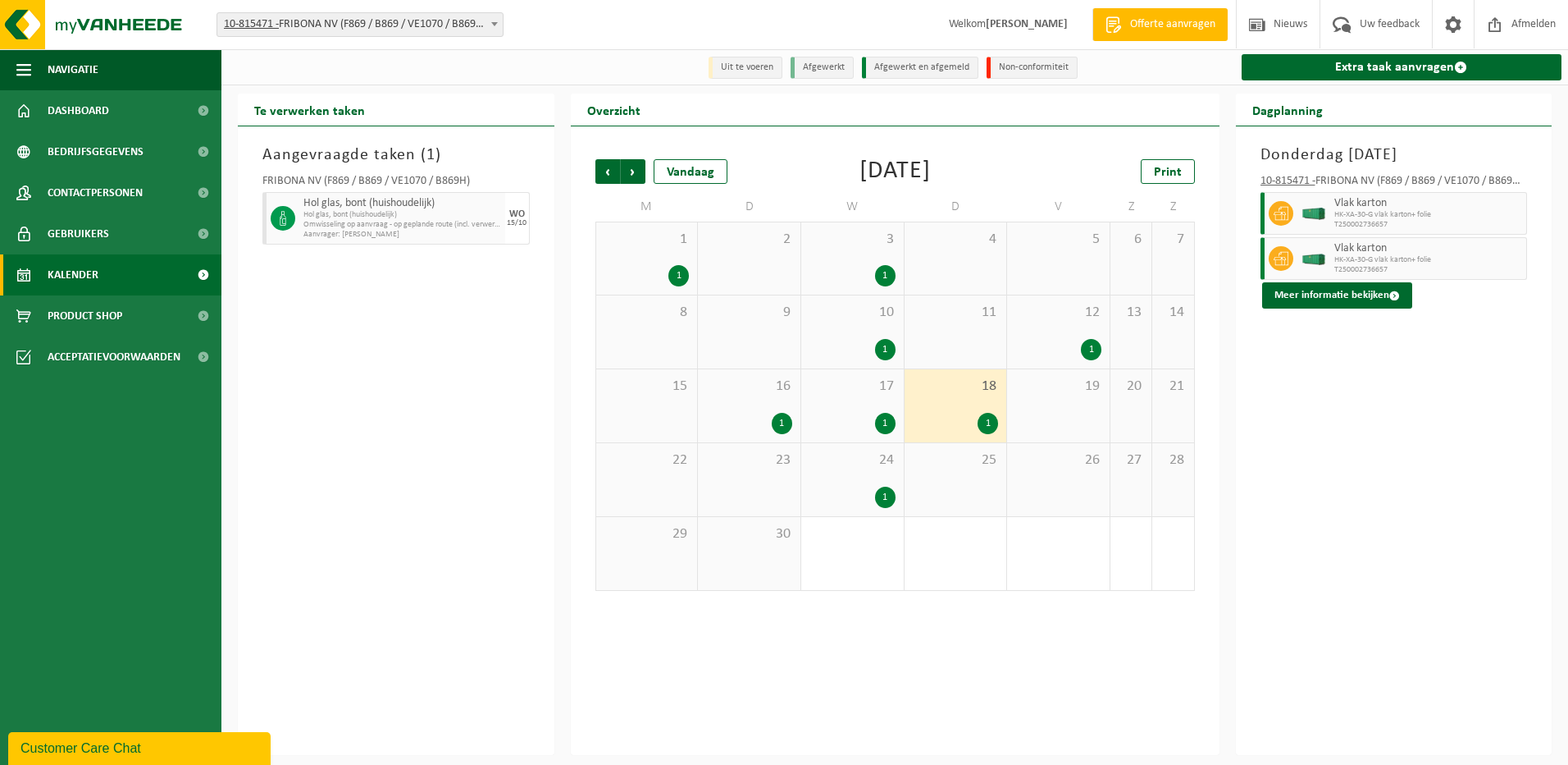
click at [1067, 333] on div "12 1" at bounding box center [1058, 332] width 103 height 73
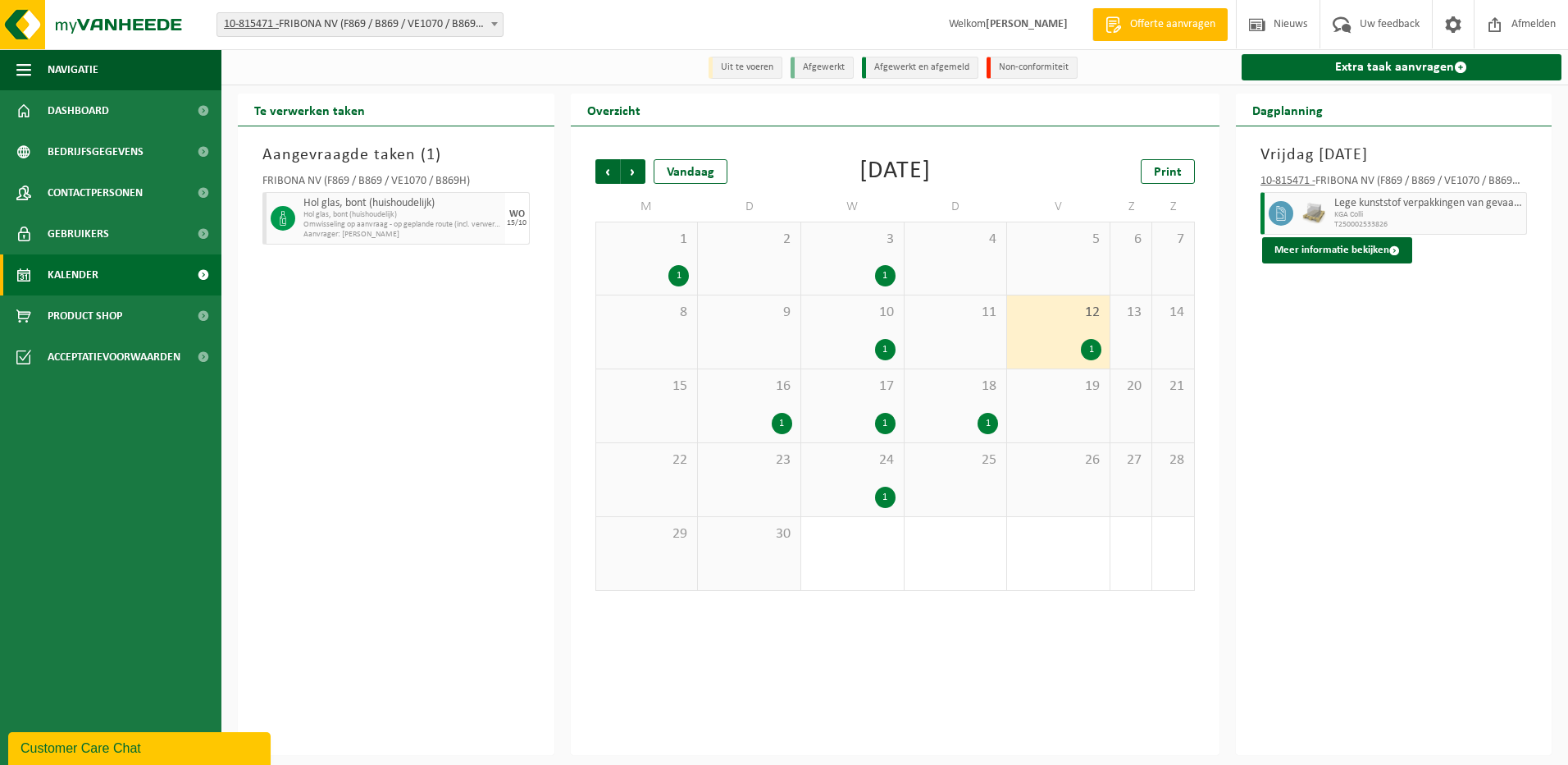
click at [875, 469] on span "24" at bounding box center [853, 460] width 86 height 18
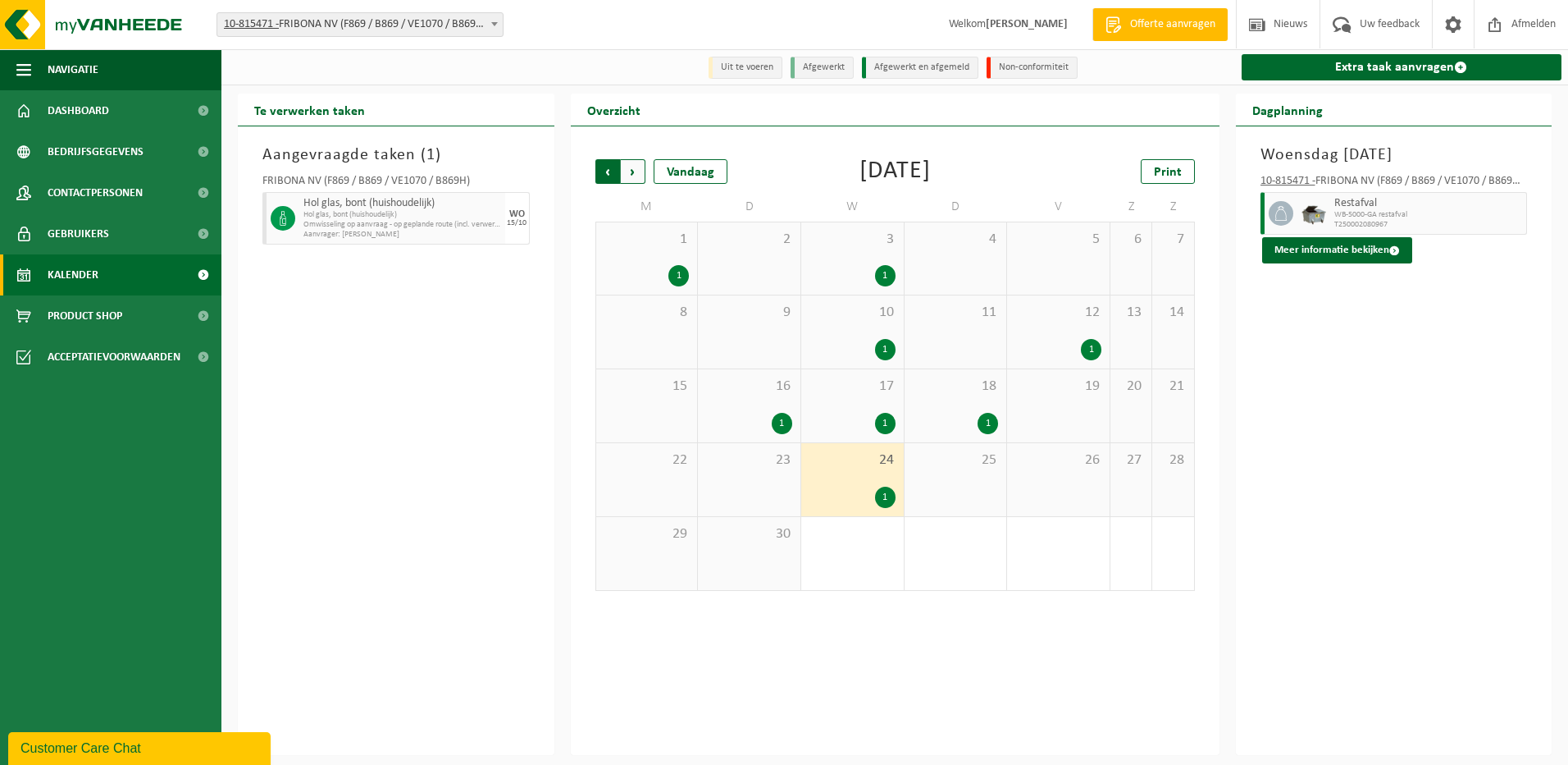
click at [634, 174] on span "Volgende" at bounding box center [632, 171] width 24 height 24
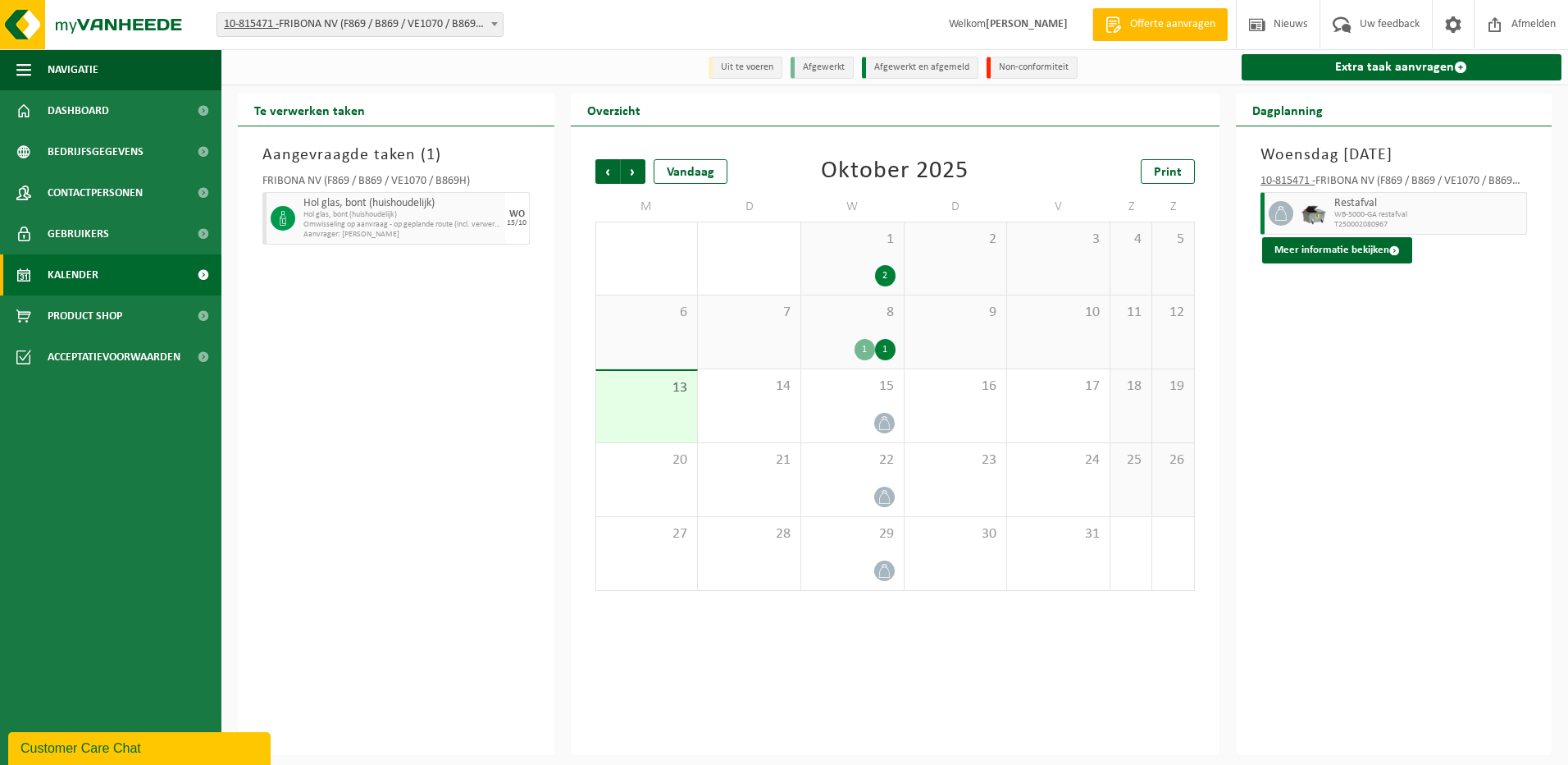
click at [841, 274] on div "2" at bounding box center [853, 276] width 86 height 22
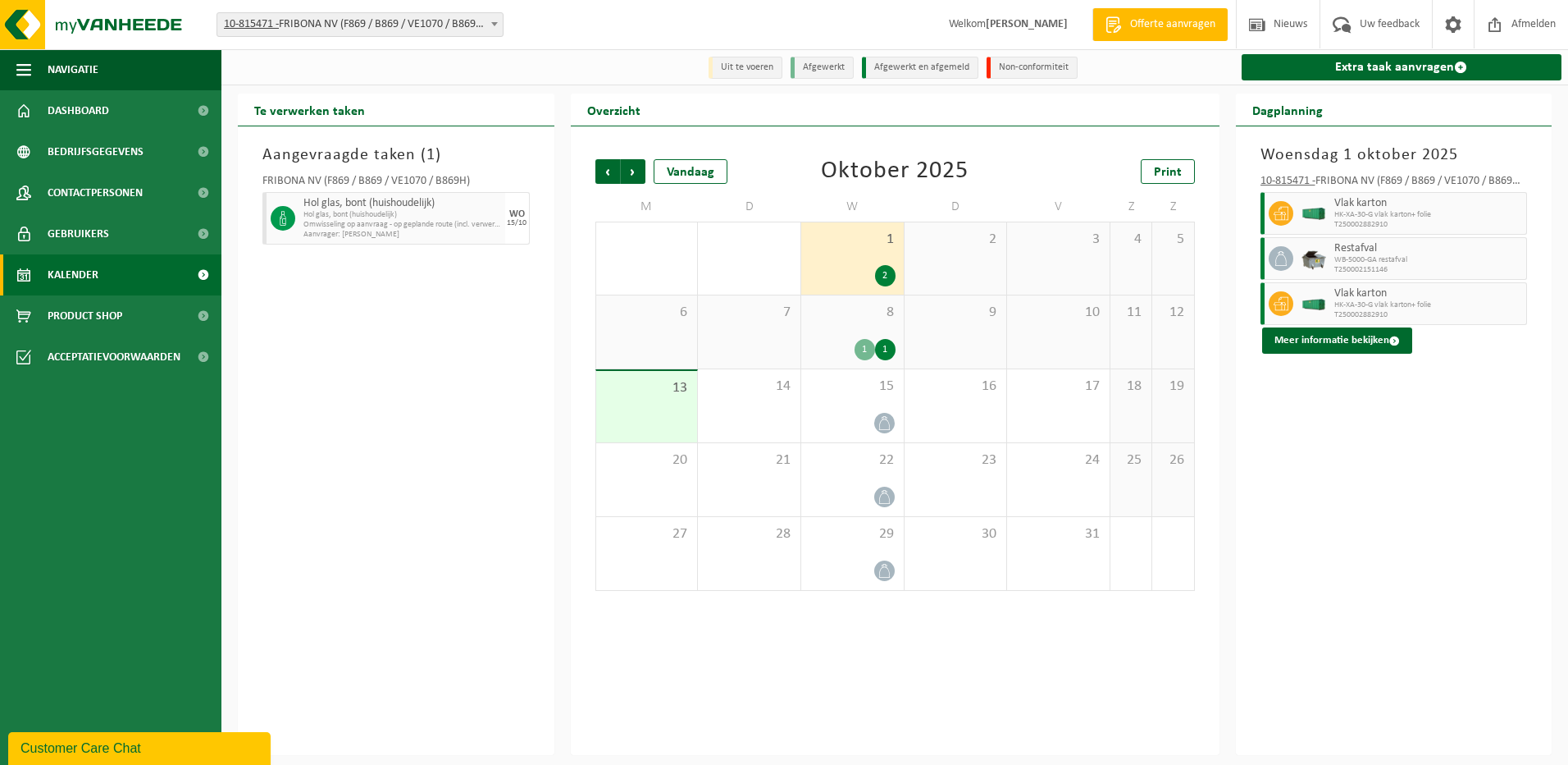
click at [845, 317] on span "8" at bounding box center [853, 313] width 86 height 18
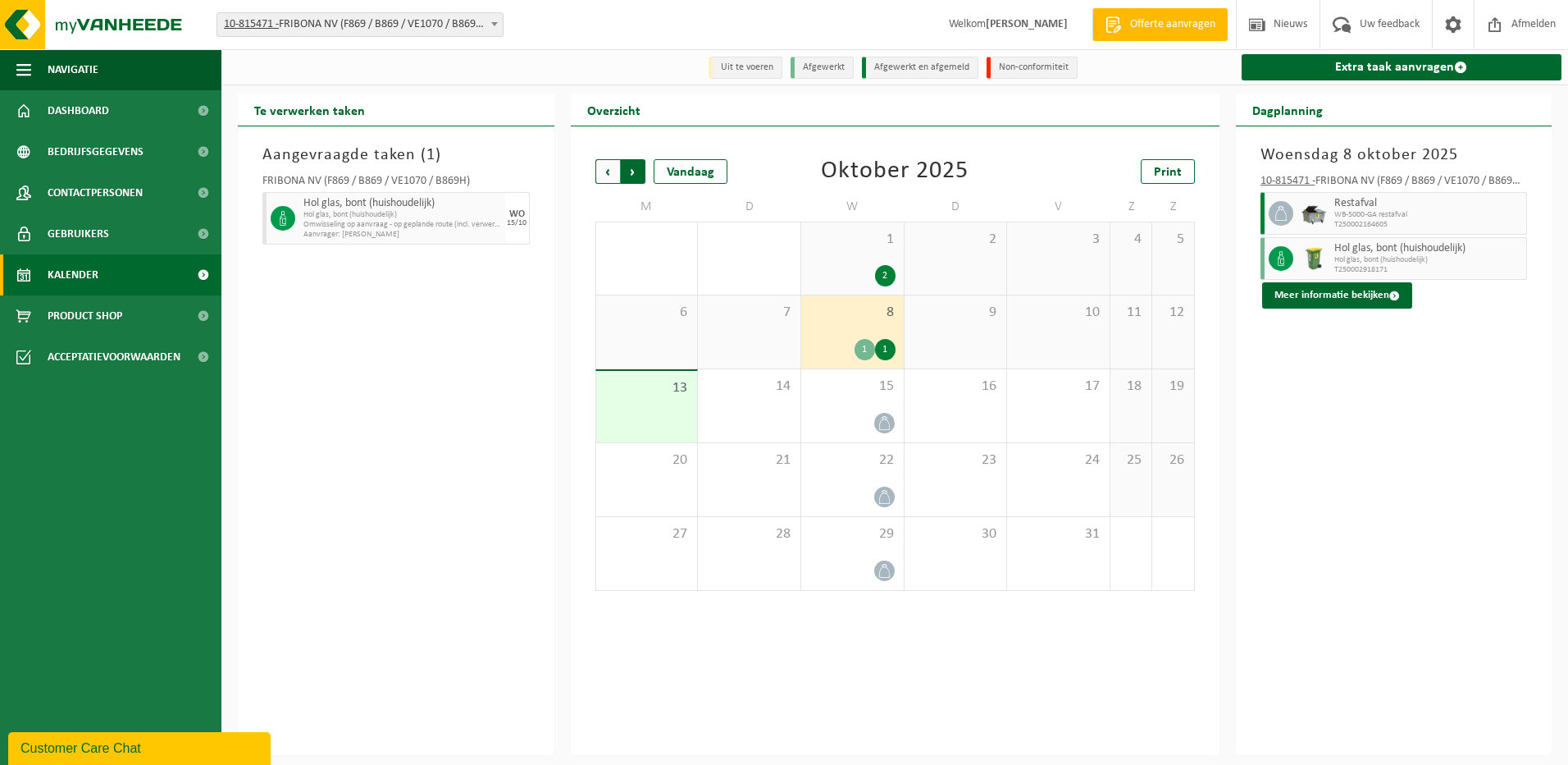
click at [607, 174] on span "Vorige" at bounding box center [607, 171] width 24 height 24
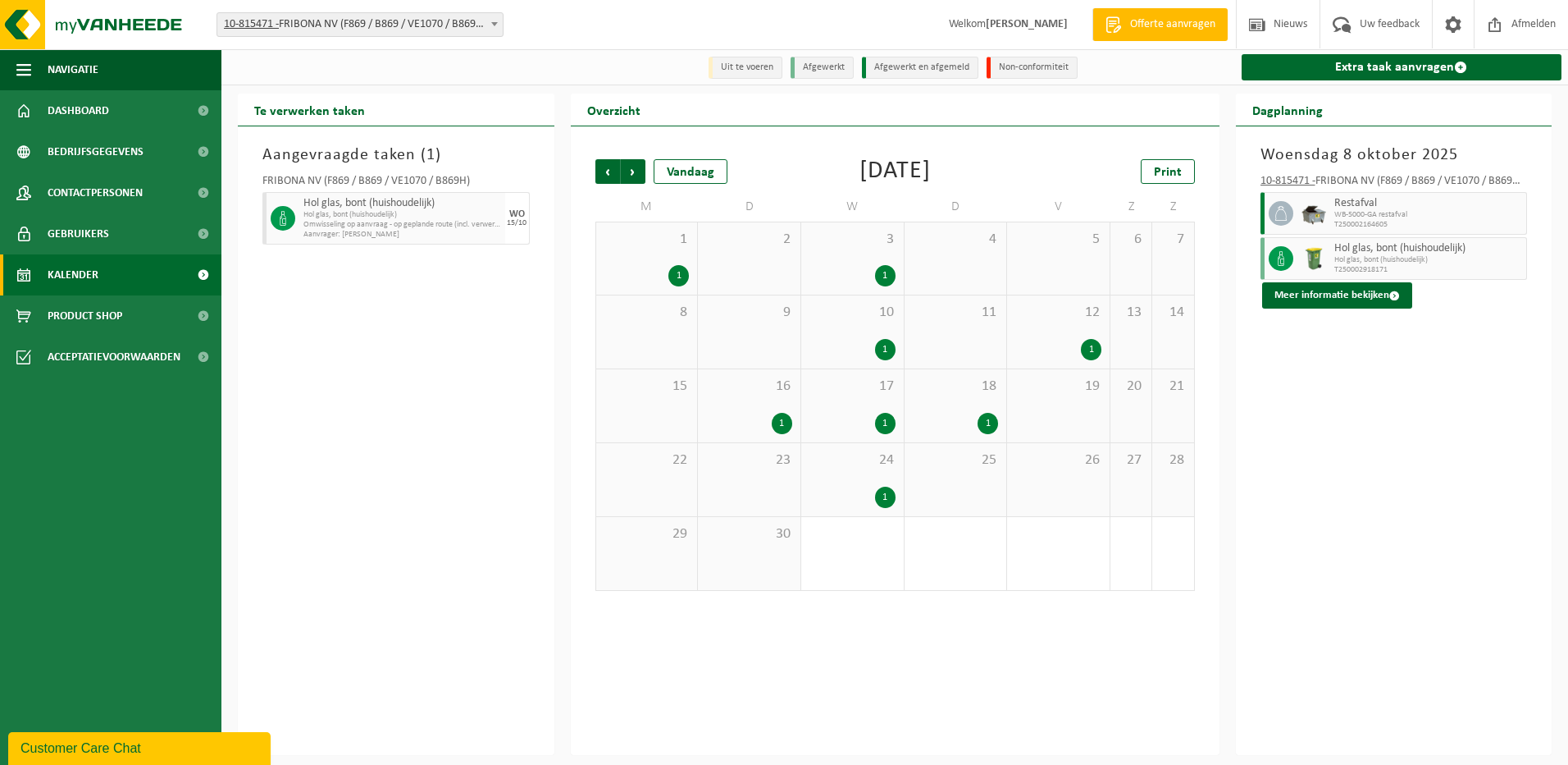
click at [607, 174] on span "Vorige" at bounding box center [607, 171] width 24 height 24
click at [608, 176] on span "Vorige" at bounding box center [607, 171] width 24 height 24
click at [811, 311] on span "4" at bounding box center [853, 313] width 86 height 18
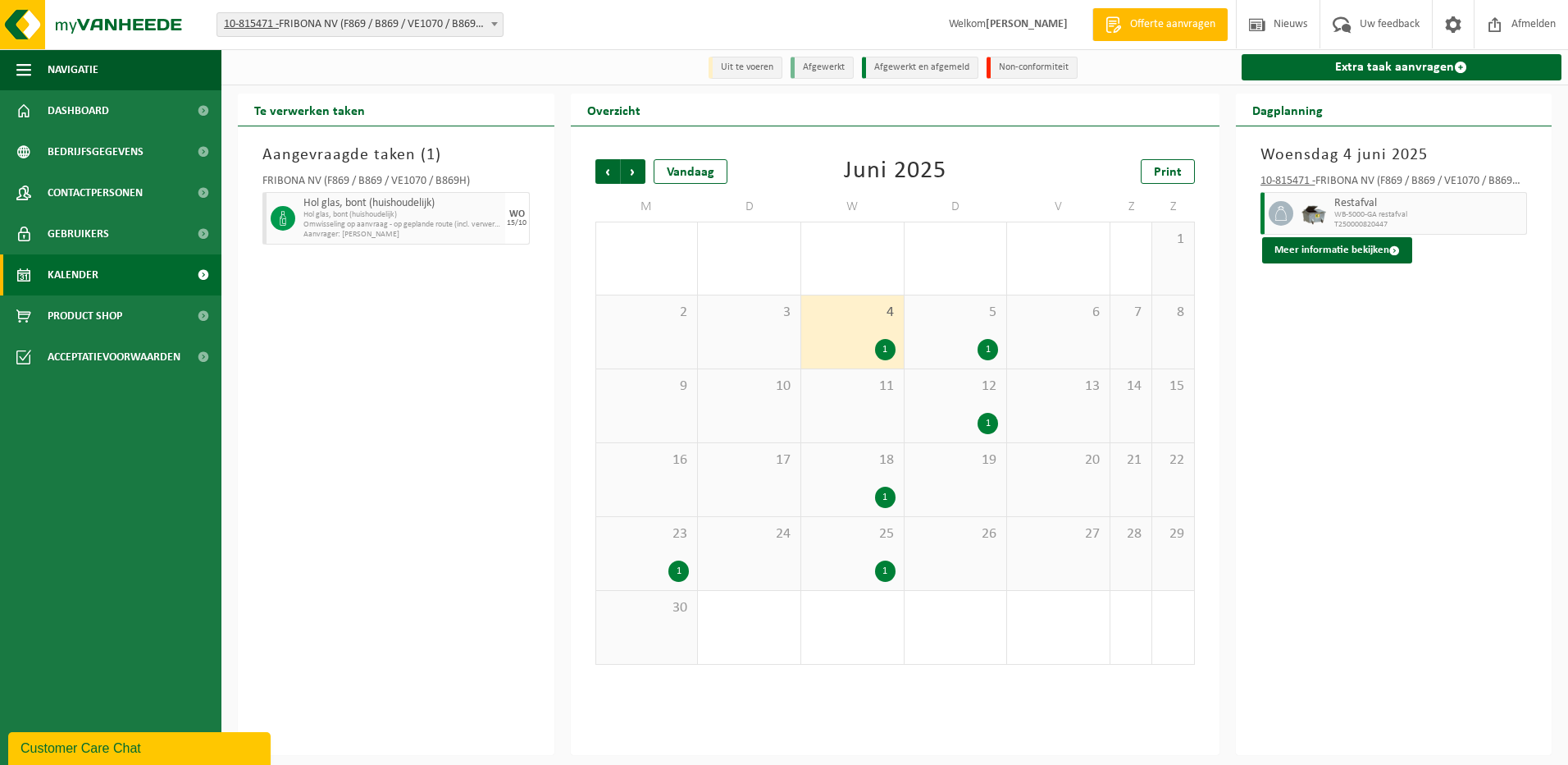
click at [944, 326] on div "5 1" at bounding box center [956, 332] width 103 height 73
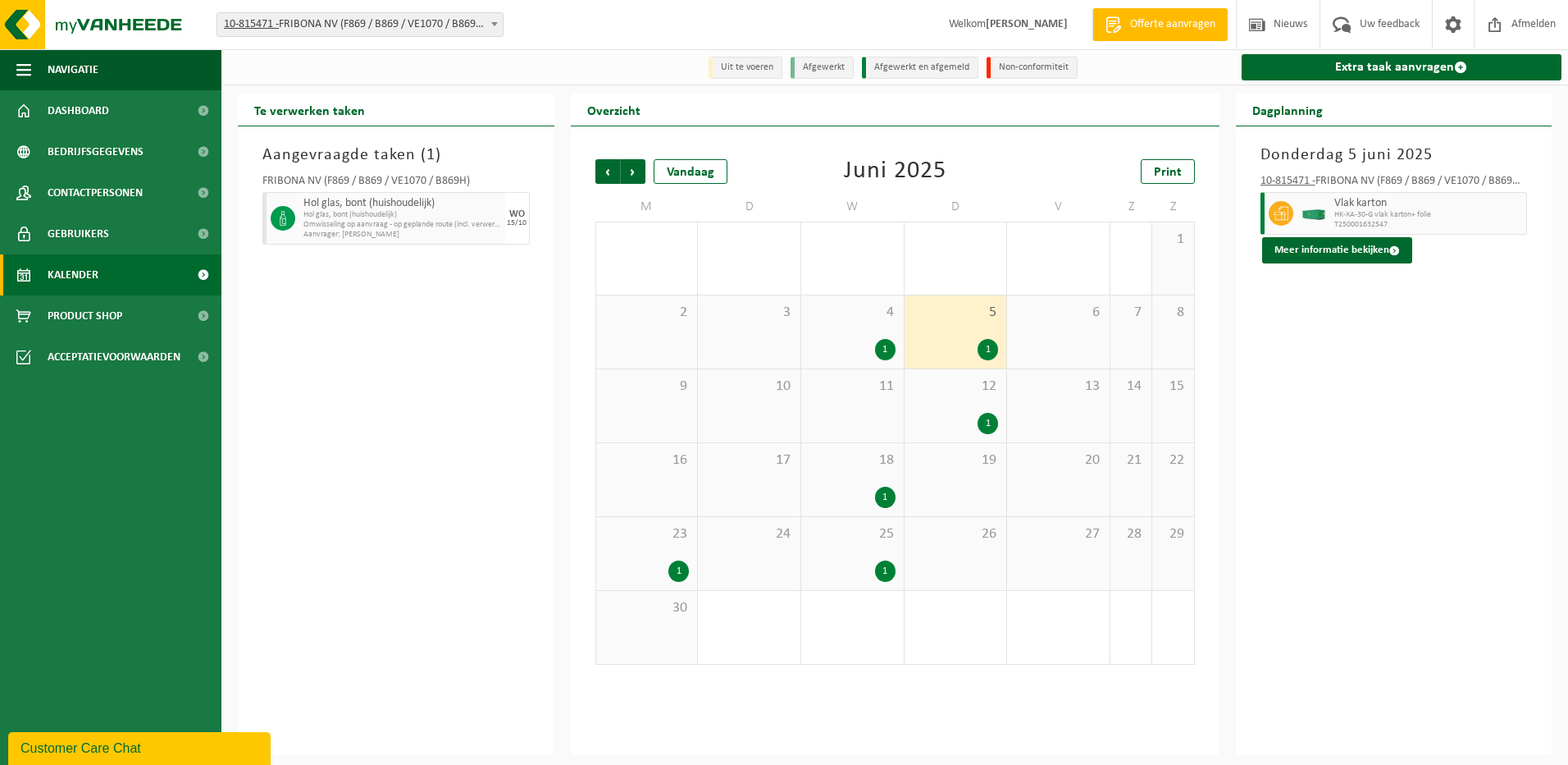
click at [938, 397] on div "12 1" at bounding box center [956, 405] width 103 height 73
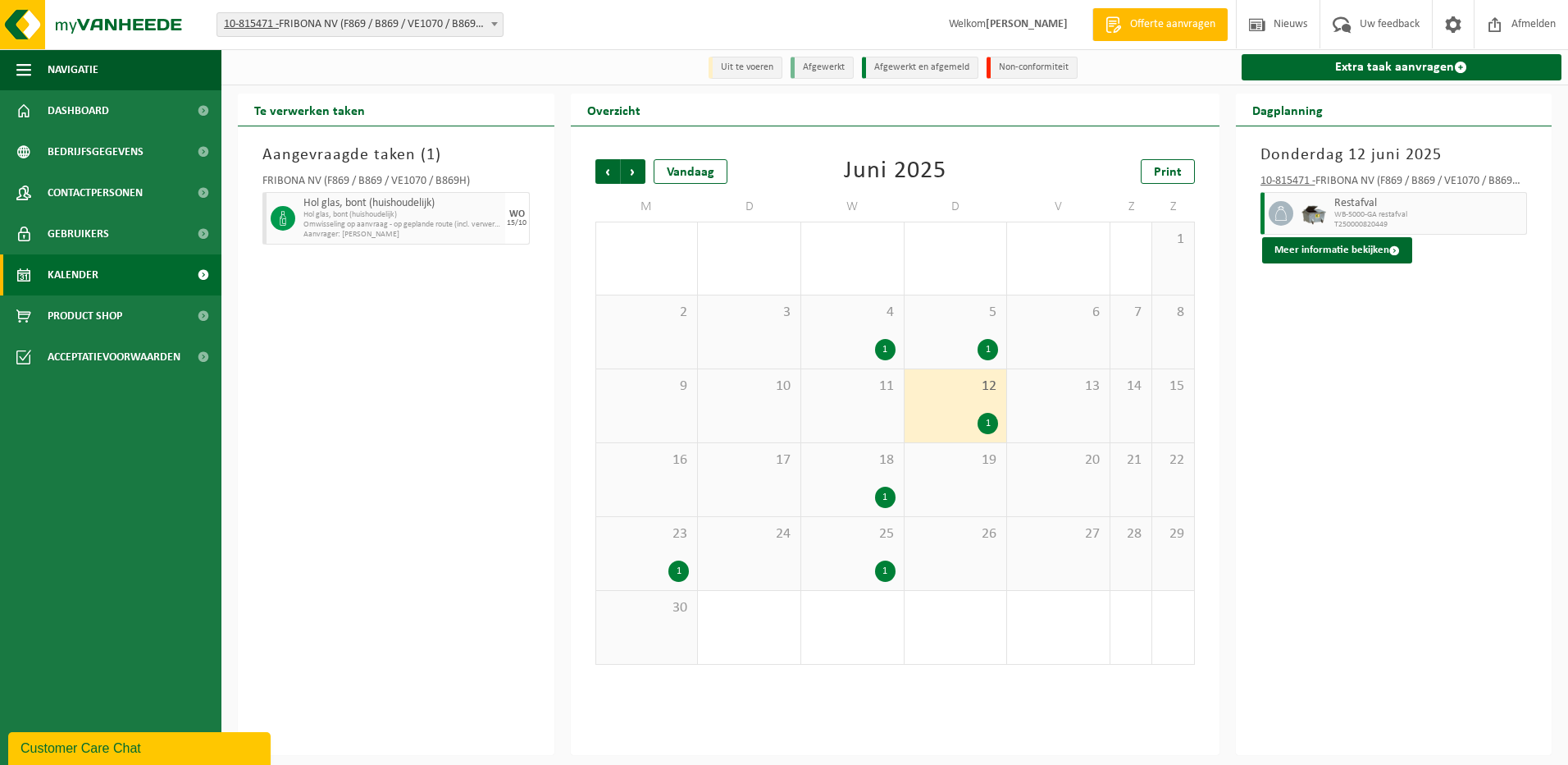
click at [860, 467] on span "18" at bounding box center [853, 460] width 86 height 18
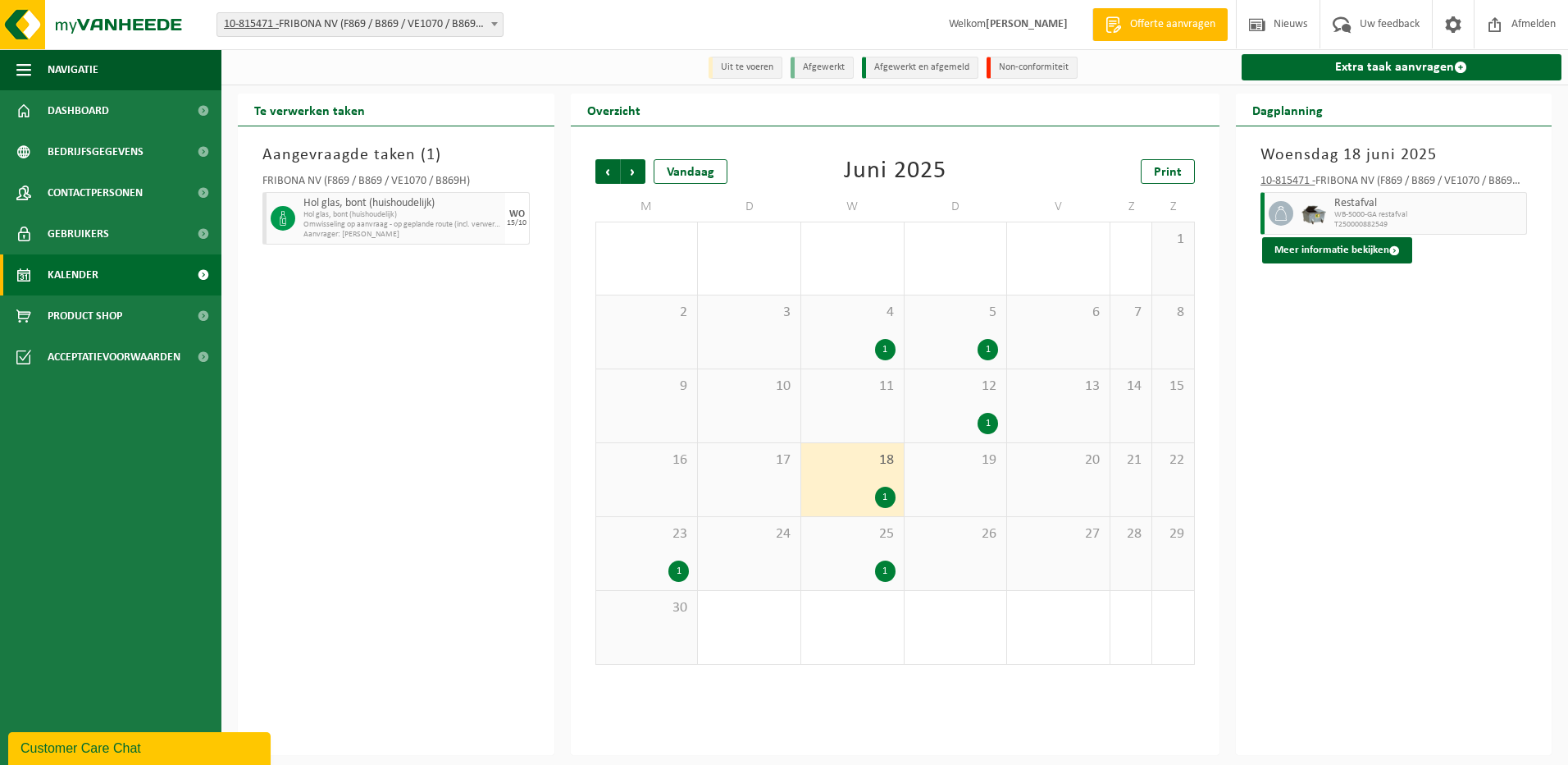
click at [838, 538] on span "25" at bounding box center [853, 534] width 86 height 18
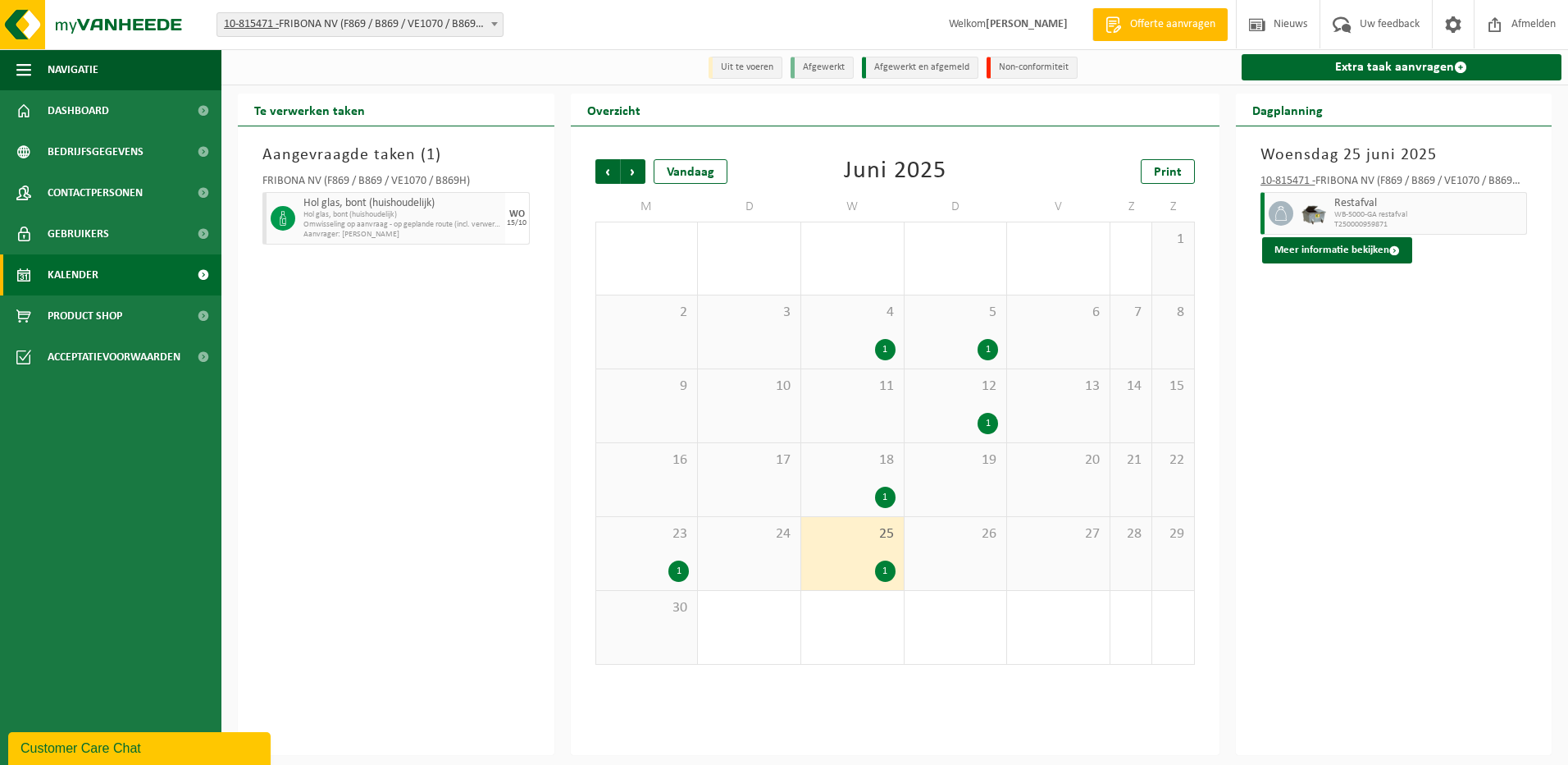
click at [672, 535] on span "23" at bounding box center [647, 534] width 86 height 18
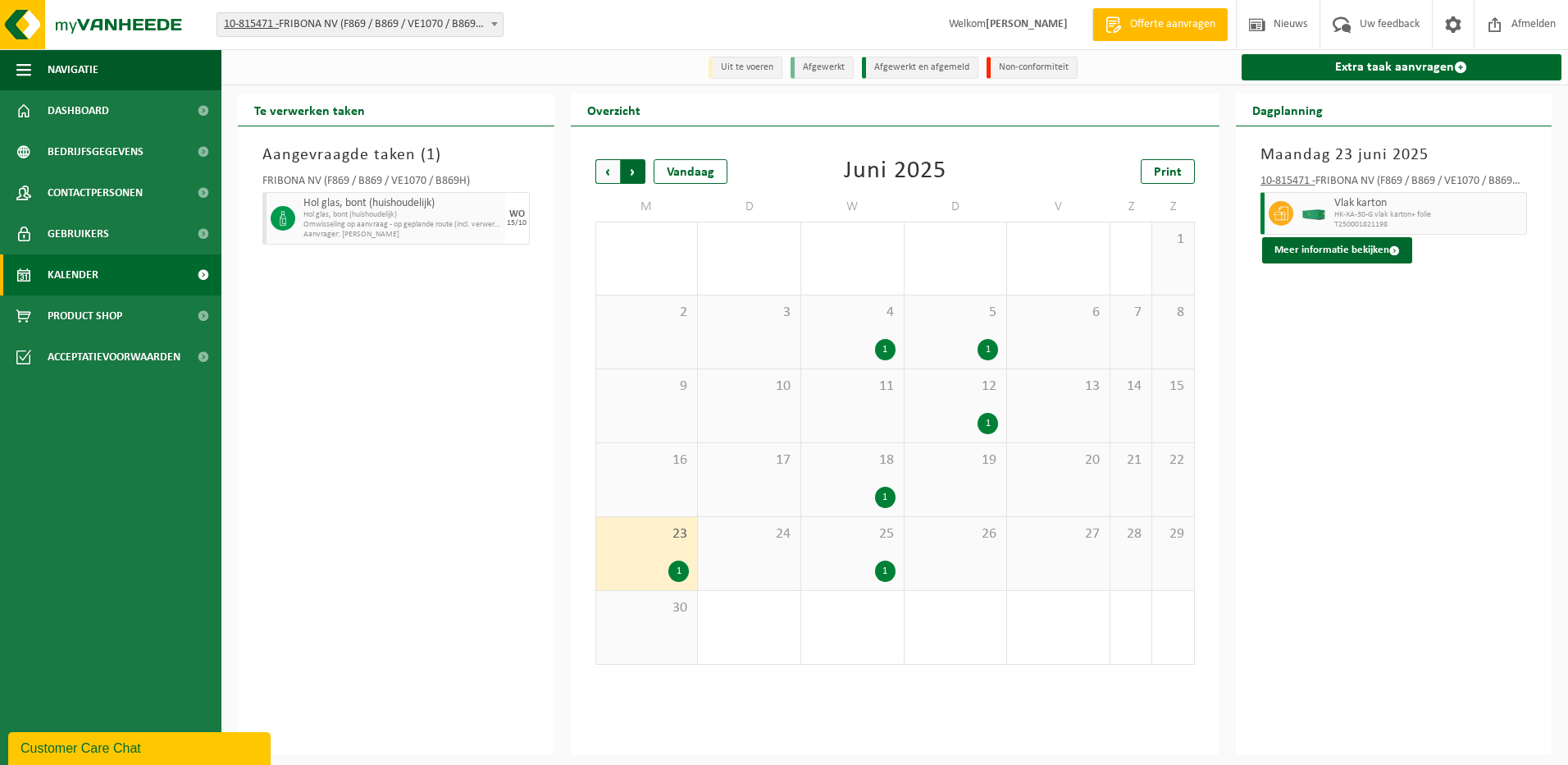
click at [607, 169] on span "Vorige" at bounding box center [607, 171] width 24 height 24
click at [882, 333] on div "7 1" at bounding box center [853, 332] width 103 height 73
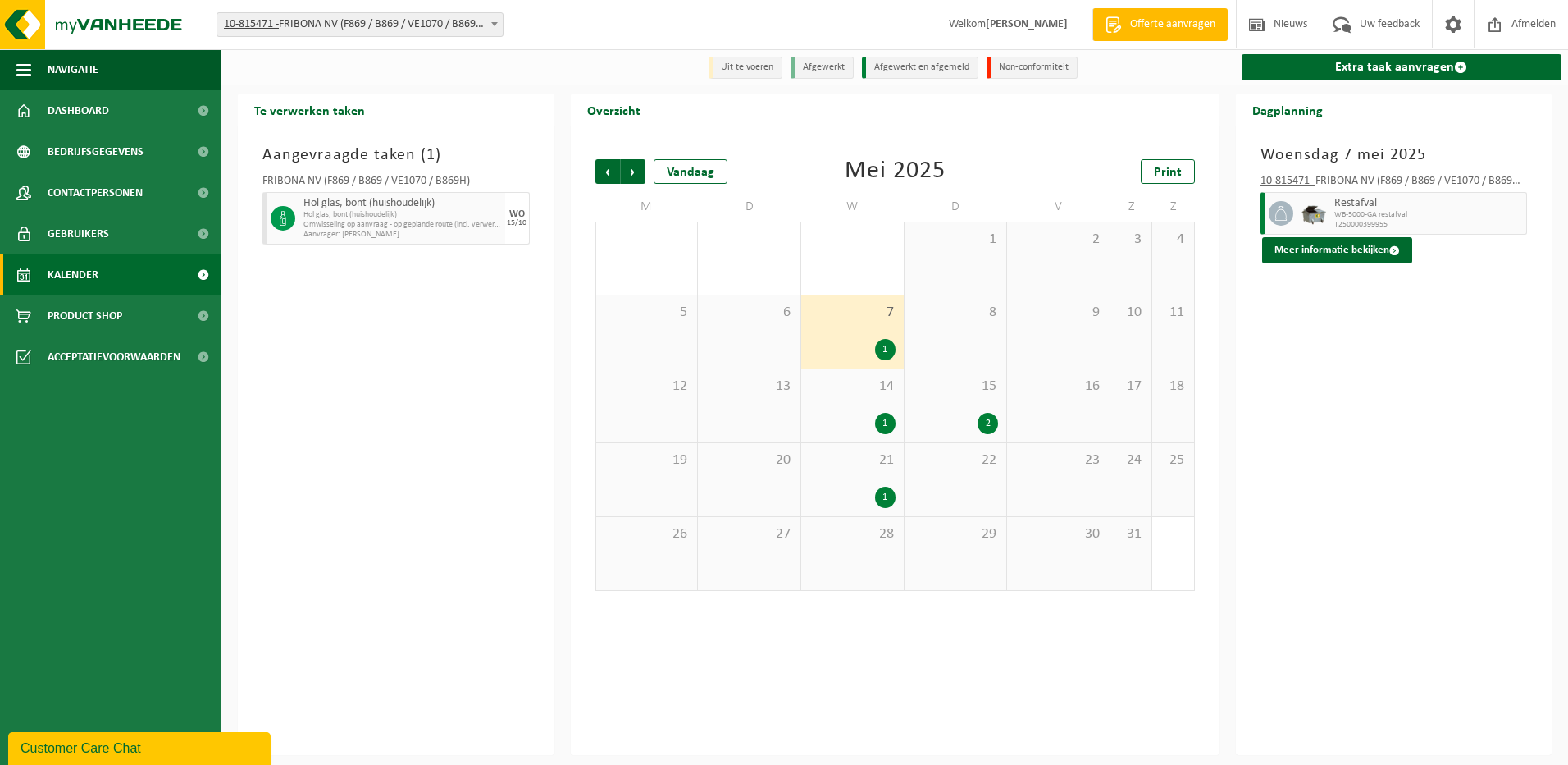
click at [851, 411] on div "14 1" at bounding box center [853, 405] width 103 height 73
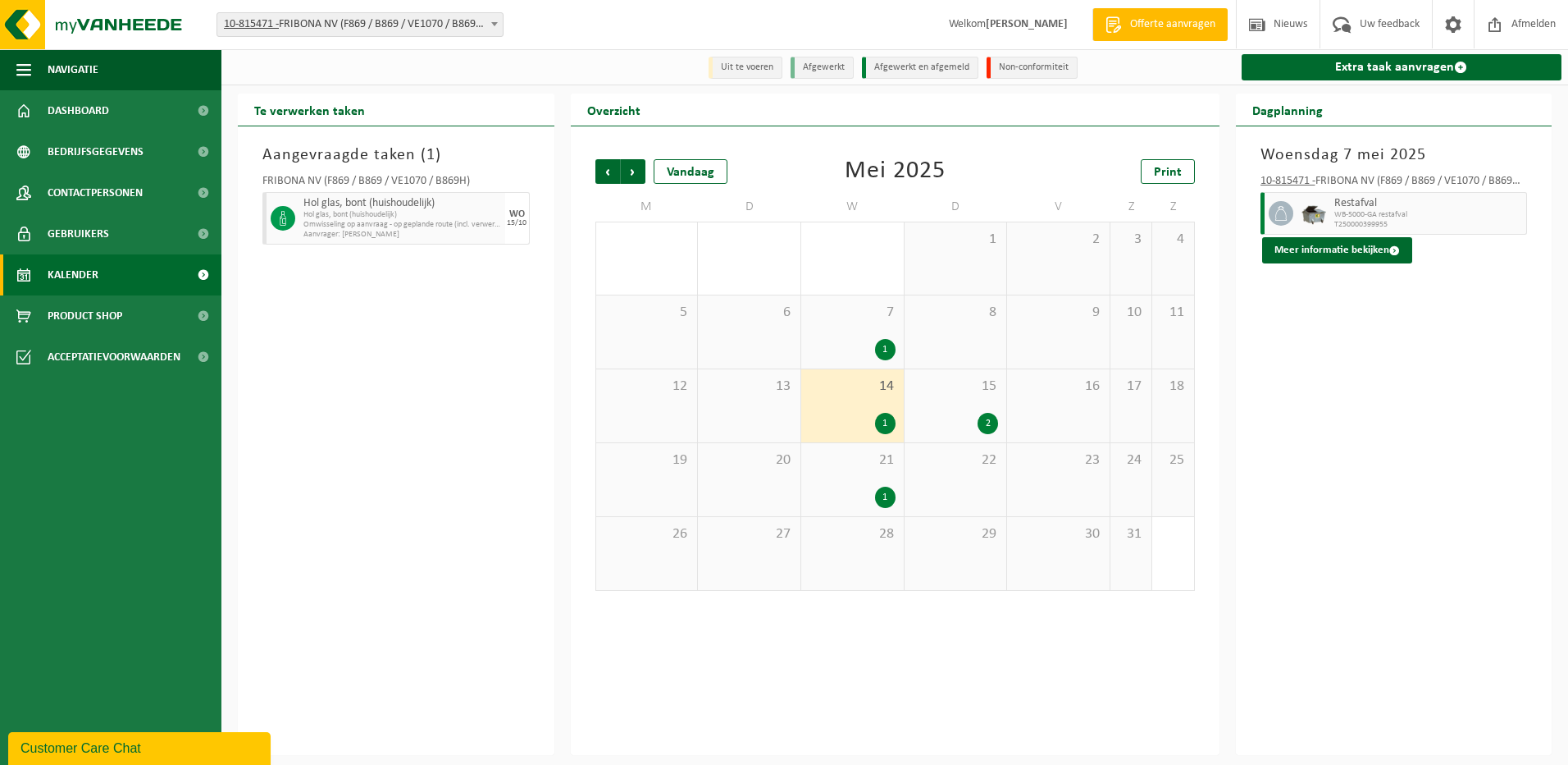
click at [849, 490] on div "1" at bounding box center [853, 497] width 86 height 22
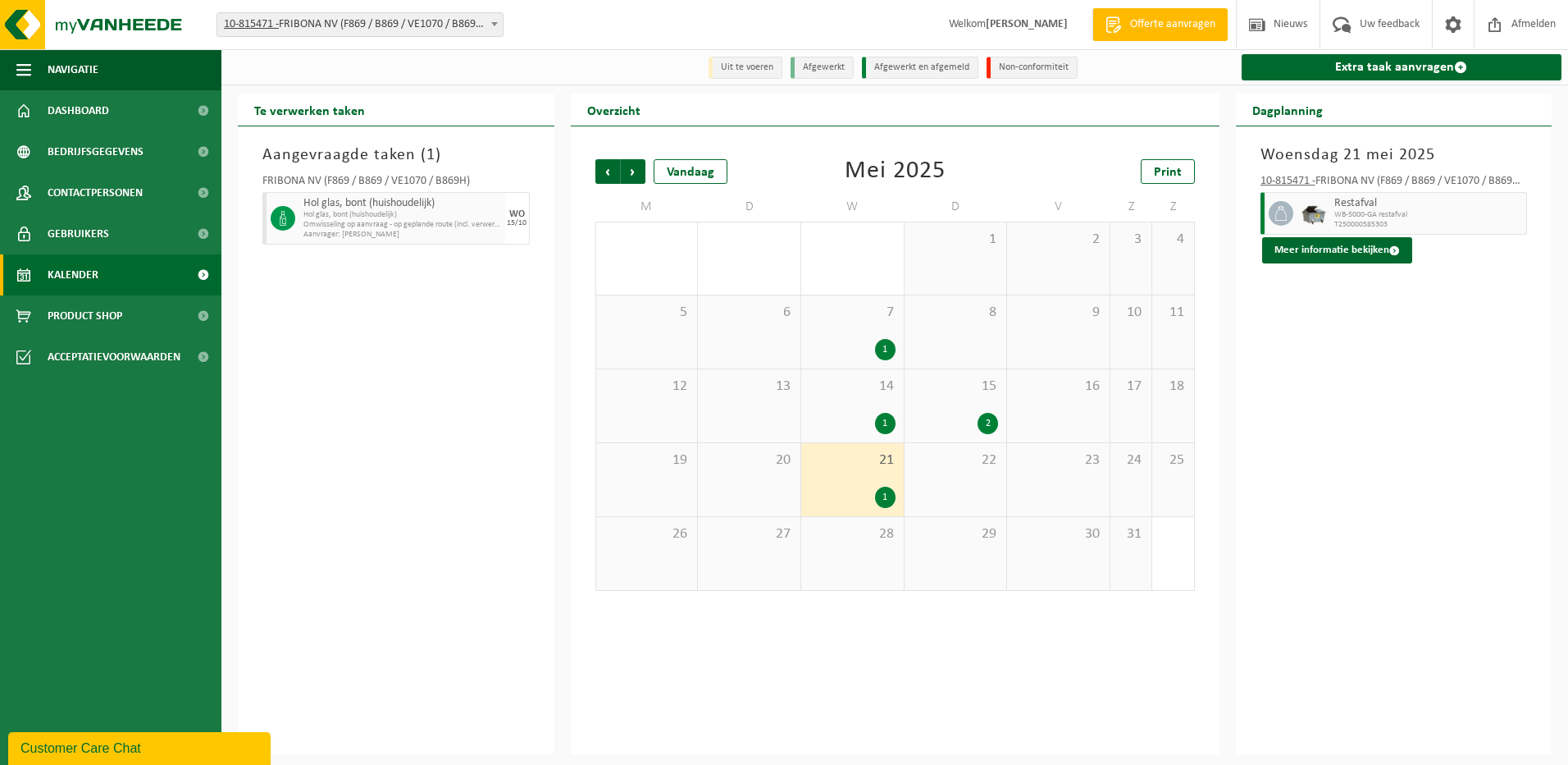
click at [962, 404] on div "15 2" at bounding box center [956, 405] width 103 height 73
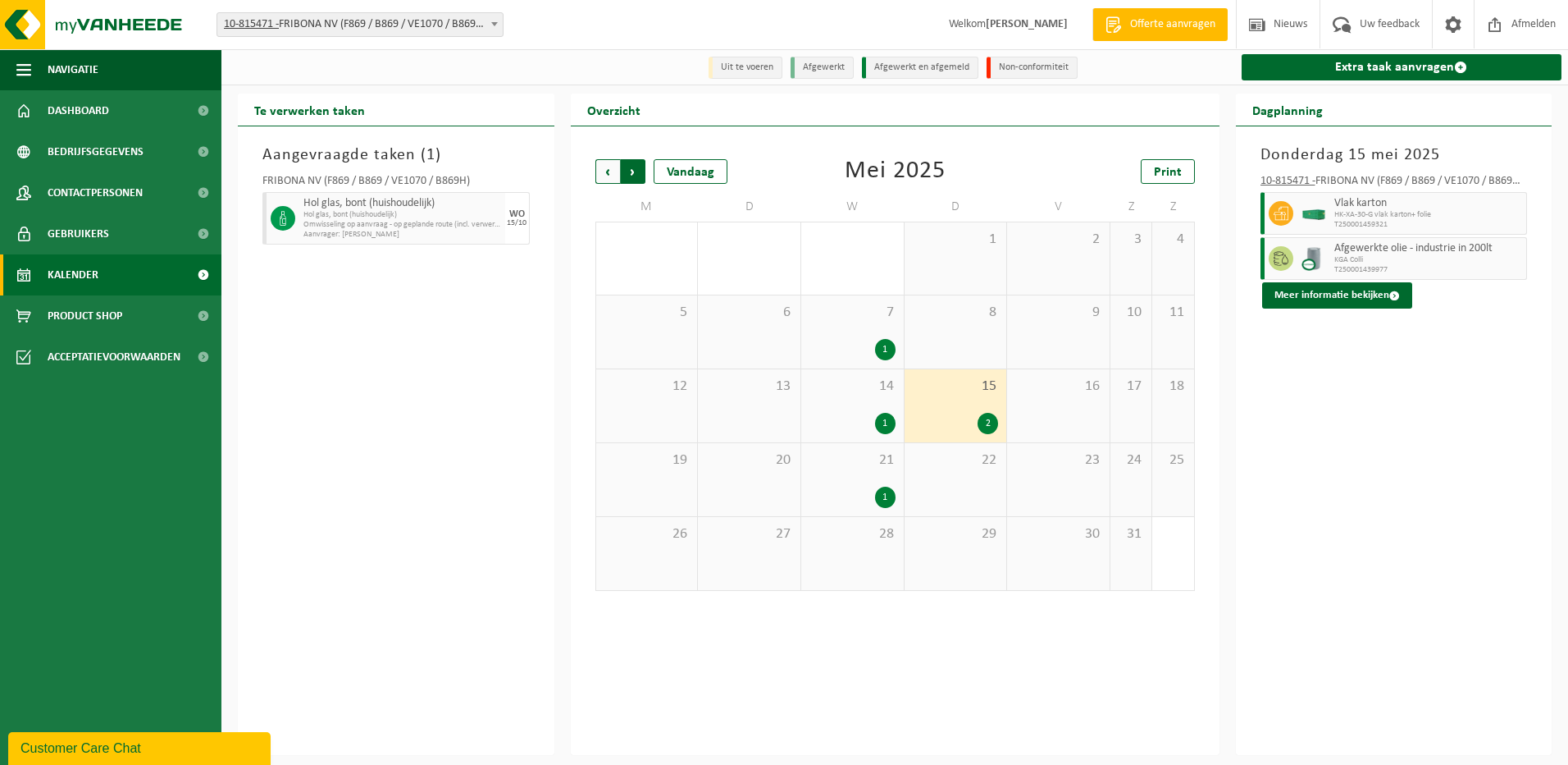
click at [609, 175] on span "Vorige" at bounding box center [607, 171] width 24 height 24
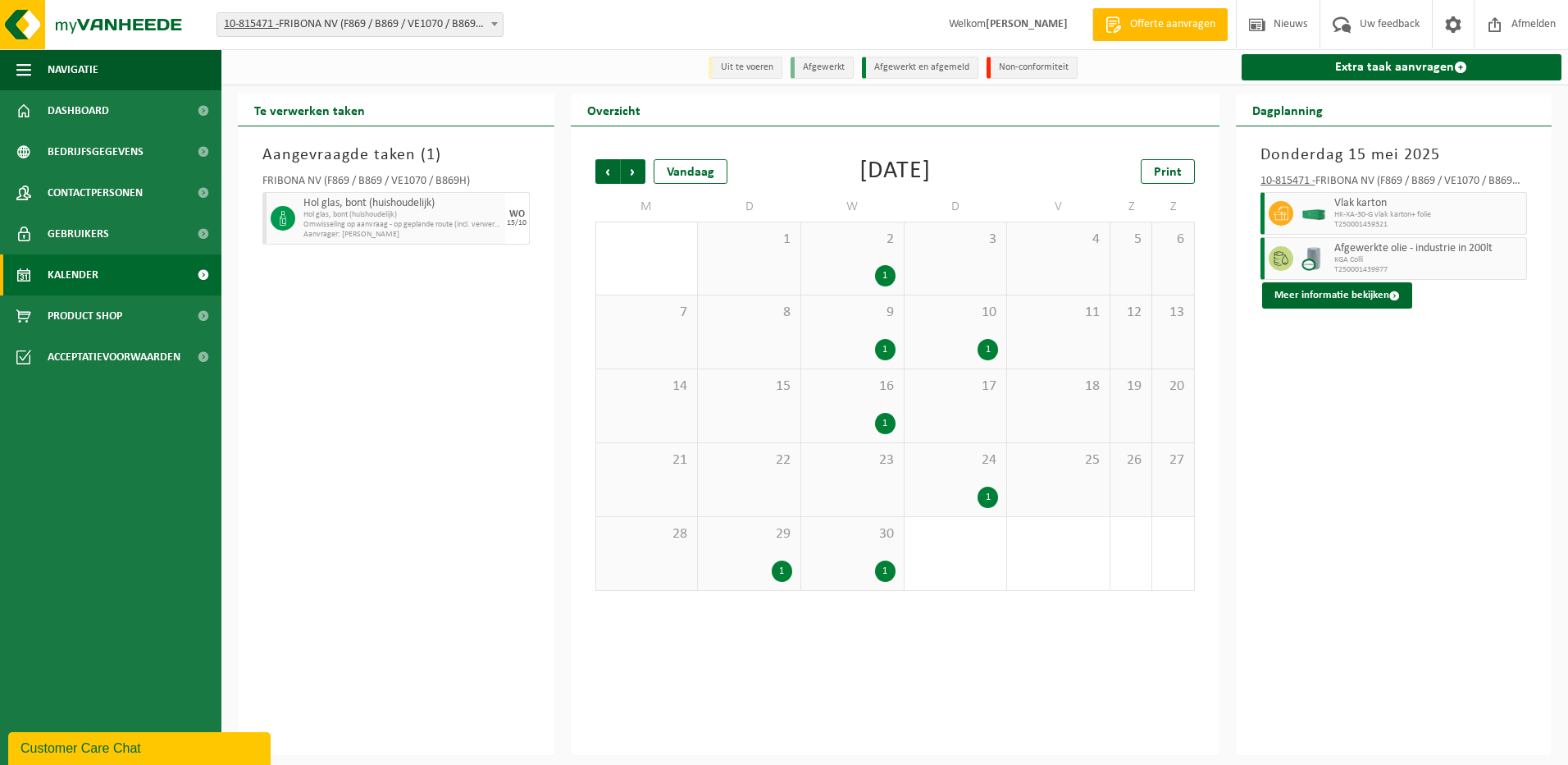
click at [842, 266] on div "1" at bounding box center [853, 276] width 86 height 22
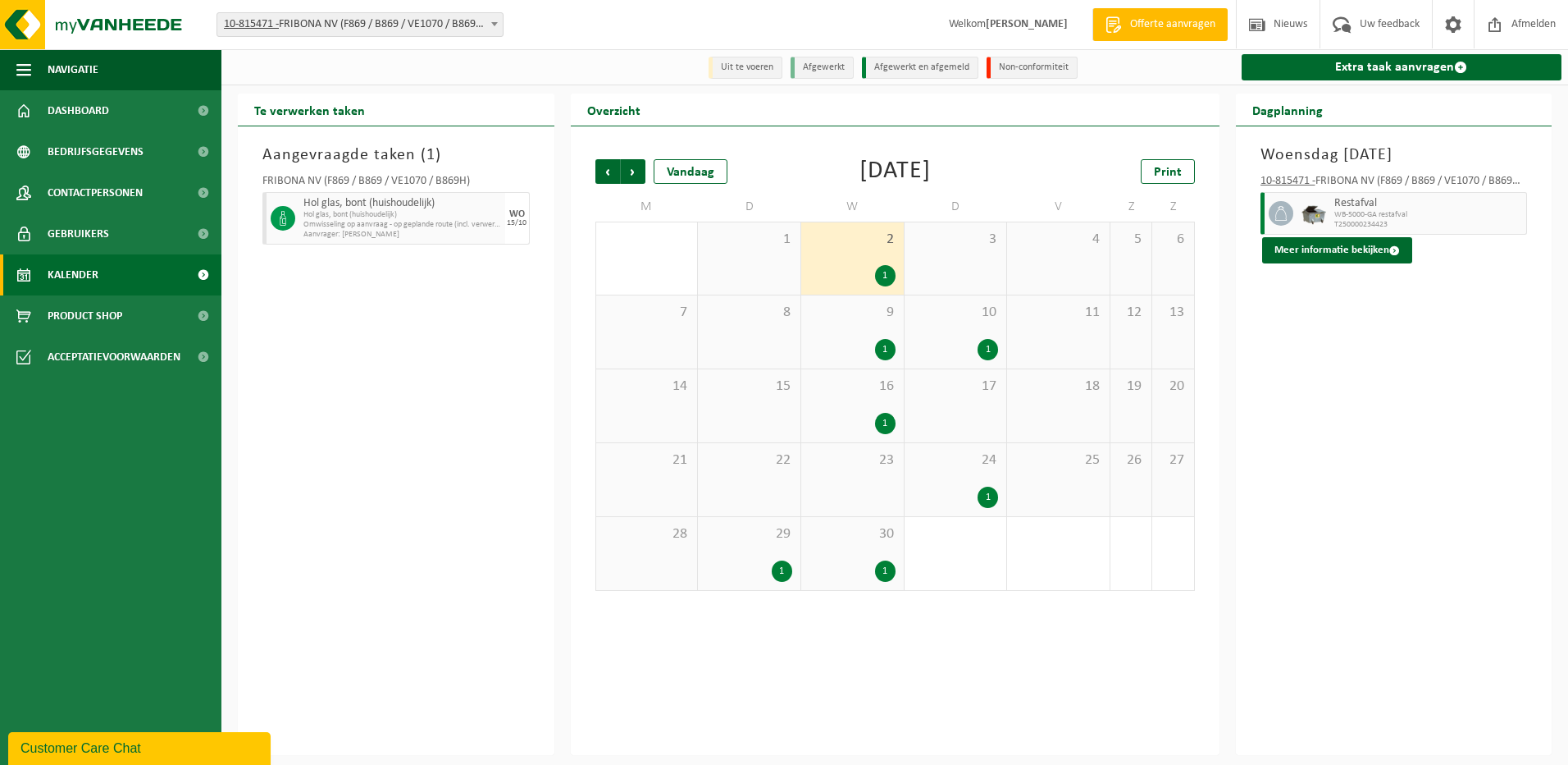
click at [857, 331] on div "9 1" at bounding box center [853, 332] width 103 height 73
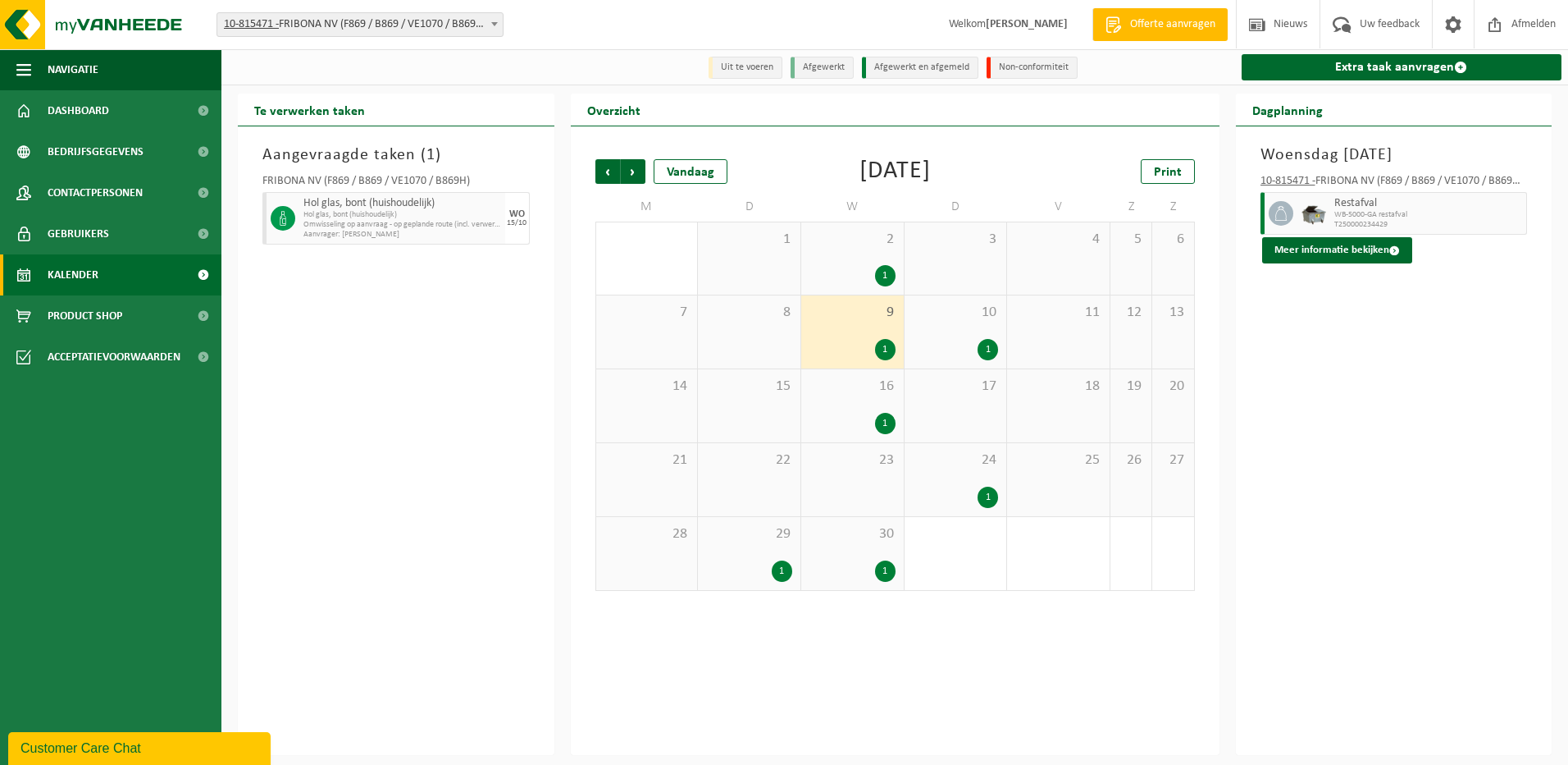
click at [856, 396] on span "16" at bounding box center [853, 387] width 86 height 18
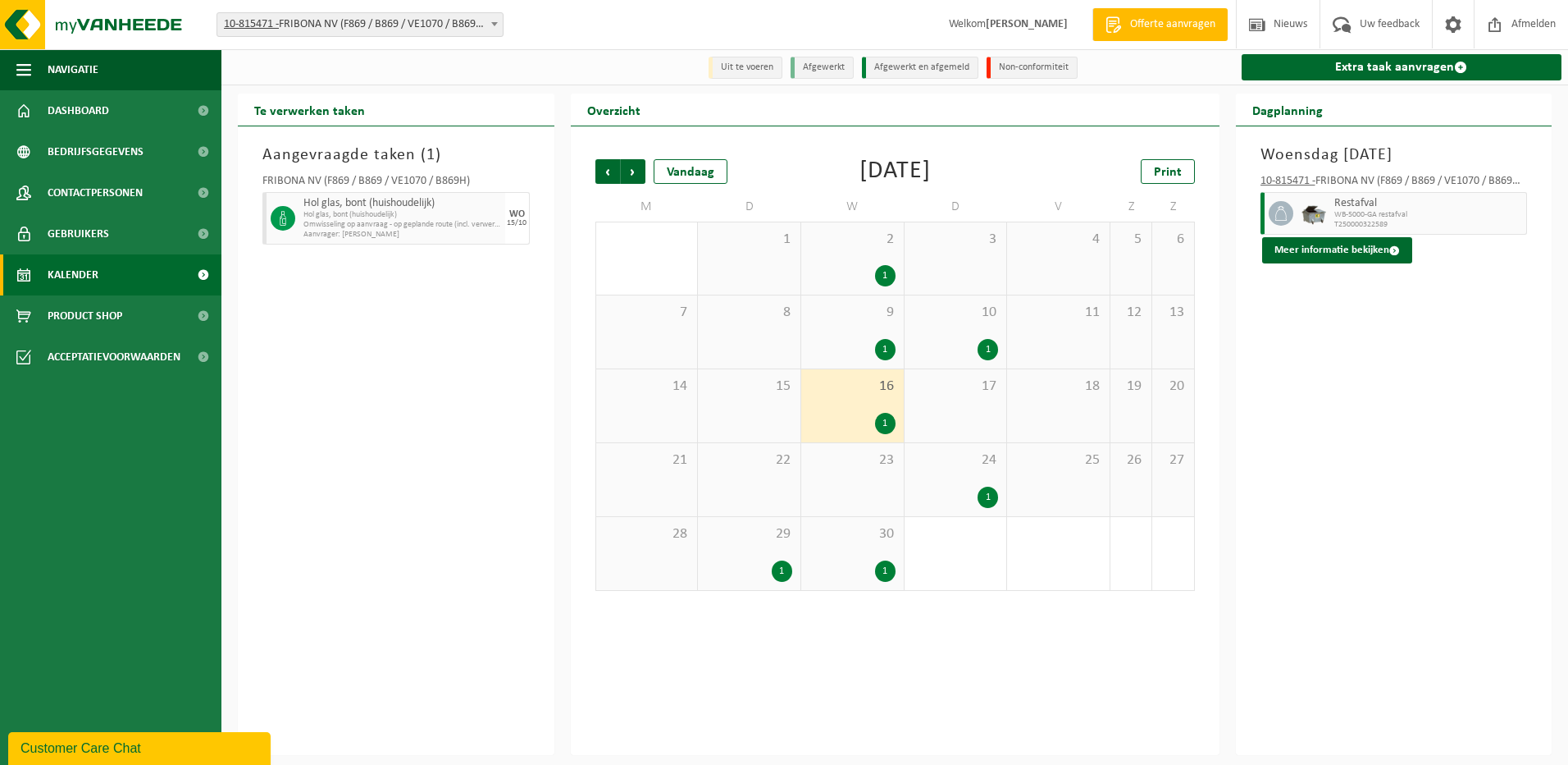
click at [979, 355] on div "1" at bounding box center [988, 350] width 21 height 22
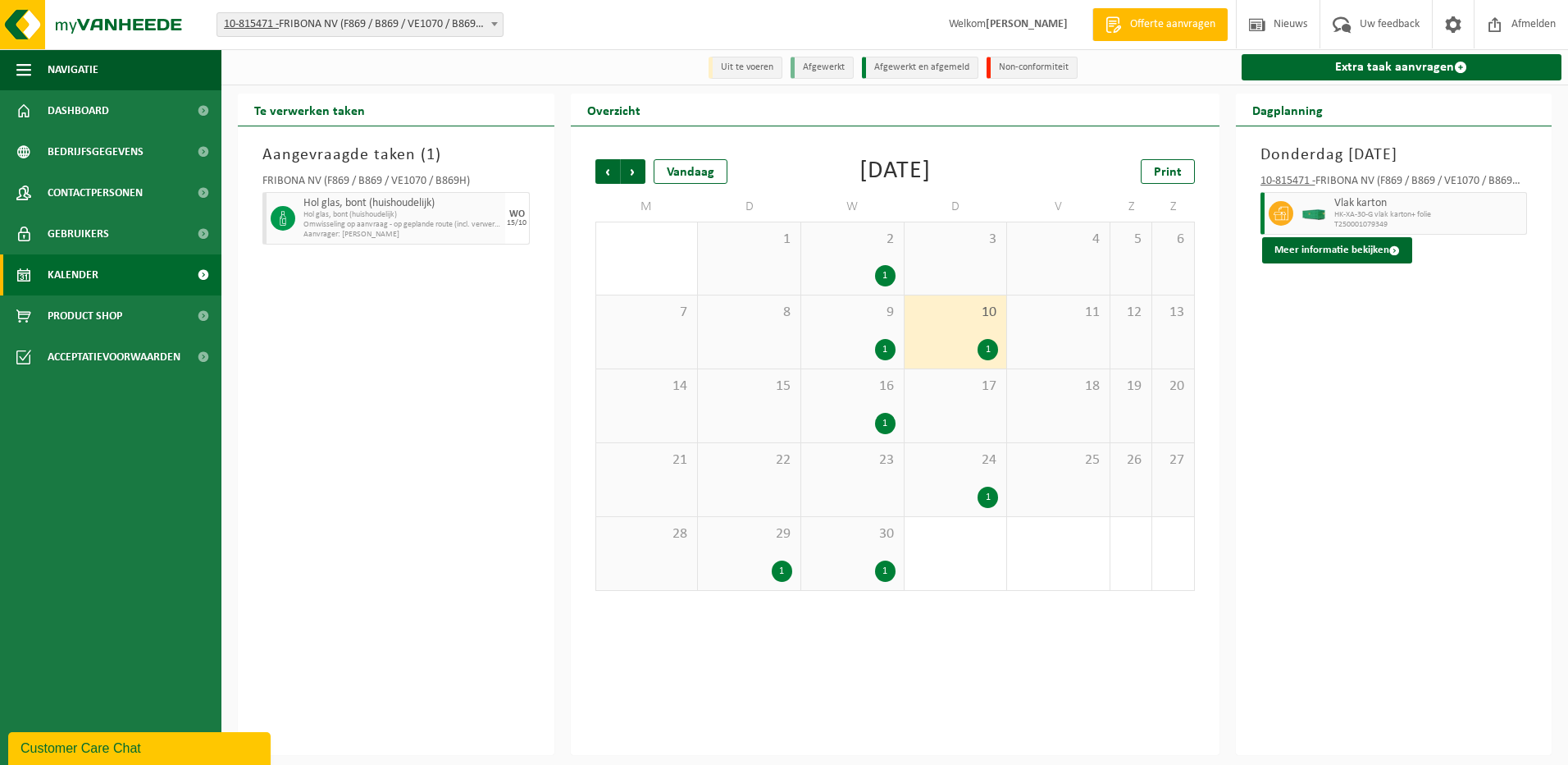
click at [944, 502] on div "1" at bounding box center [956, 497] width 86 height 22
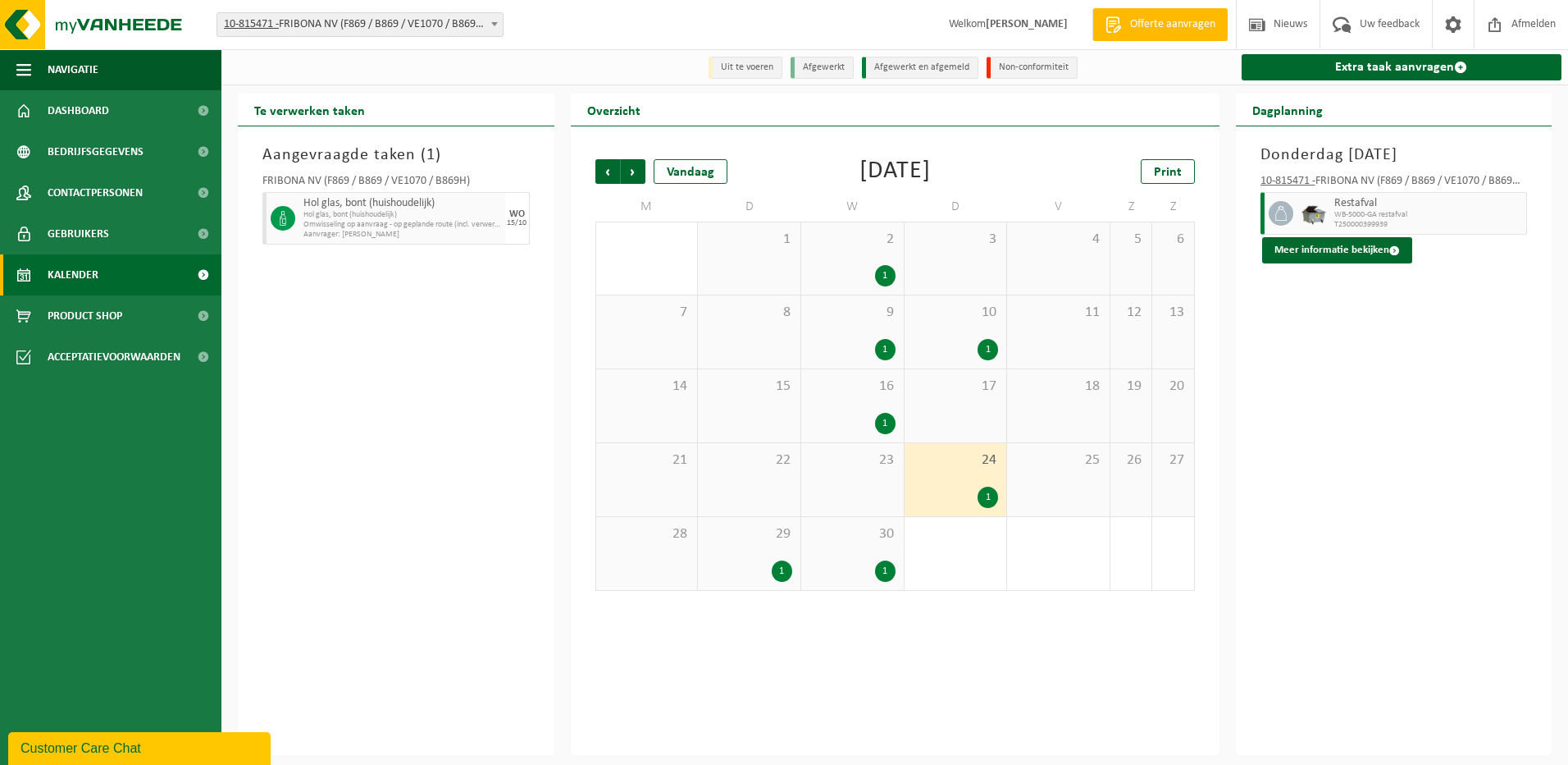
click at [858, 557] on div "30 1" at bounding box center [853, 553] width 103 height 73
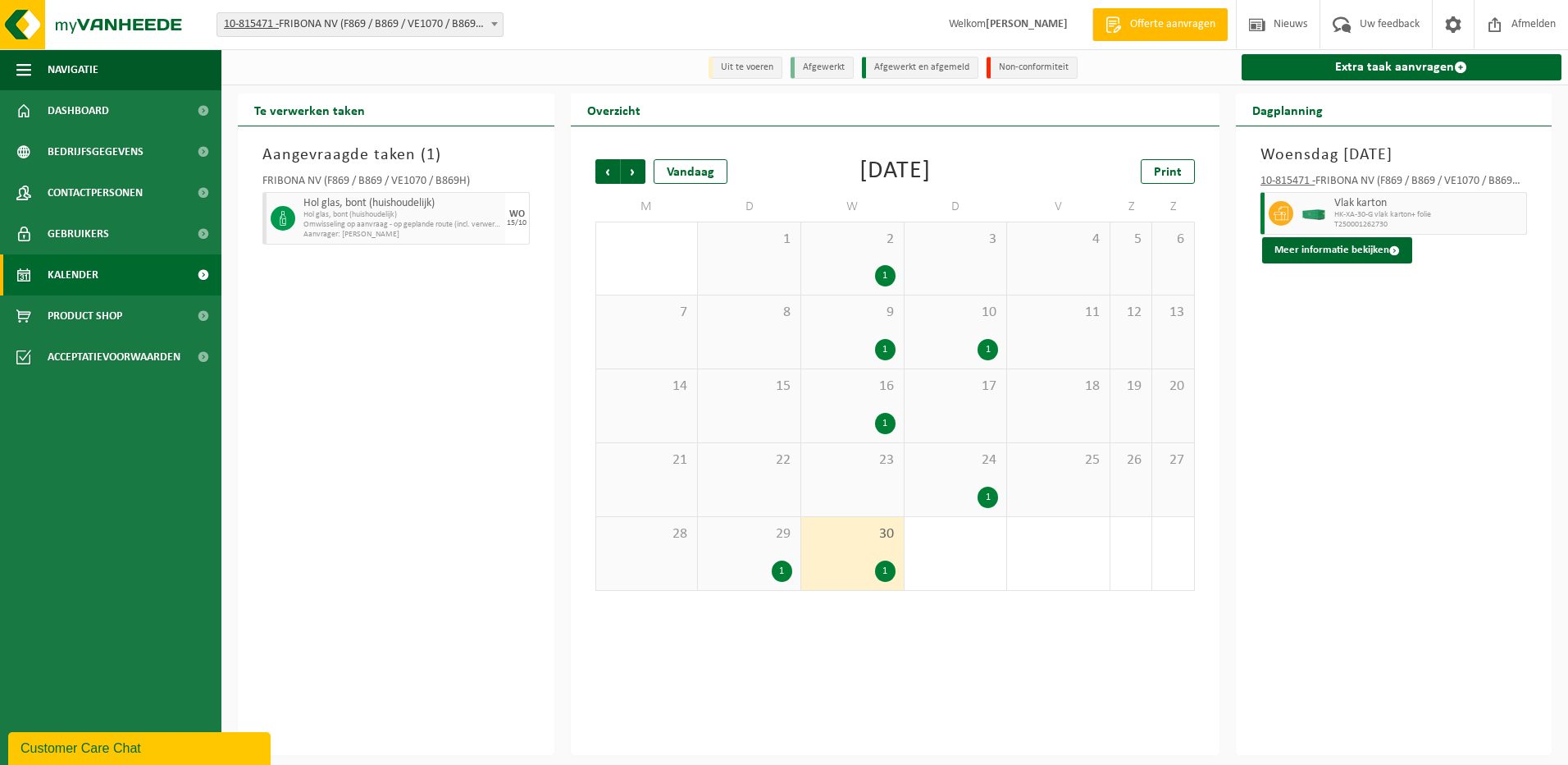
click at [738, 541] on span "29" at bounding box center [749, 534] width 86 height 18
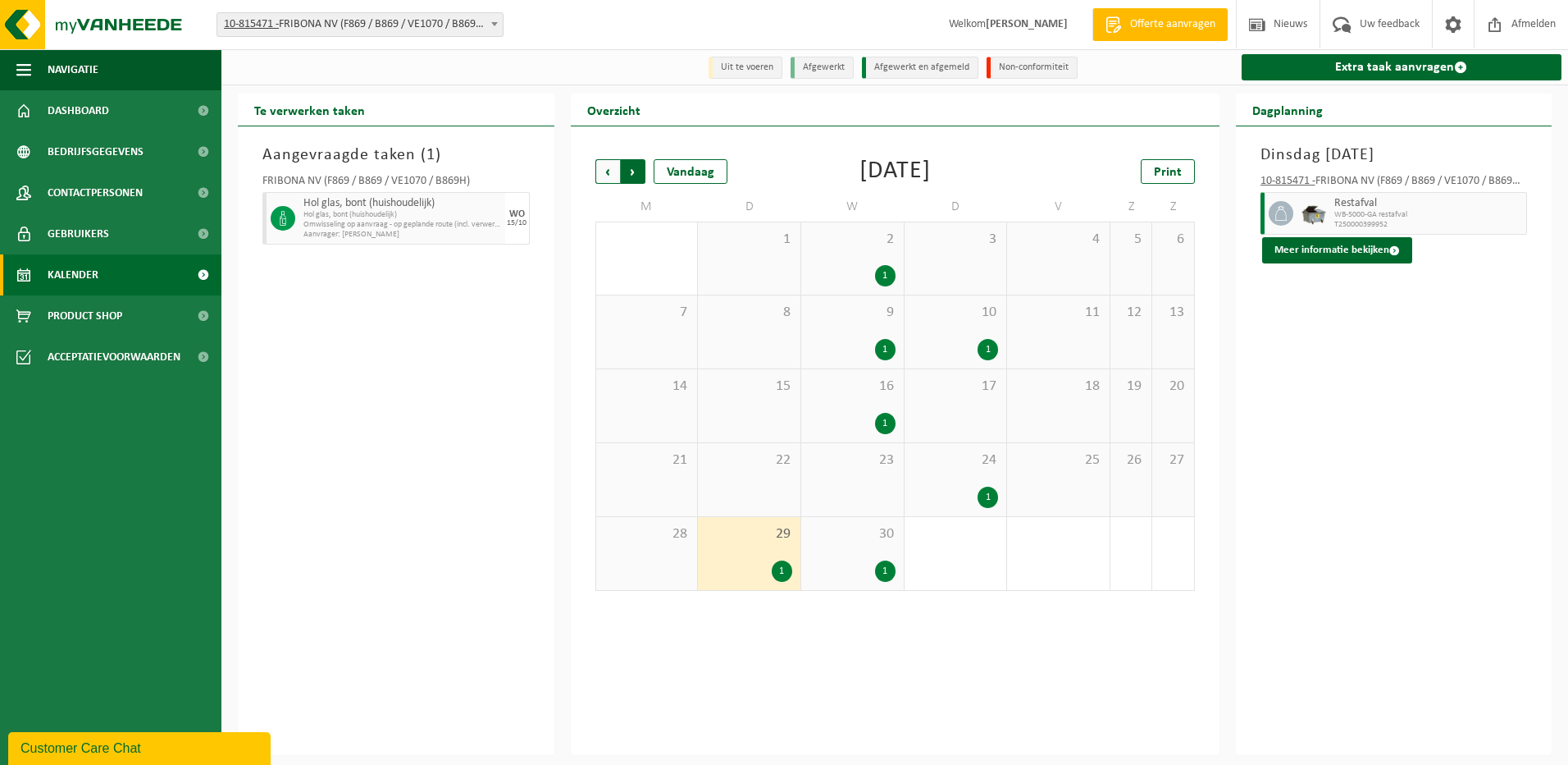
click at [612, 166] on span "Vorige" at bounding box center [607, 171] width 24 height 24
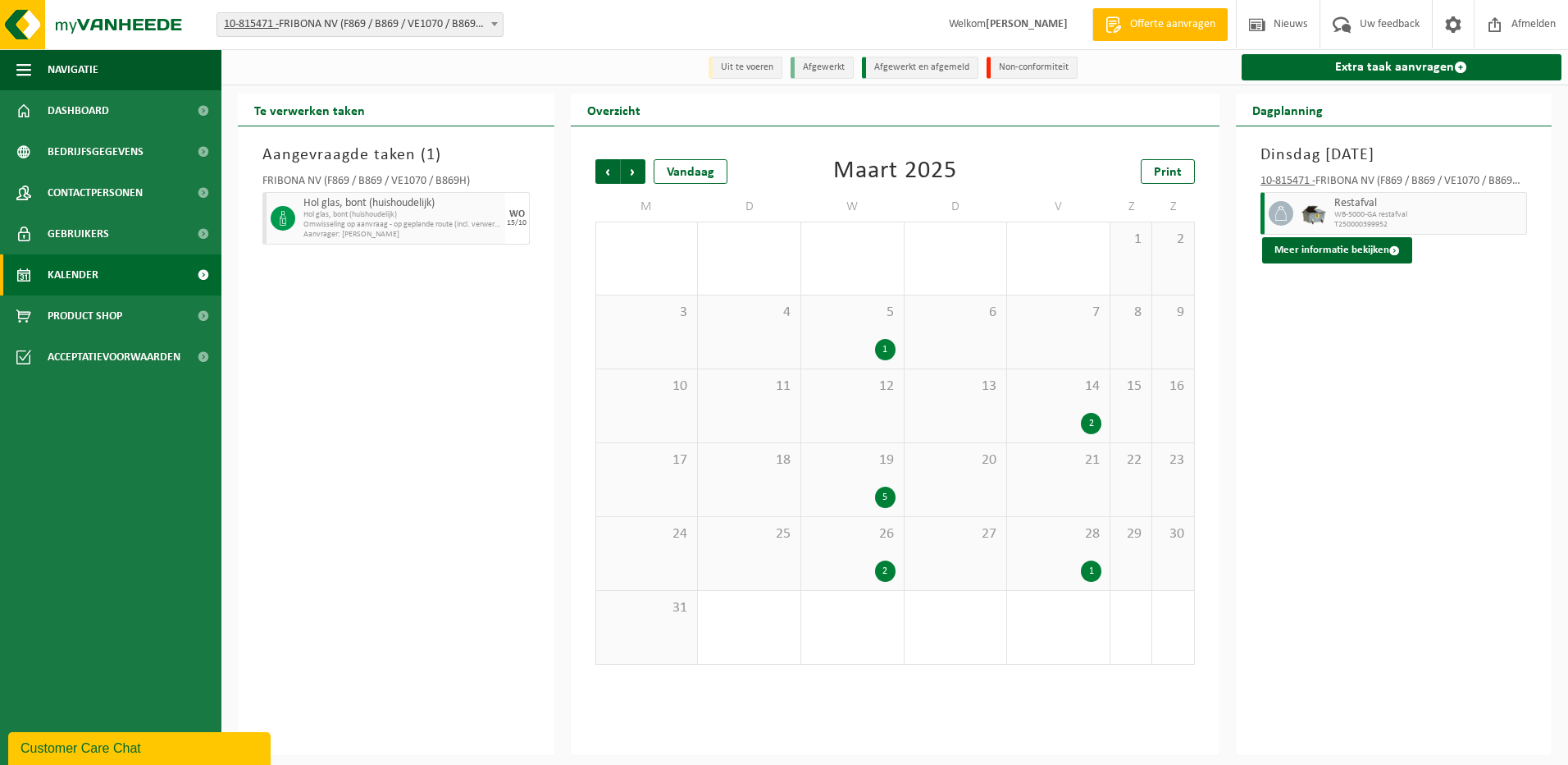
click at [850, 328] on div "5 1" at bounding box center [853, 332] width 103 height 73
click at [1073, 415] on div "2" at bounding box center [1059, 423] width 86 height 22
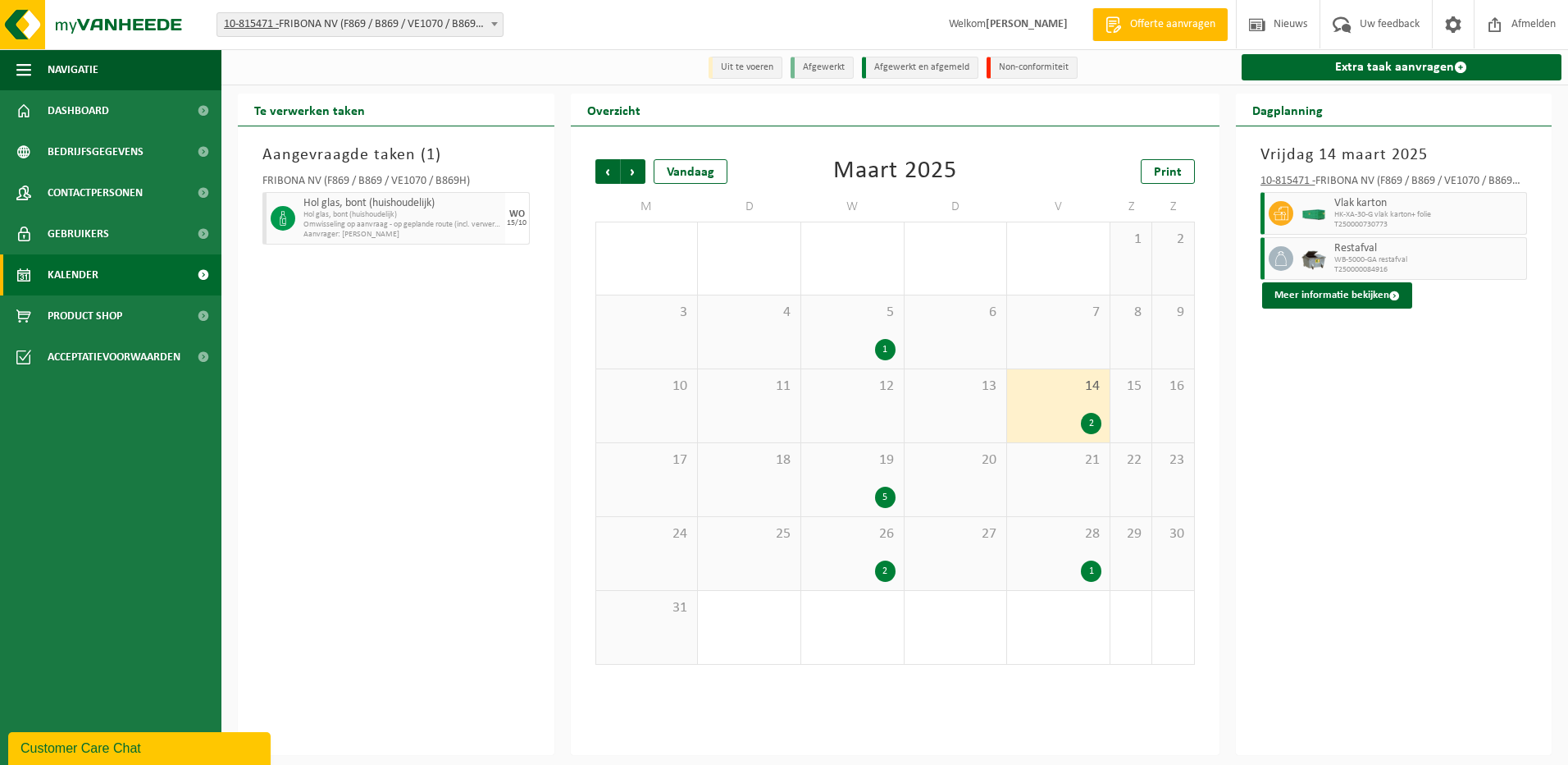
click at [837, 497] on div "5" at bounding box center [853, 497] width 86 height 22
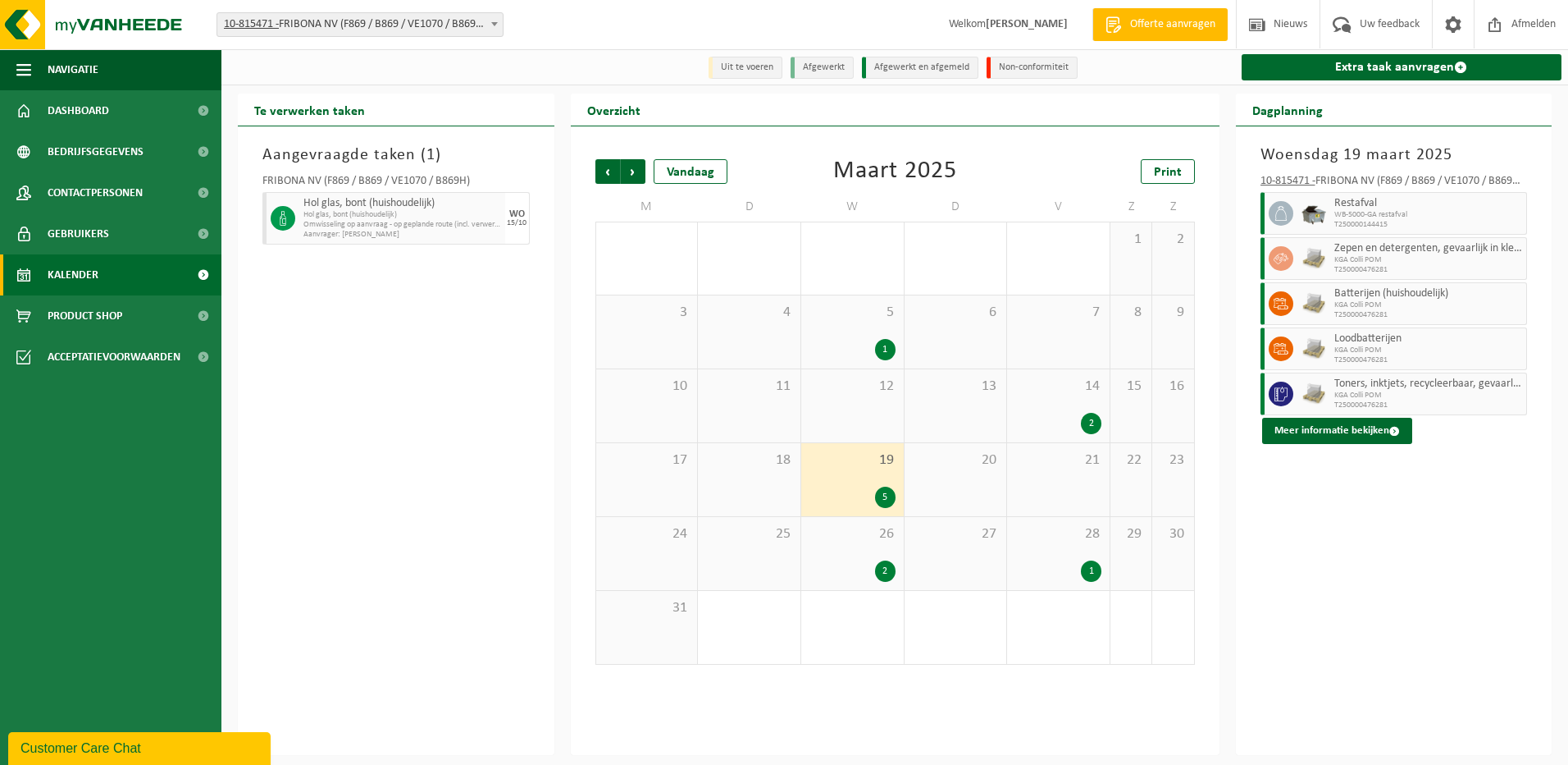
click at [846, 538] on span "26" at bounding box center [853, 534] width 86 height 18
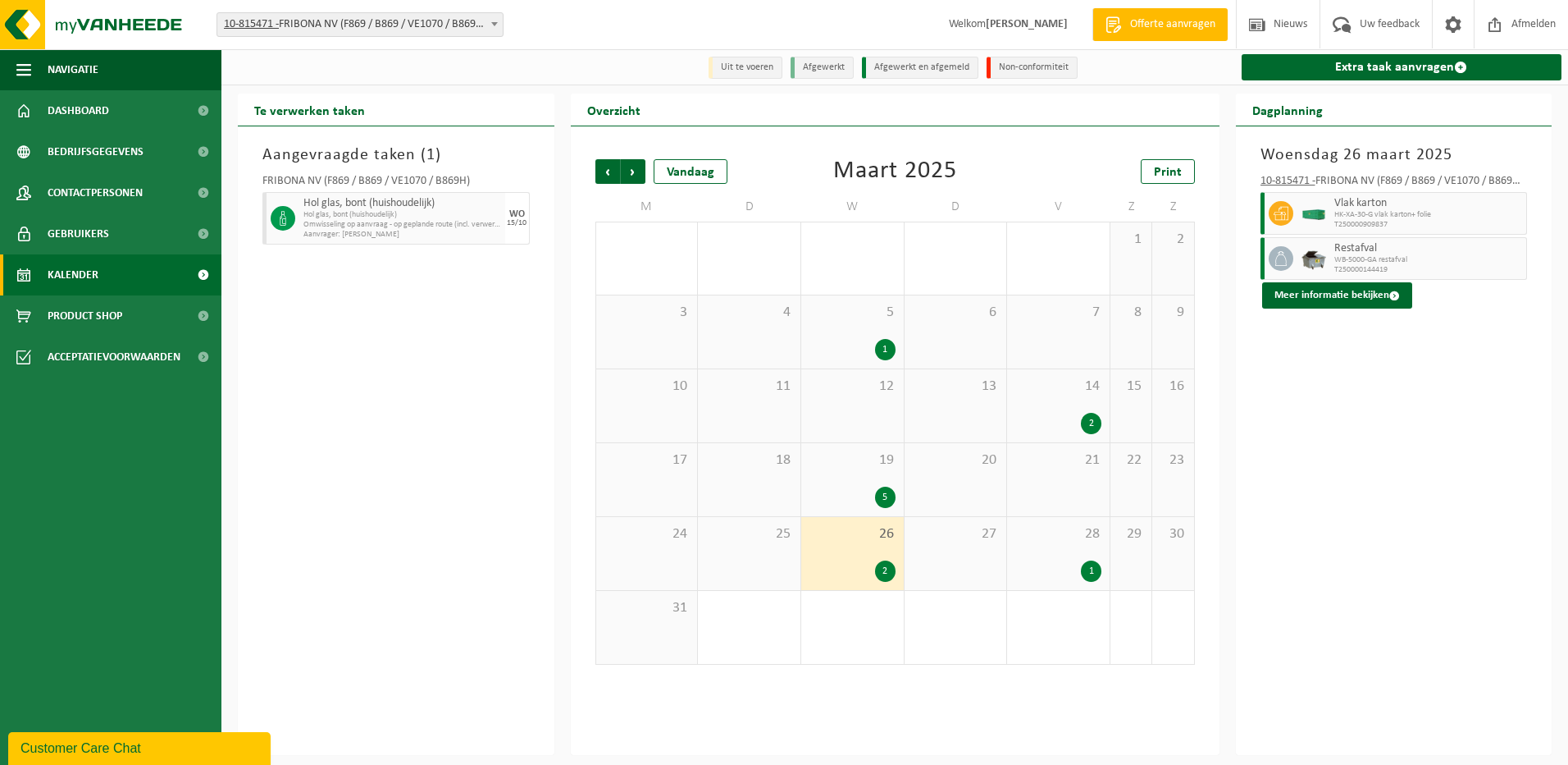
click at [1065, 565] on div "1" at bounding box center [1059, 571] width 86 height 22
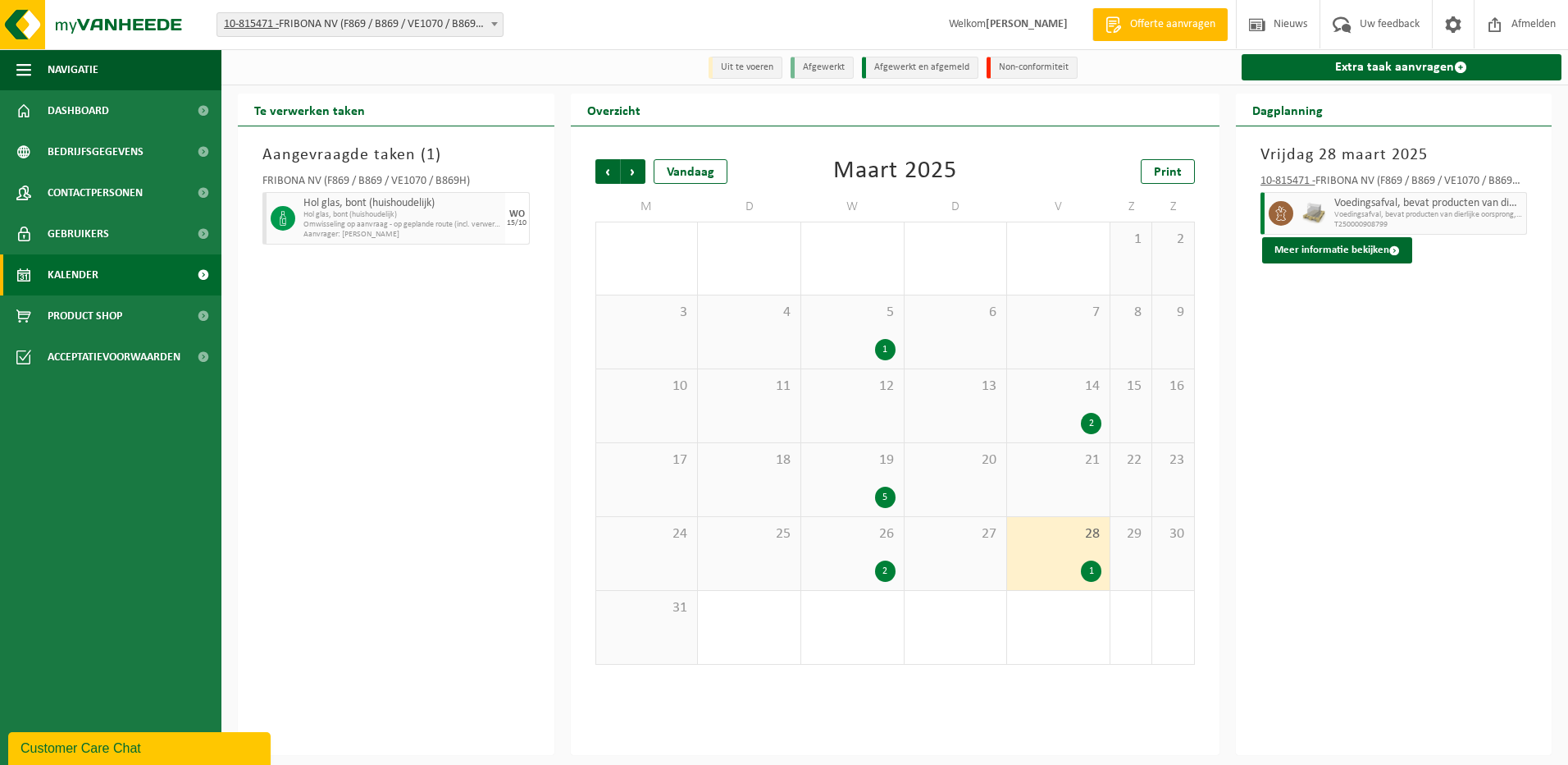
click at [857, 488] on div "5" at bounding box center [853, 497] width 86 height 22
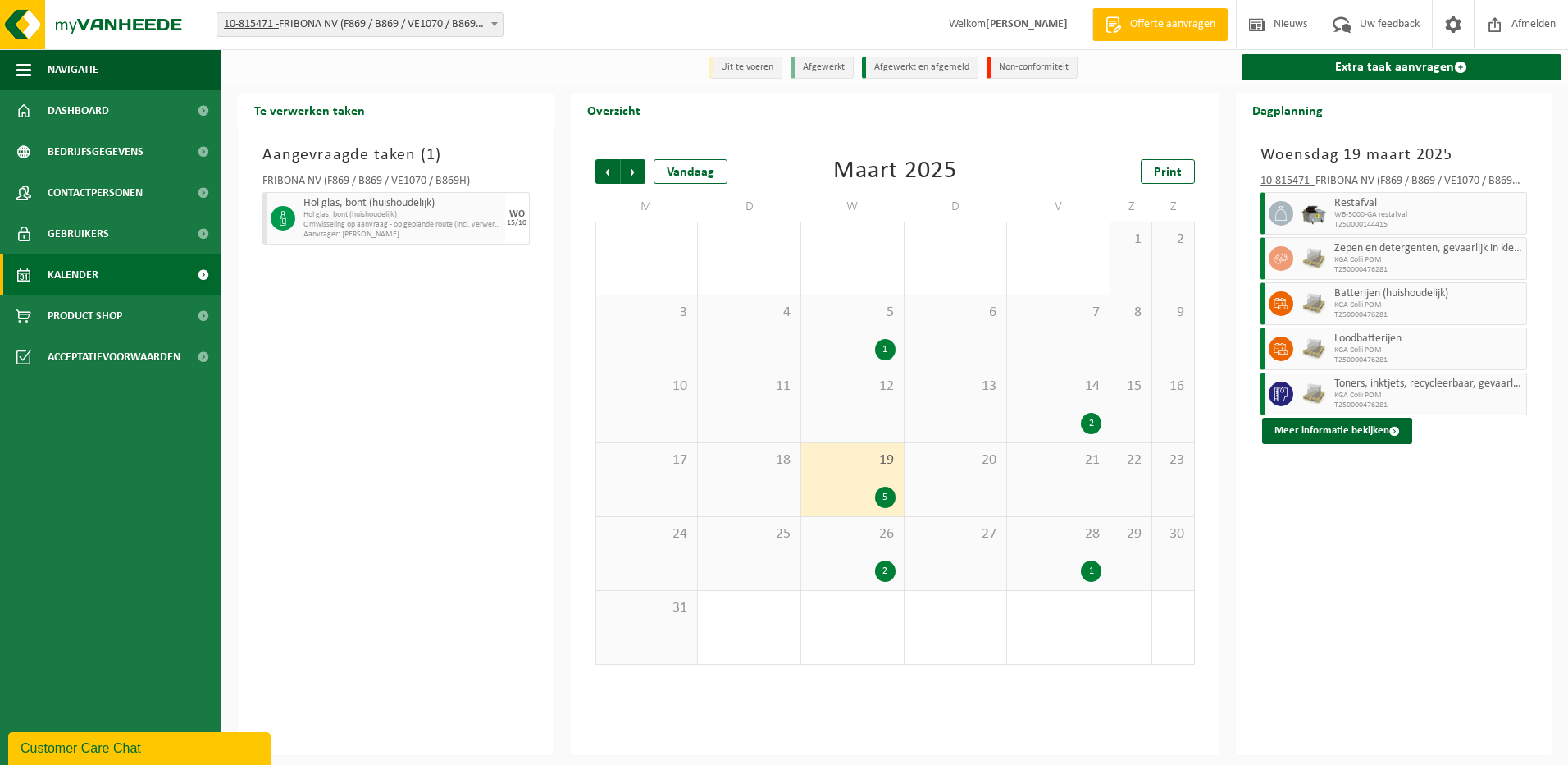
click at [847, 552] on div "26 2" at bounding box center [853, 553] width 103 height 73
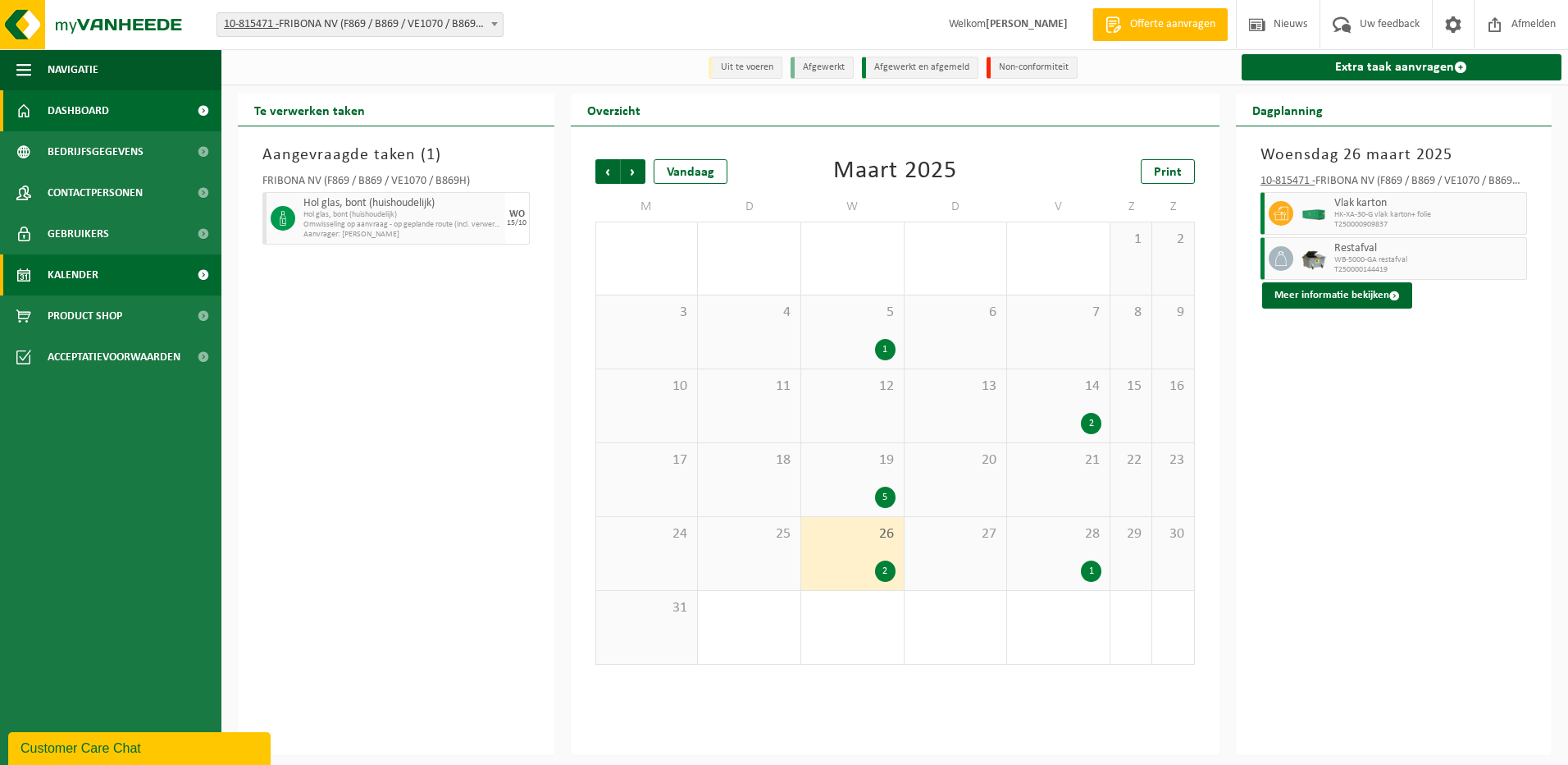
click at [125, 111] on link "Dashboard" at bounding box center [111, 111] width 222 height 41
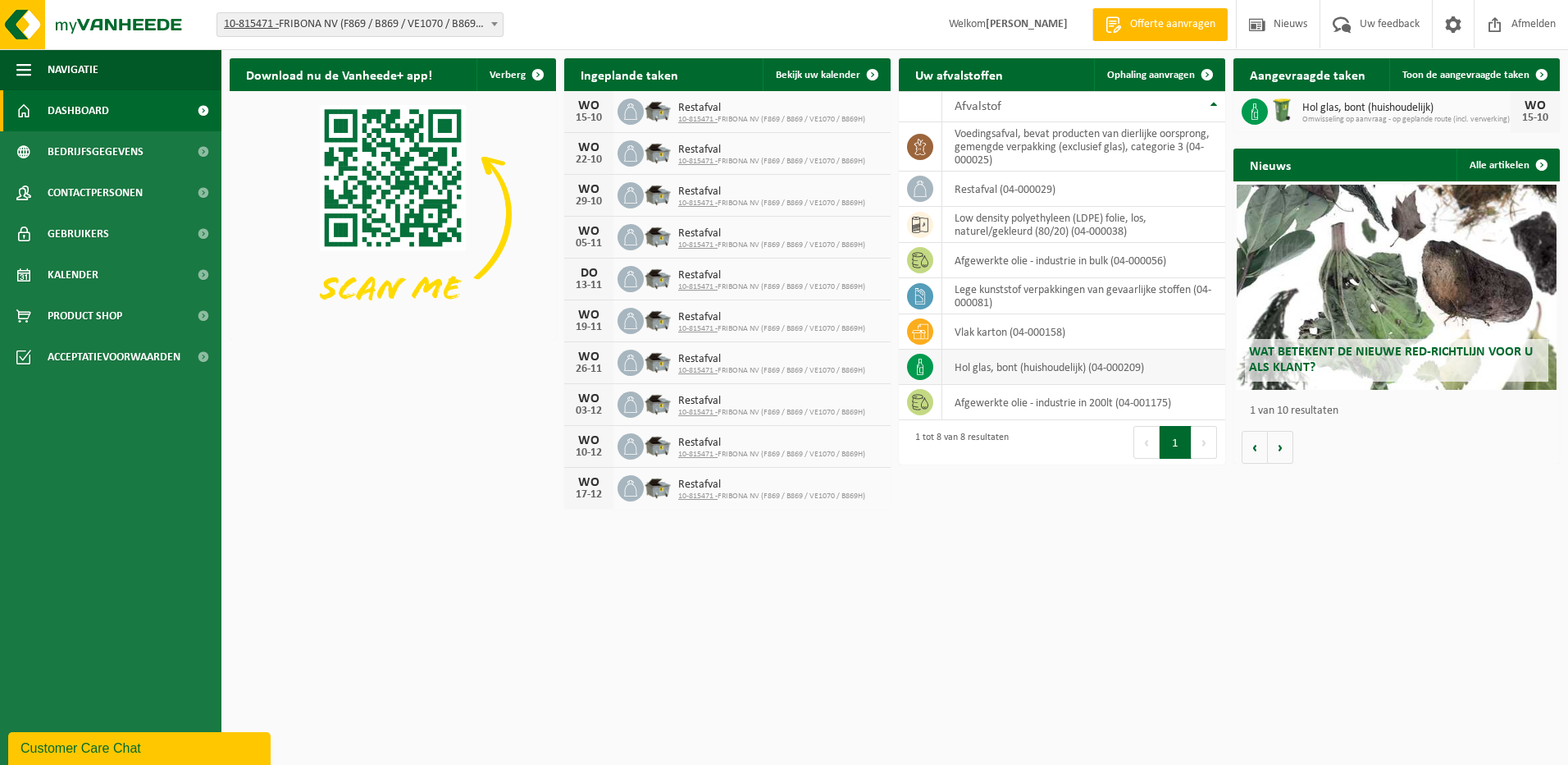
click at [1010, 372] on td "hol glas, bont (huishoudelijk) (04-000209)" at bounding box center [1084, 367] width 283 height 35
click at [911, 364] on span at bounding box center [920, 367] width 26 height 26
click at [998, 363] on td "hol glas, bont (huishoudelijk) (04-000209)" at bounding box center [1084, 367] width 283 height 35
click at [114, 148] on span "Bedrijfsgegevens" at bounding box center [95, 152] width 96 height 41
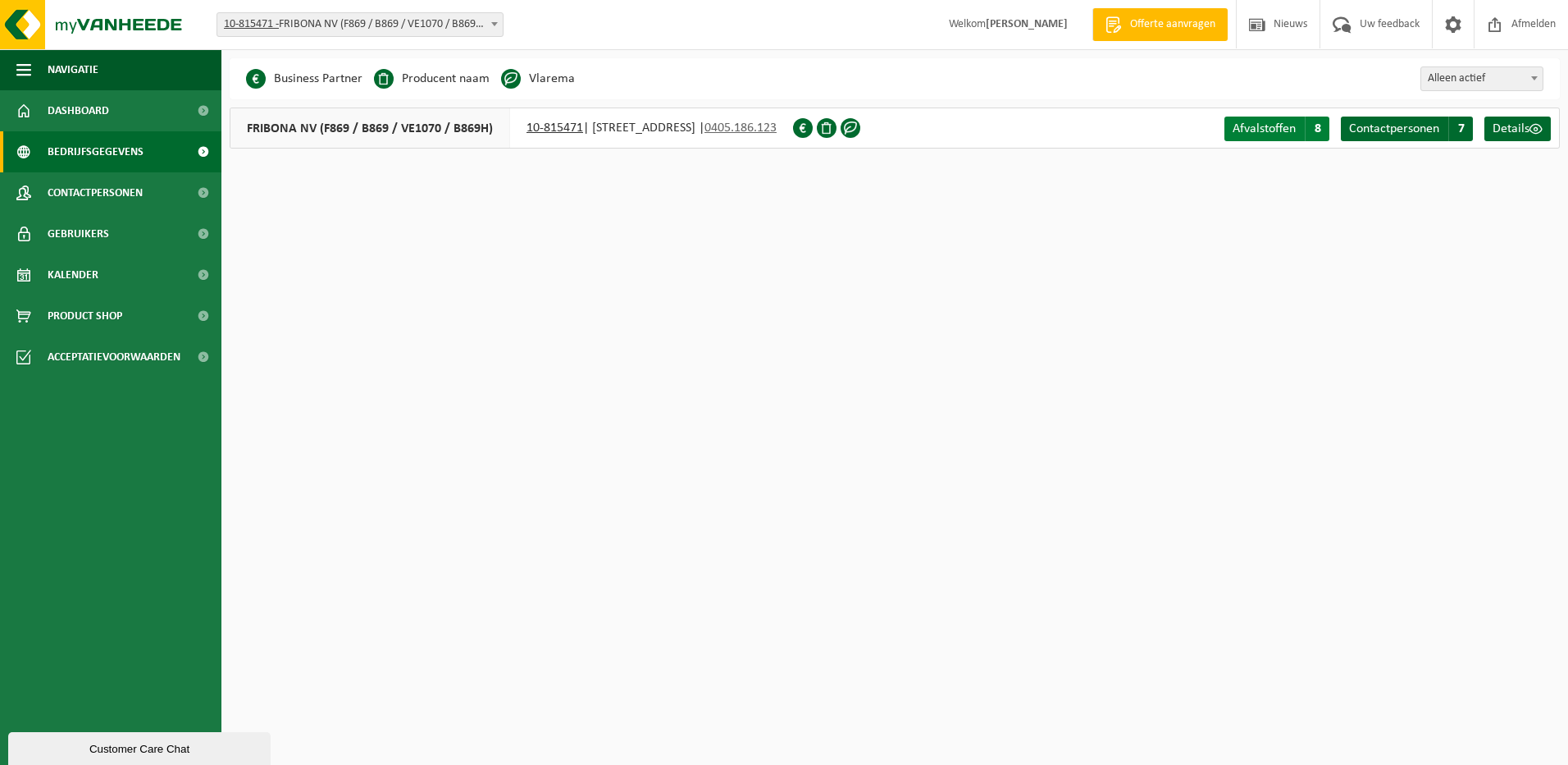
click at [1257, 127] on span "Afvalstoffen" at bounding box center [1264, 129] width 63 height 14
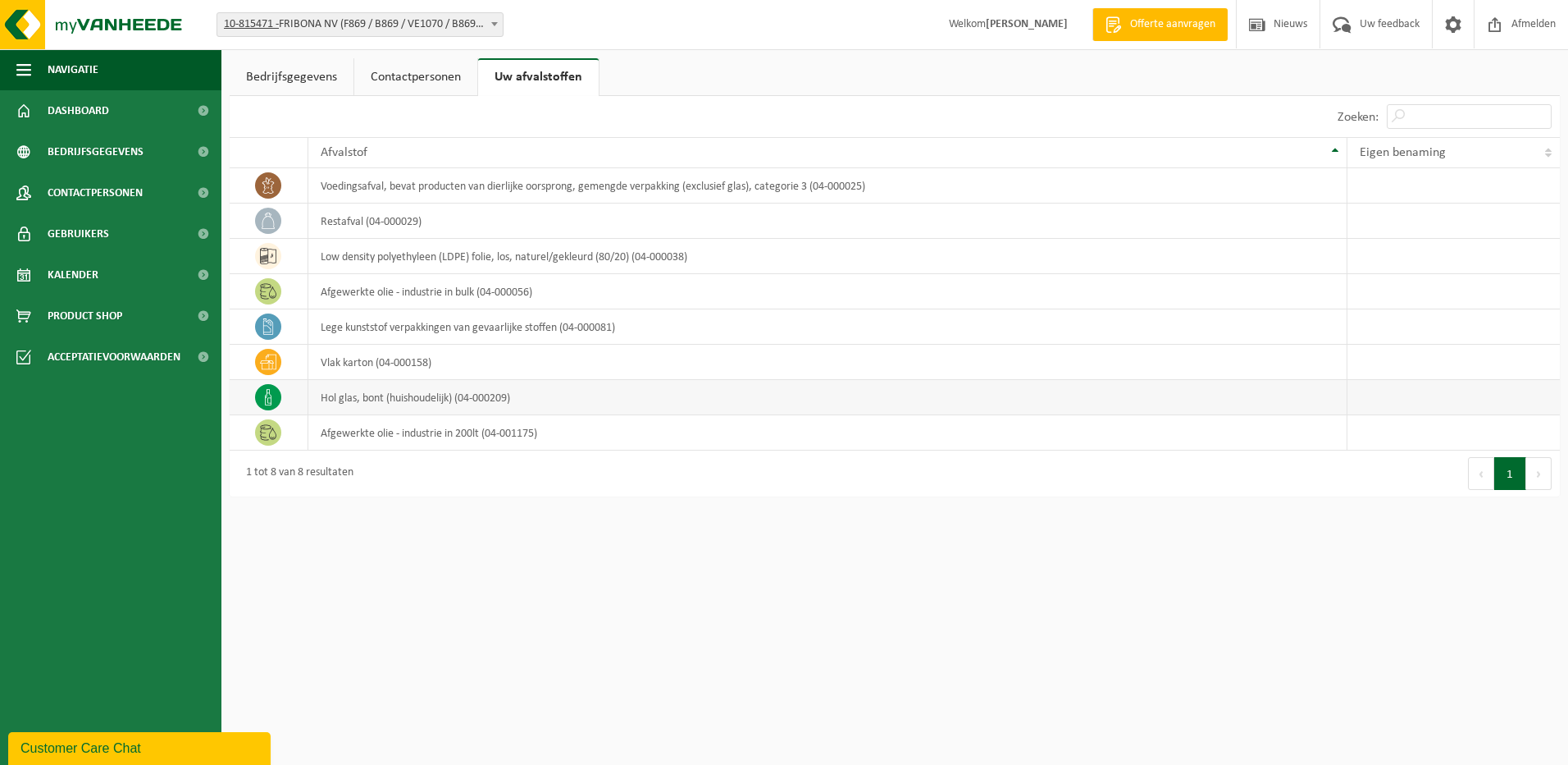
click at [428, 401] on td "hol glas, bont (huishoudelijk) (04-000209)" at bounding box center [828, 397] width 1039 height 35
click at [348, 399] on td "hol glas, bont (huishoudelijk) (04-000209)" at bounding box center [828, 397] width 1039 height 35
click at [278, 400] on span at bounding box center [267, 396] width 26 height 26
click at [111, 323] on span "Product Shop" at bounding box center [85, 316] width 75 height 41
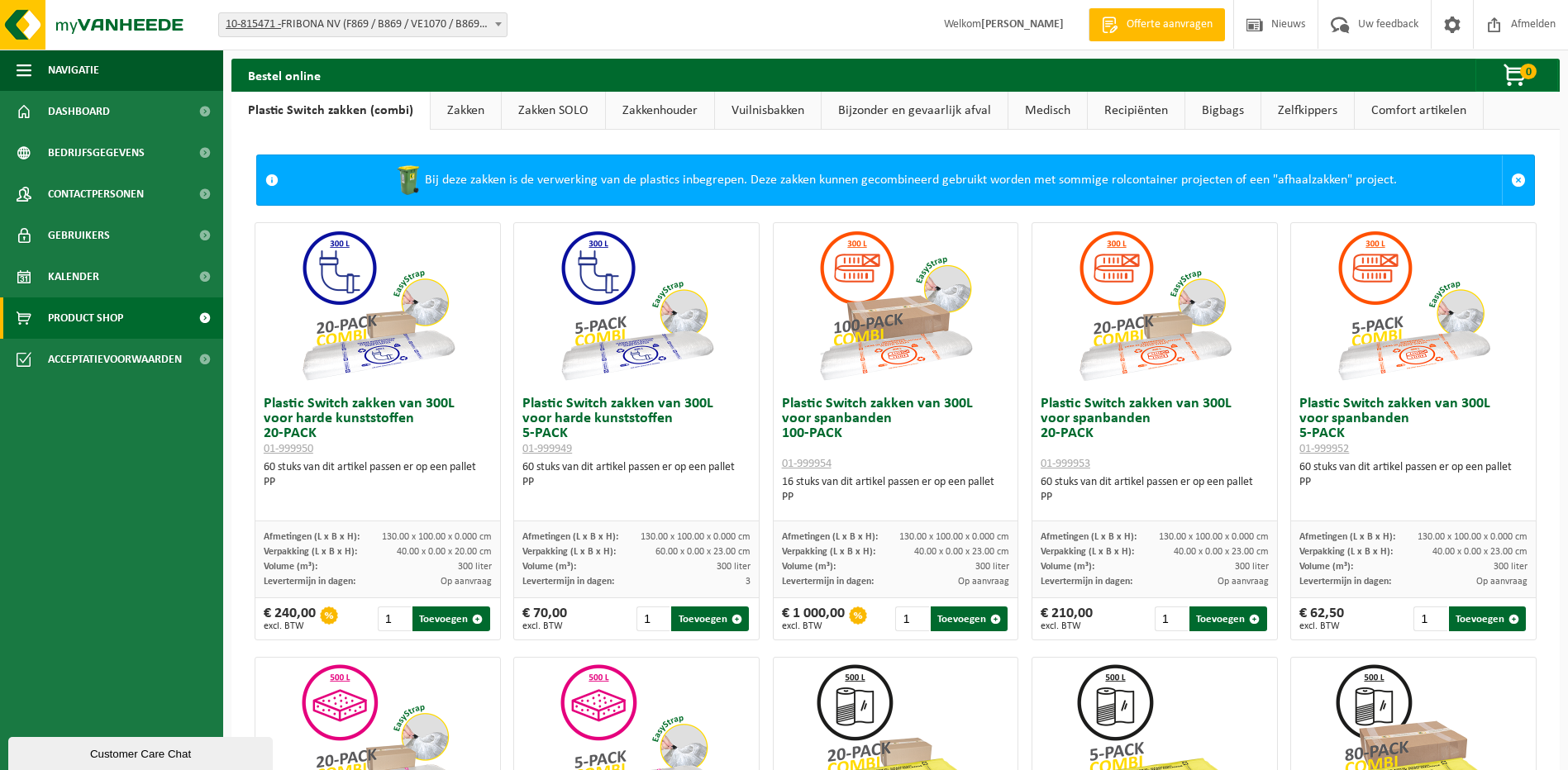
click at [786, 106] on link "Vuilnisbakken" at bounding box center [768, 111] width 106 height 38
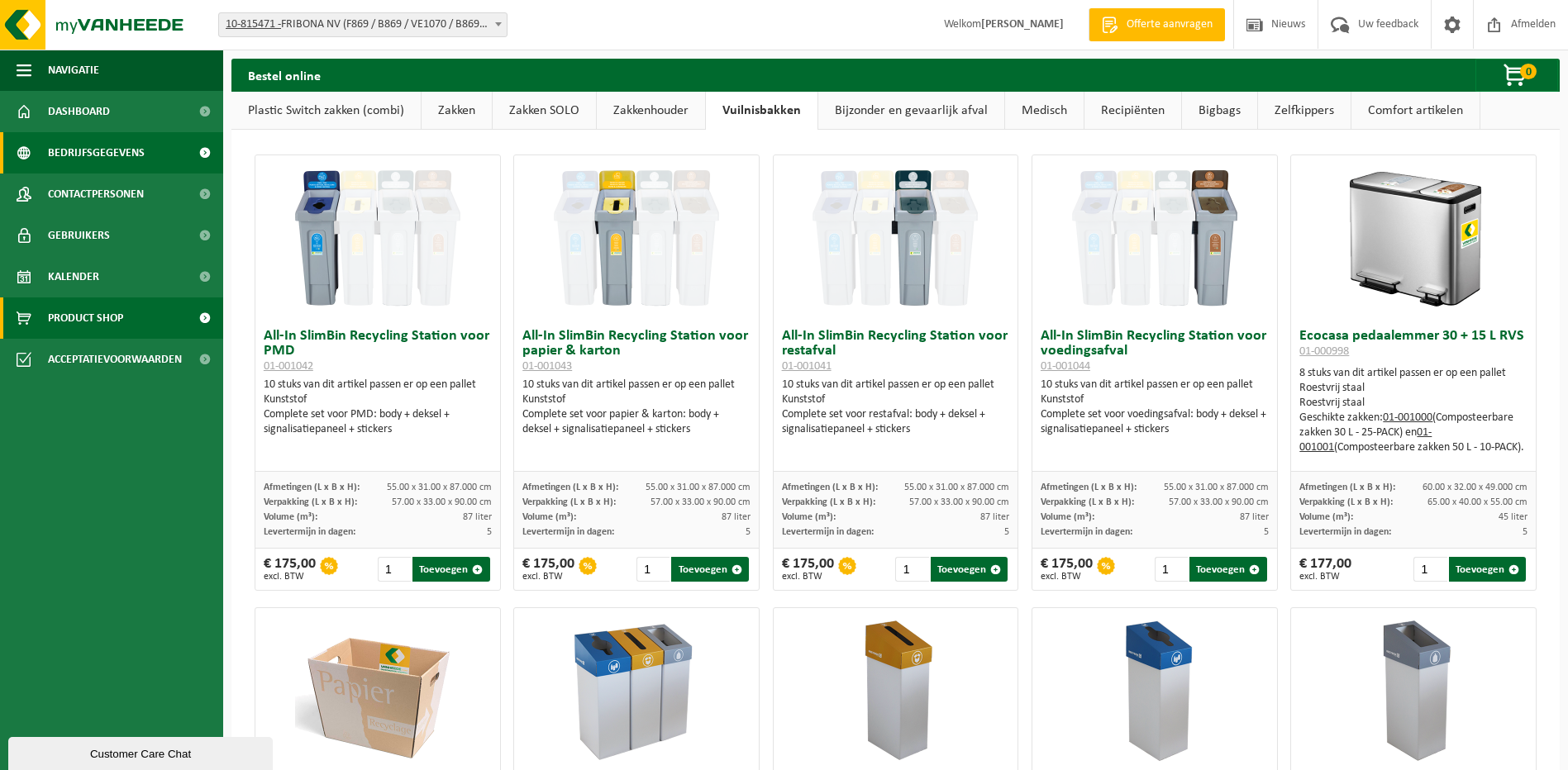
click at [111, 158] on span "Bedrijfsgegevens" at bounding box center [96, 153] width 97 height 42
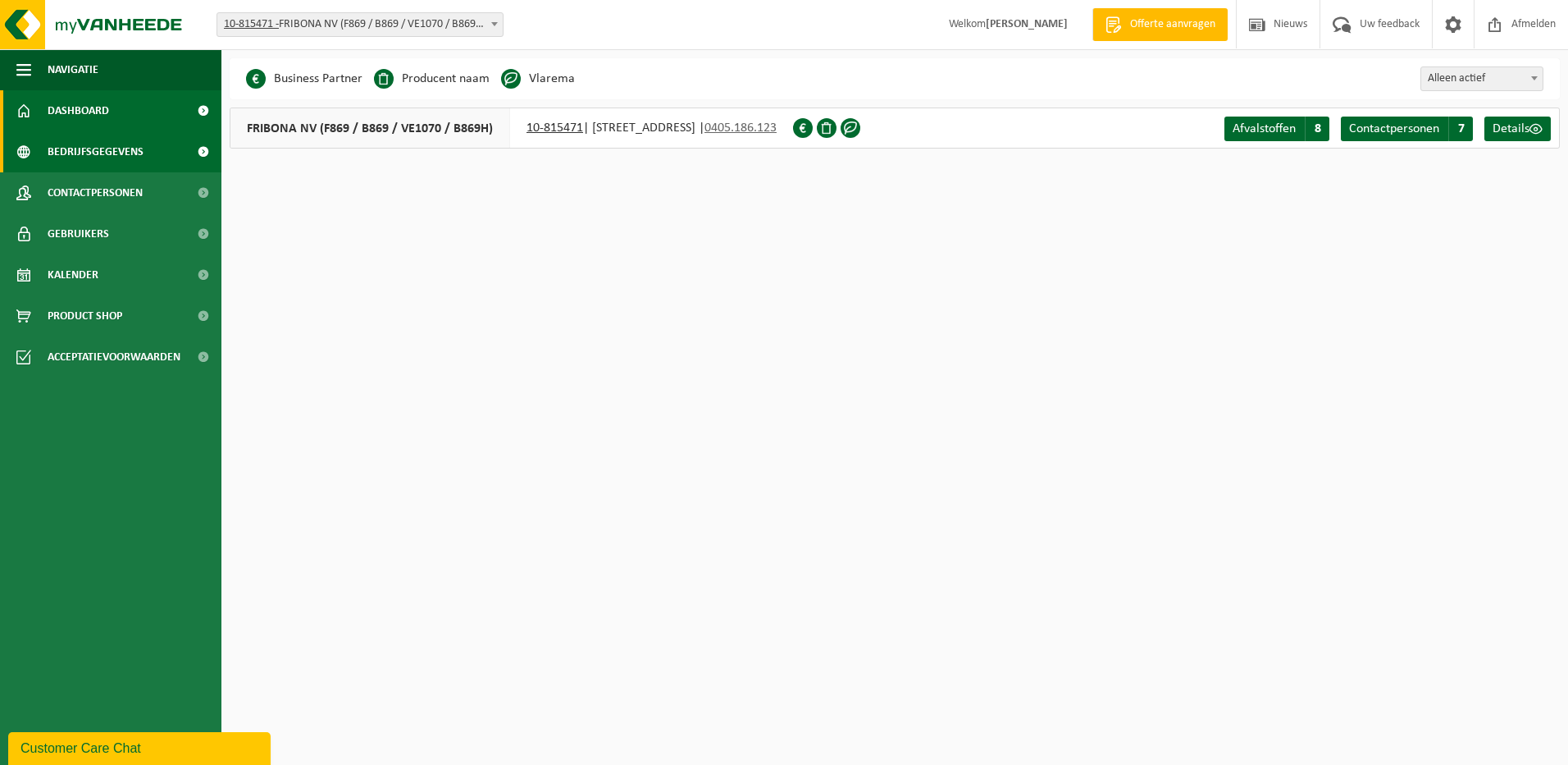
click at [110, 131] on link "Dashboard" at bounding box center [111, 111] width 222 height 41
